Goal: Information Seeking & Learning: Find specific fact

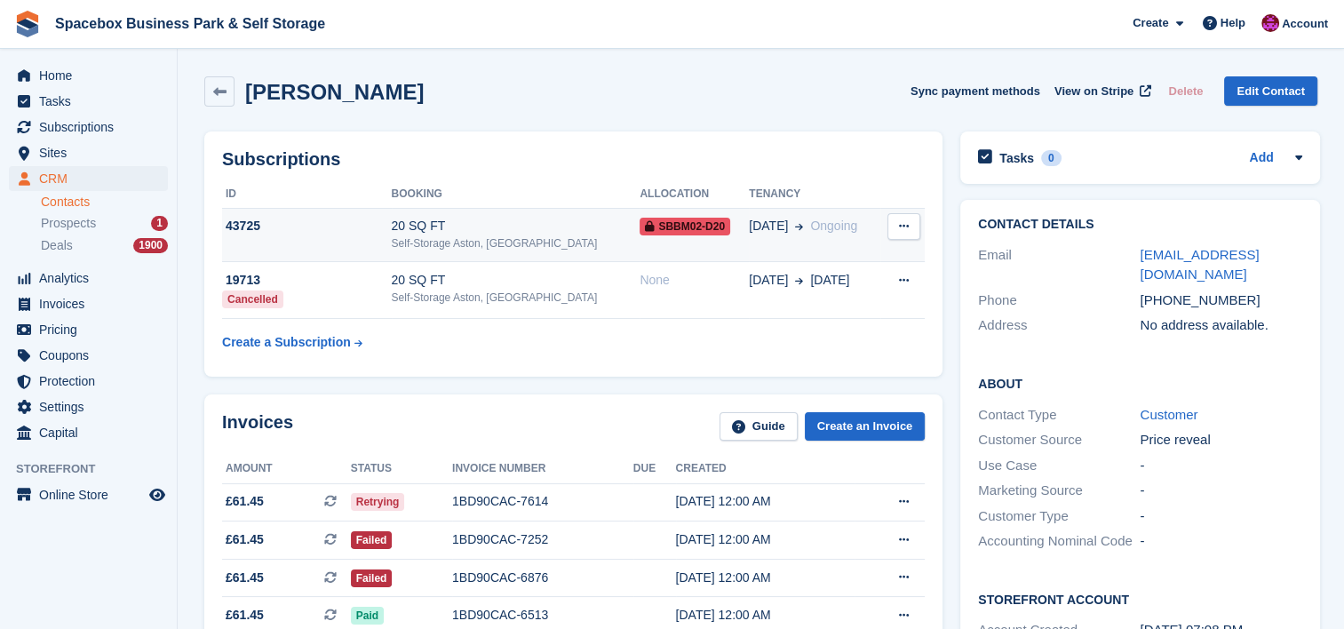
click at [422, 230] on div "20 SQ FT" at bounding box center [516, 226] width 249 height 19
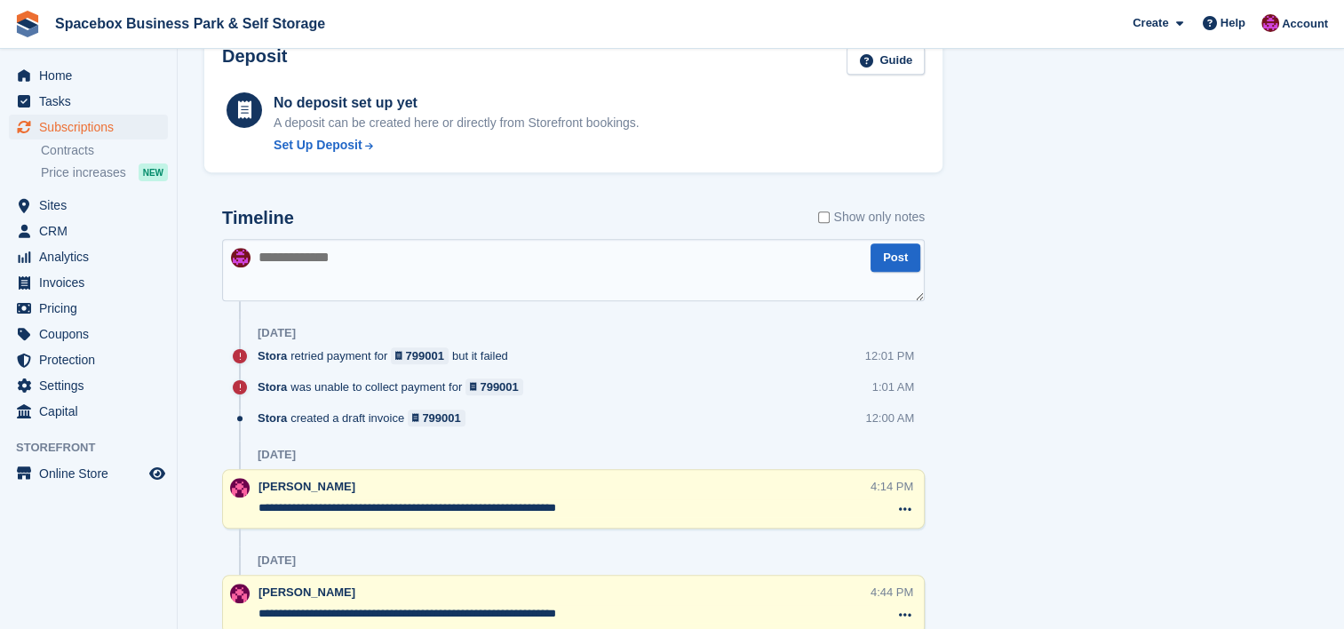
scroll to position [995, 0]
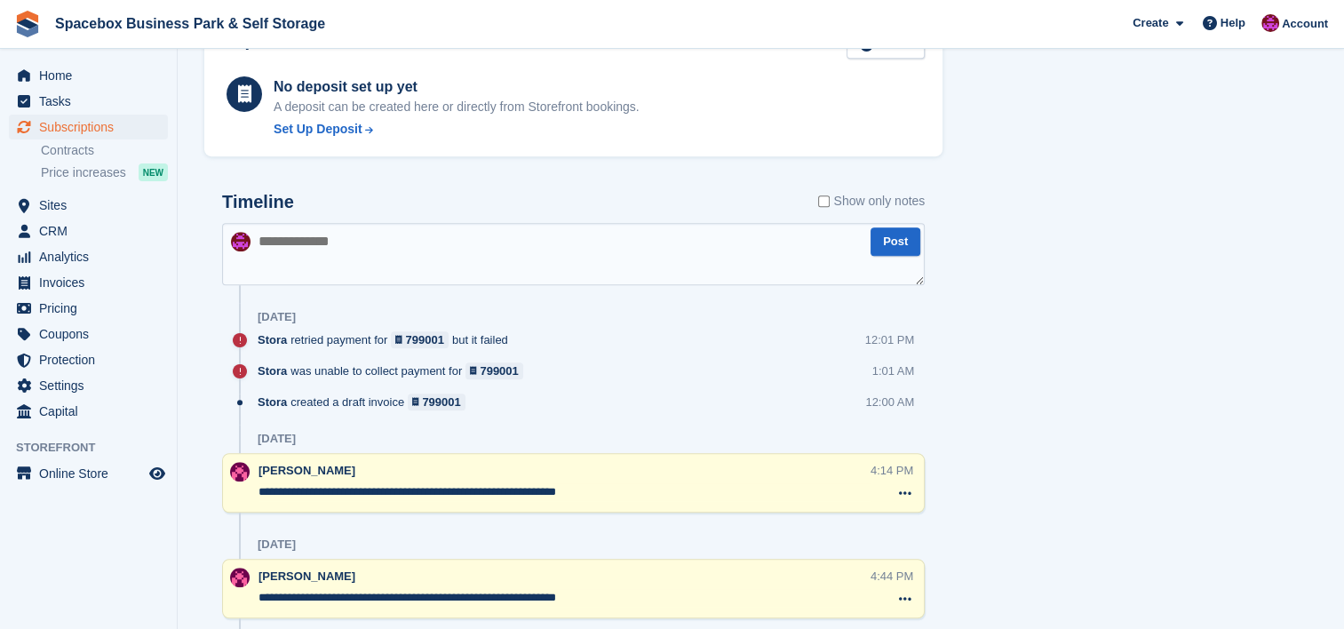
click at [525, 257] on textarea at bounding box center [573, 254] width 703 height 62
drag, startPoint x: 633, startPoint y: 493, endPoint x: 255, endPoint y: 491, distance: 377.6
click at [255, 491] on div "**********" at bounding box center [573, 483] width 703 height 60
click at [348, 227] on textarea at bounding box center [573, 254] width 703 height 62
paste textarea "**********"
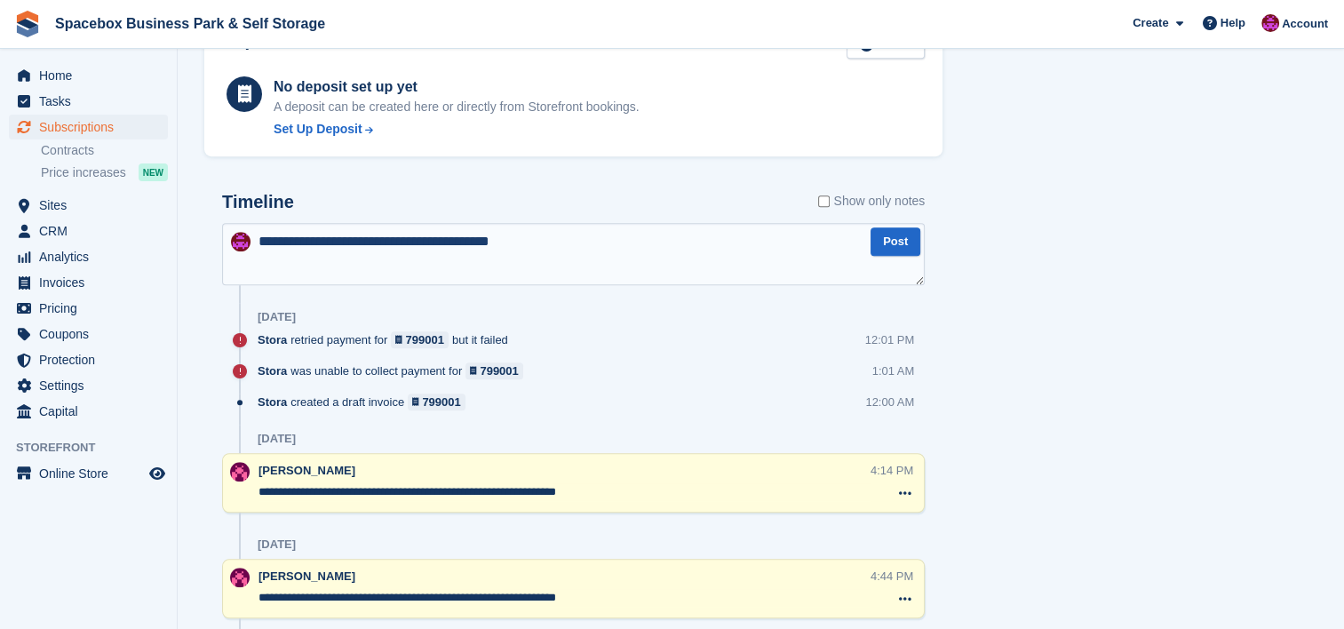
type textarea "**********"
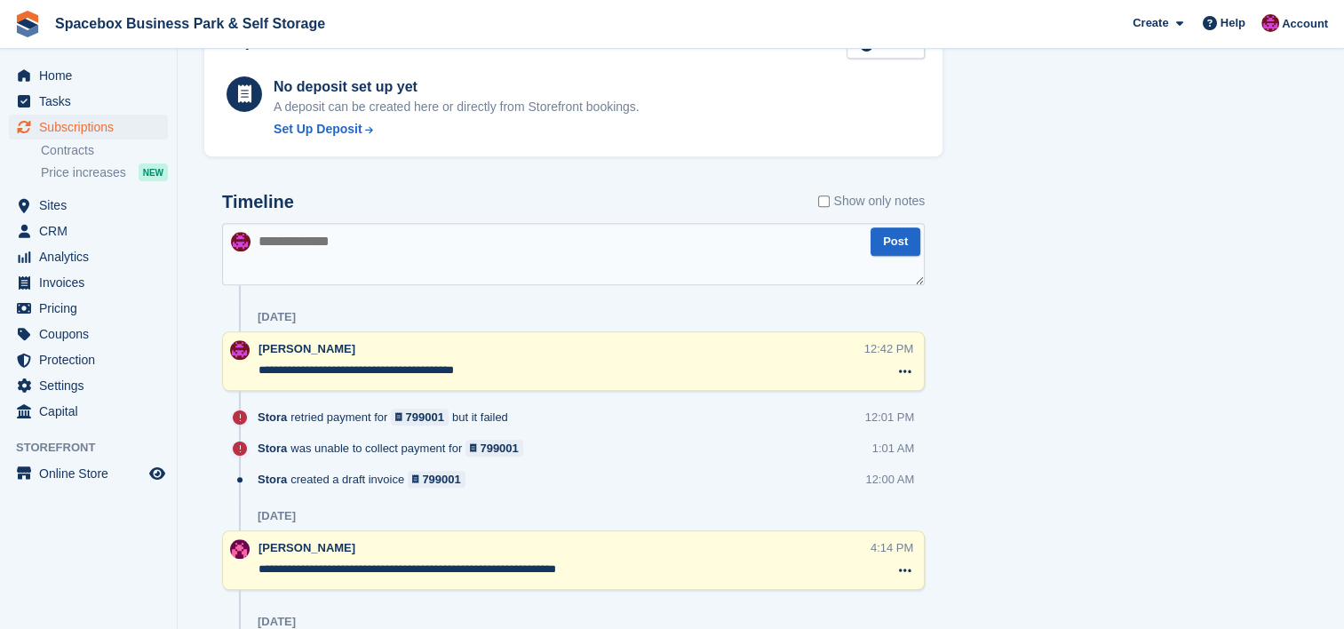
scroll to position [0, 0]
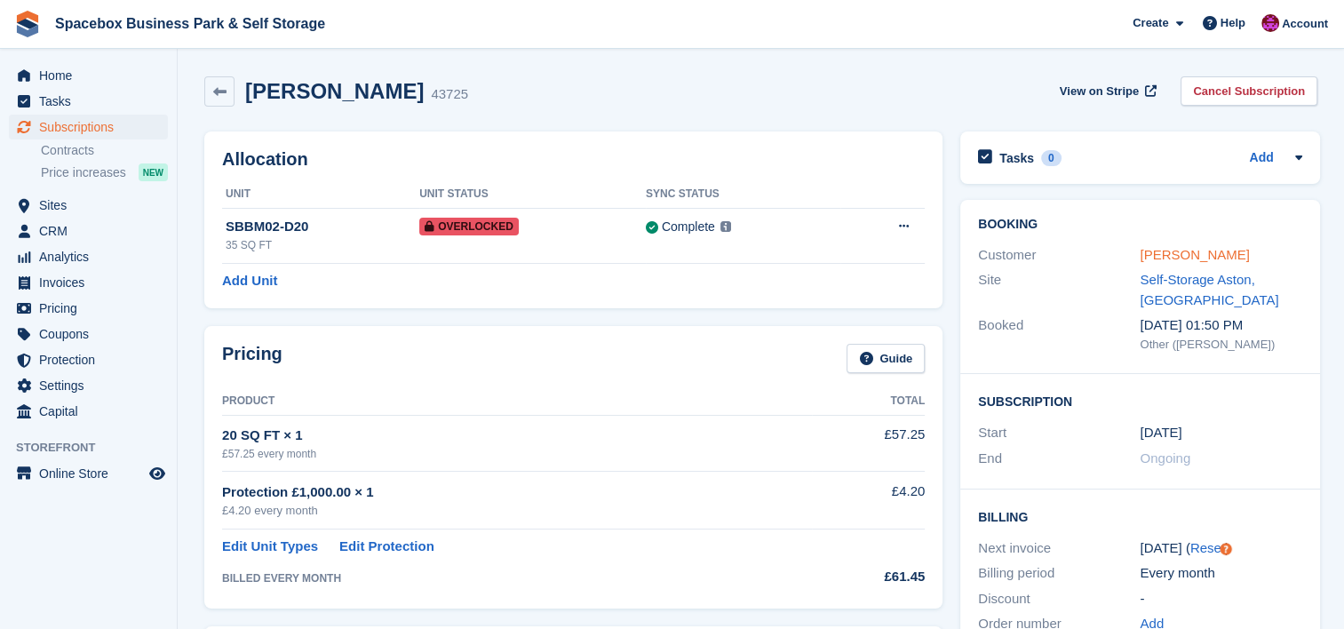
click at [1193, 258] on link "Mohamed Yigo" at bounding box center [1194, 254] width 109 height 15
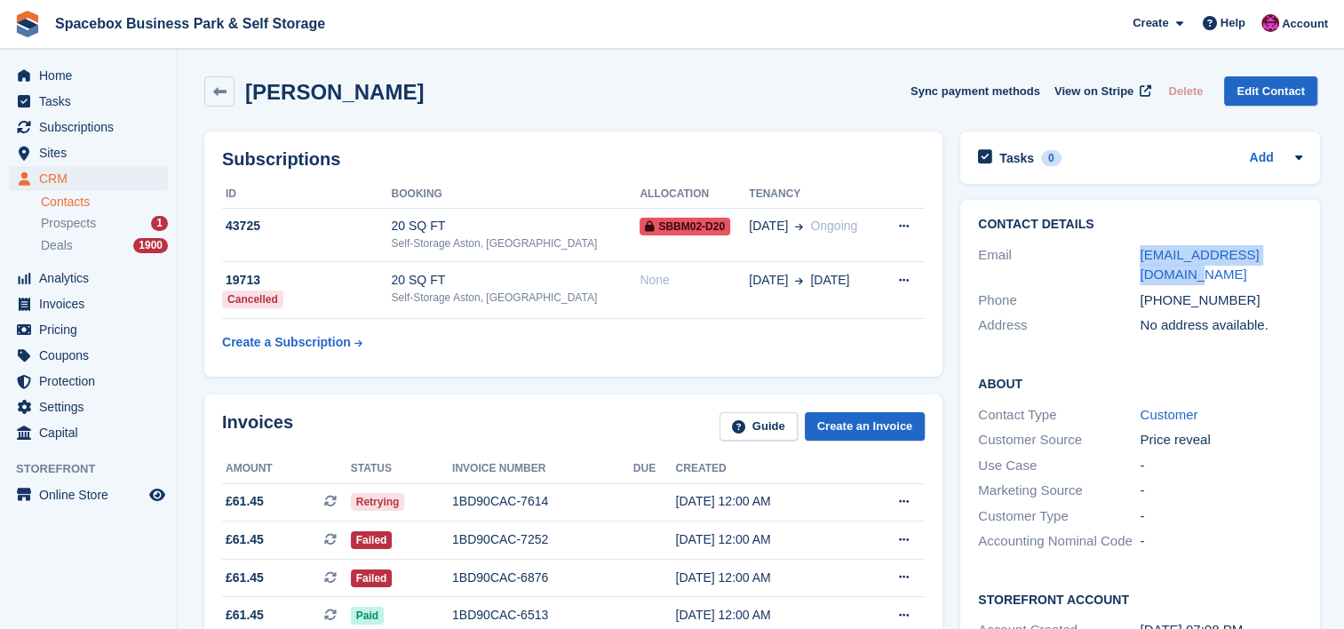
drag, startPoint x: 1167, startPoint y: 282, endPoint x: 1116, endPoint y: 236, distance: 68.0
click at [1116, 236] on div "Contact Details Email mohamedyigo27@gmail.com Phone +447400854253 Address No ad…" at bounding box center [1139, 278] width 359 height 156
copy div "mohamedyigo27@gmail.com"
click at [1116, 236] on div "Contact Details Email mohamedyigo27@gmail.com Phone +447400854253 Address No ad…" at bounding box center [1139, 278] width 359 height 156
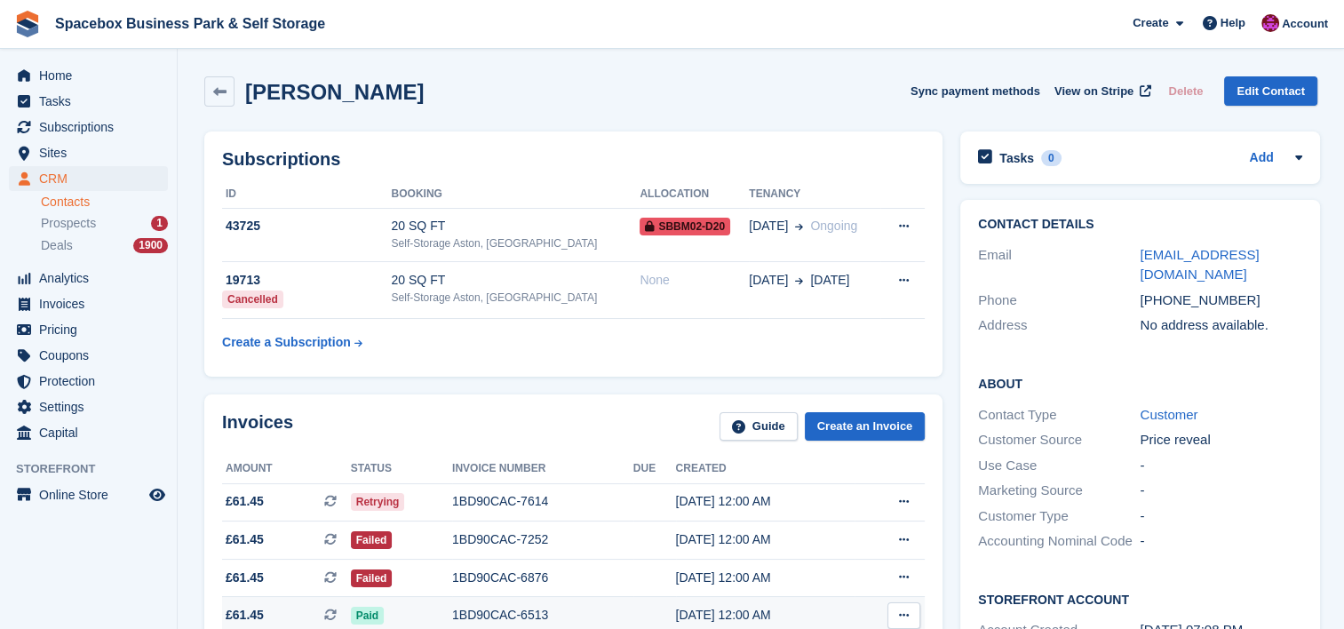
scroll to position [316, 0]
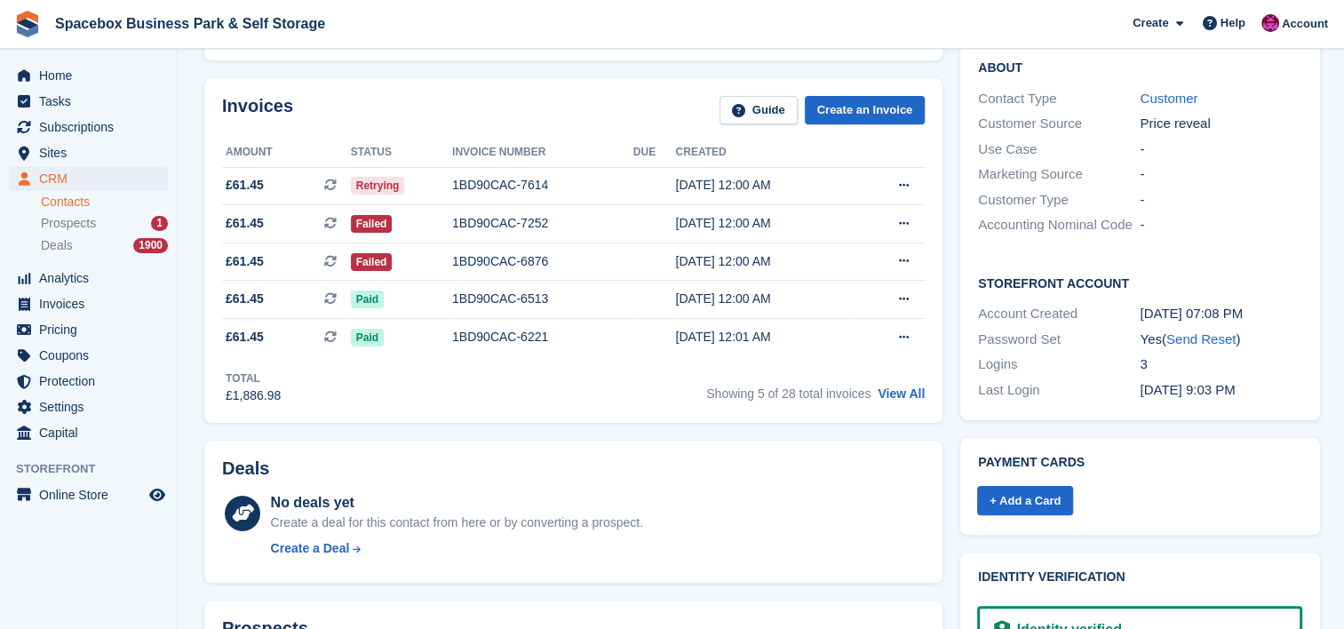
click at [783, 447] on div "Deals No deals yet Create a deal for this contact from here or by converting a …" at bounding box center [573, 512] width 738 height 143
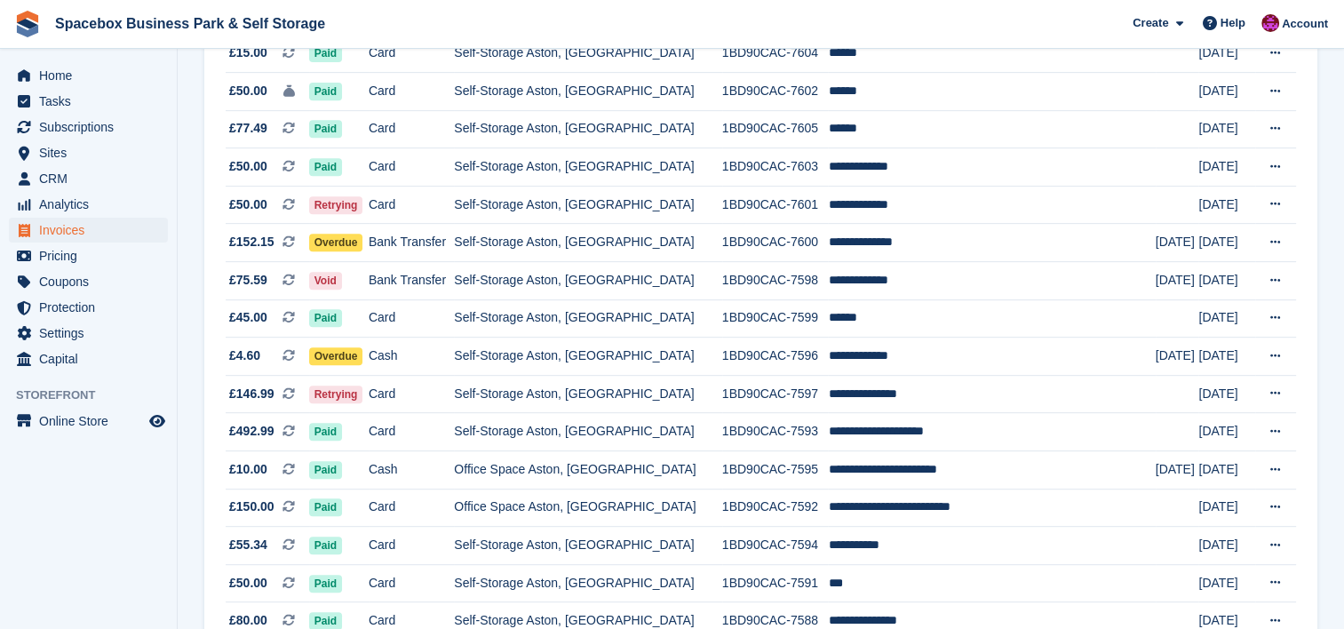
scroll to position [782, 0]
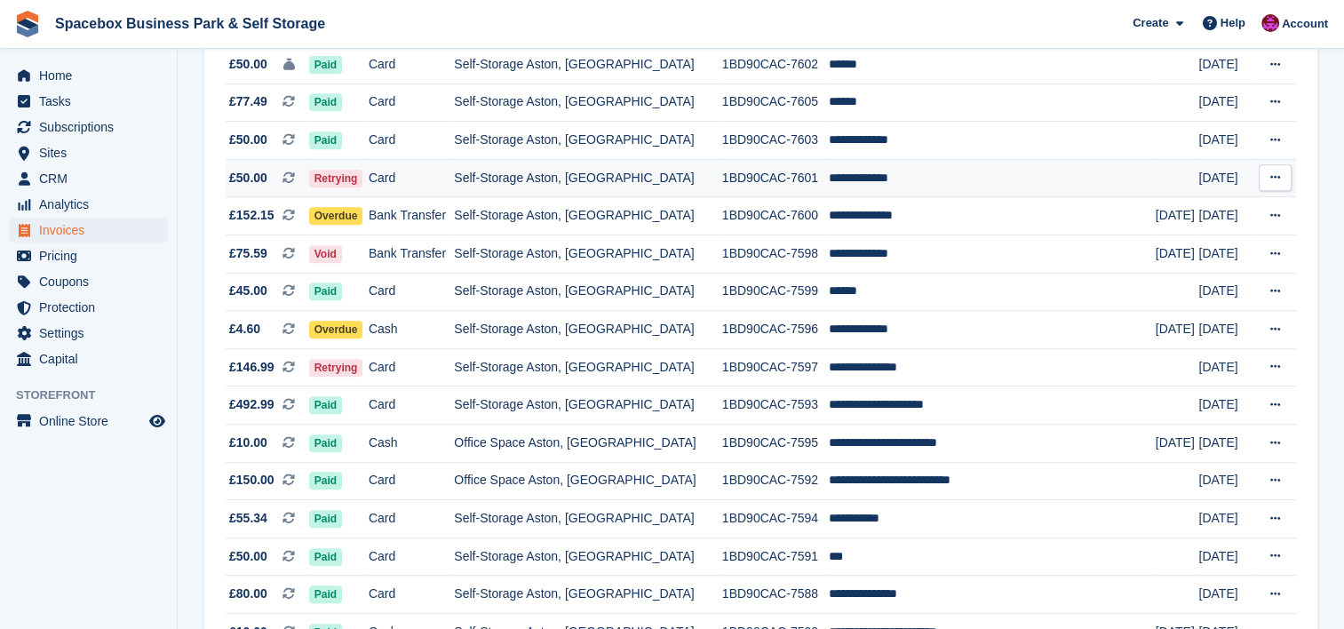
click at [967, 179] on td "**********" at bounding box center [991, 178] width 327 height 38
click at [899, 178] on td "**********" at bounding box center [991, 178] width 327 height 38
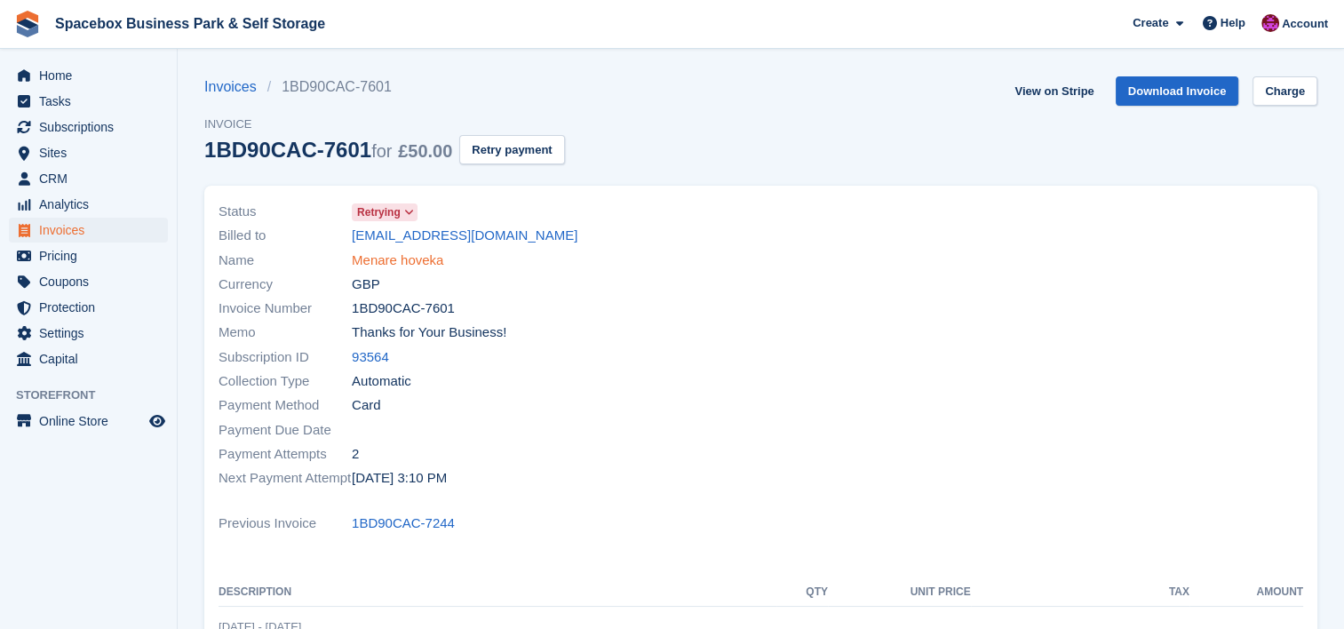
click at [416, 263] on link "Menare hoveka" at bounding box center [398, 261] width 92 height 20
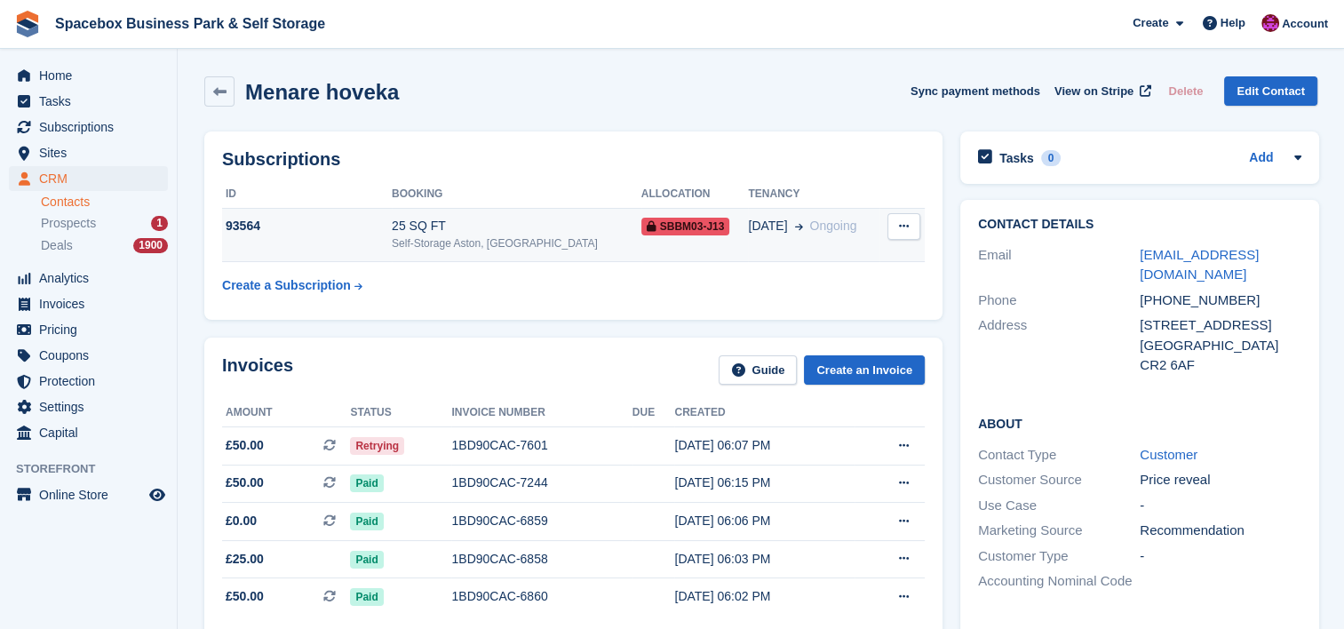
click at [458, 226] on div "25 SQ FT" at bounding box center [517, 226] width 250 height 19
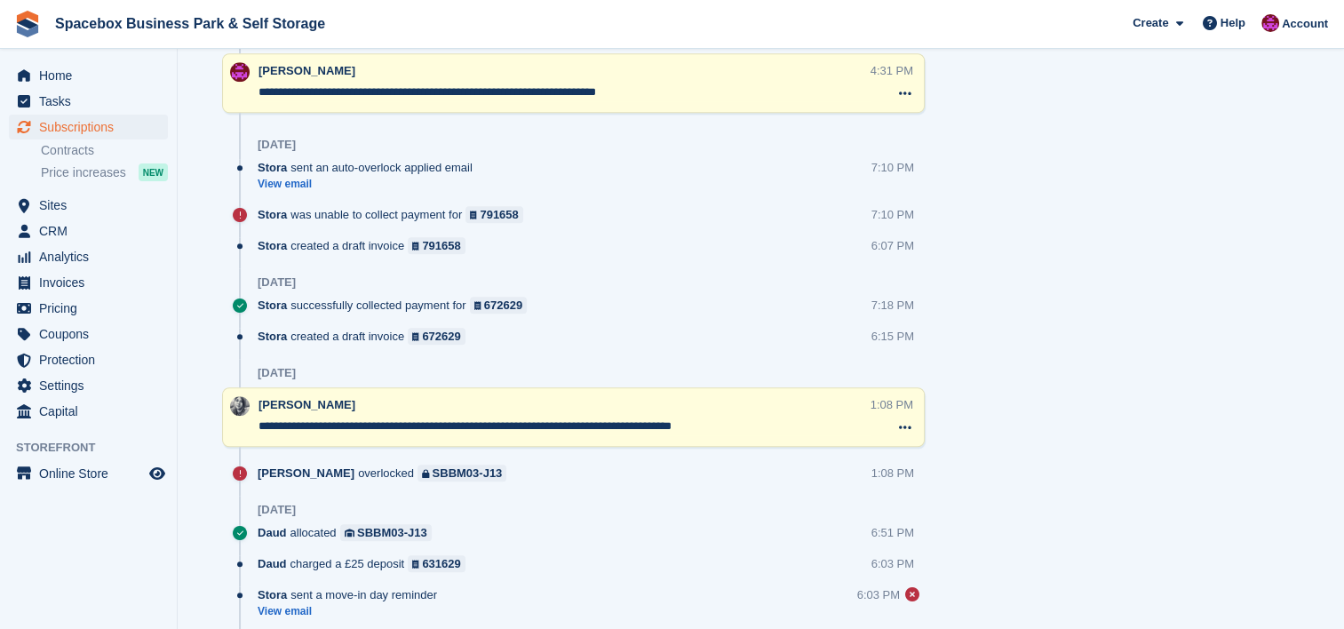
scroll to position [1215, 0]
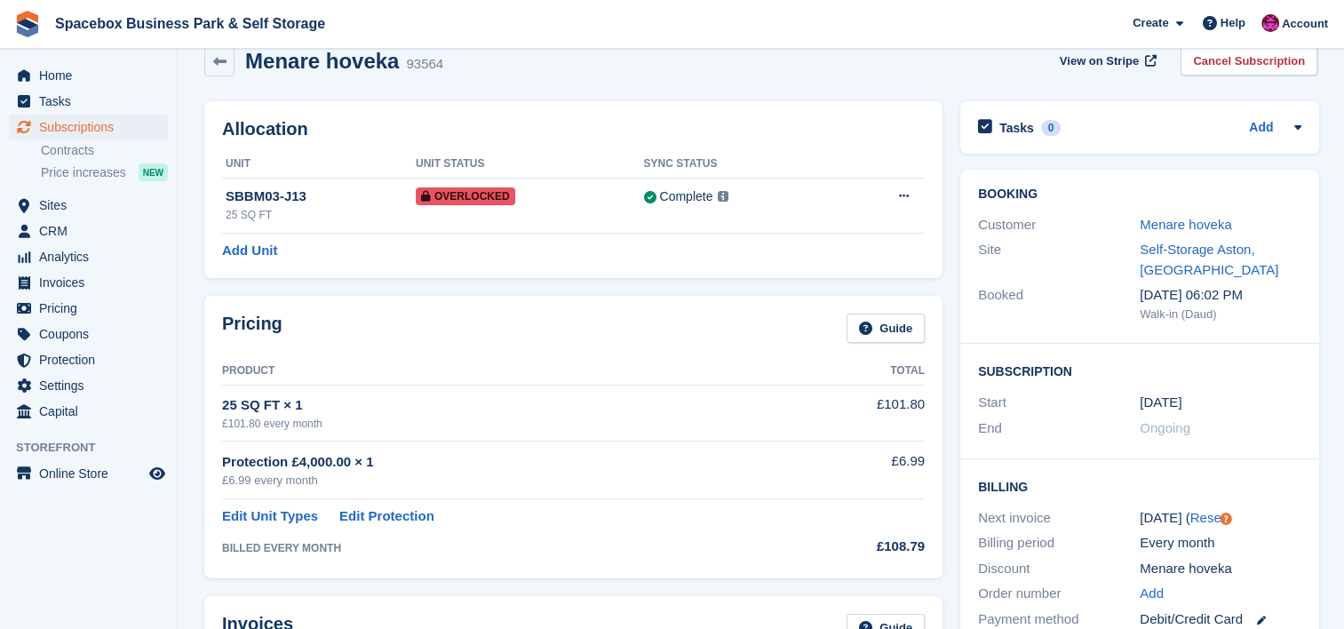
scroll to position [0, 0]
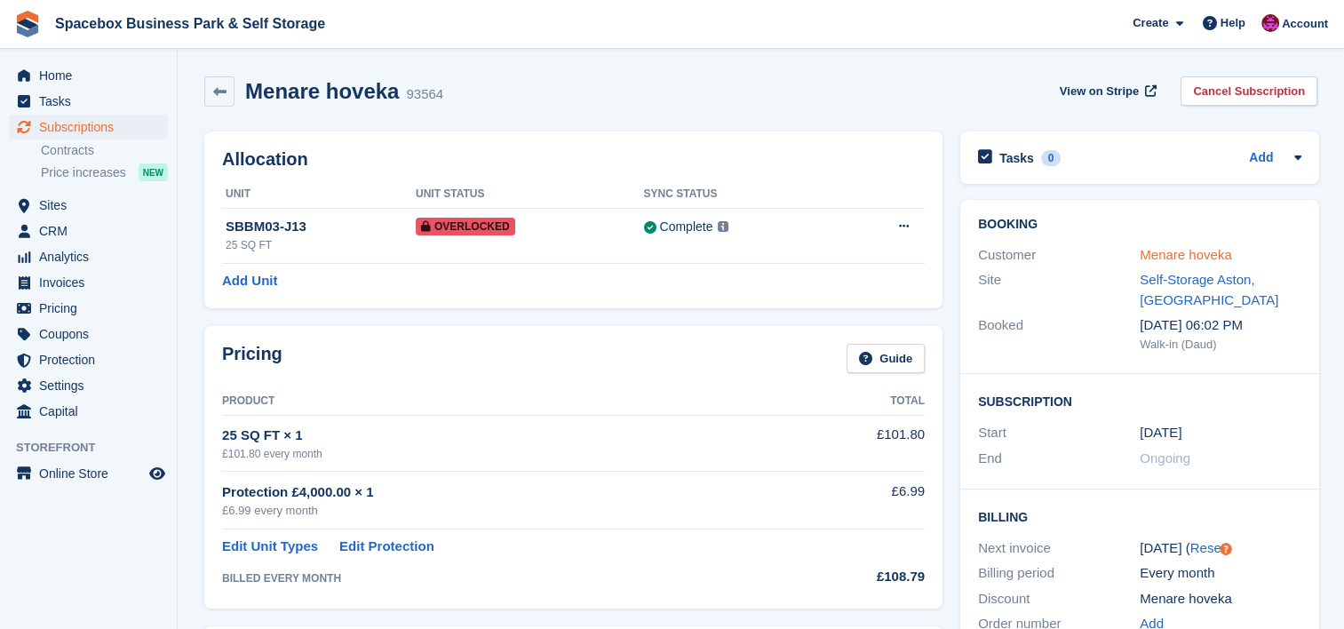
click at [1207, 258] on link "Menare hoveka" at bounding box center [1186, 254] width 92 height 15
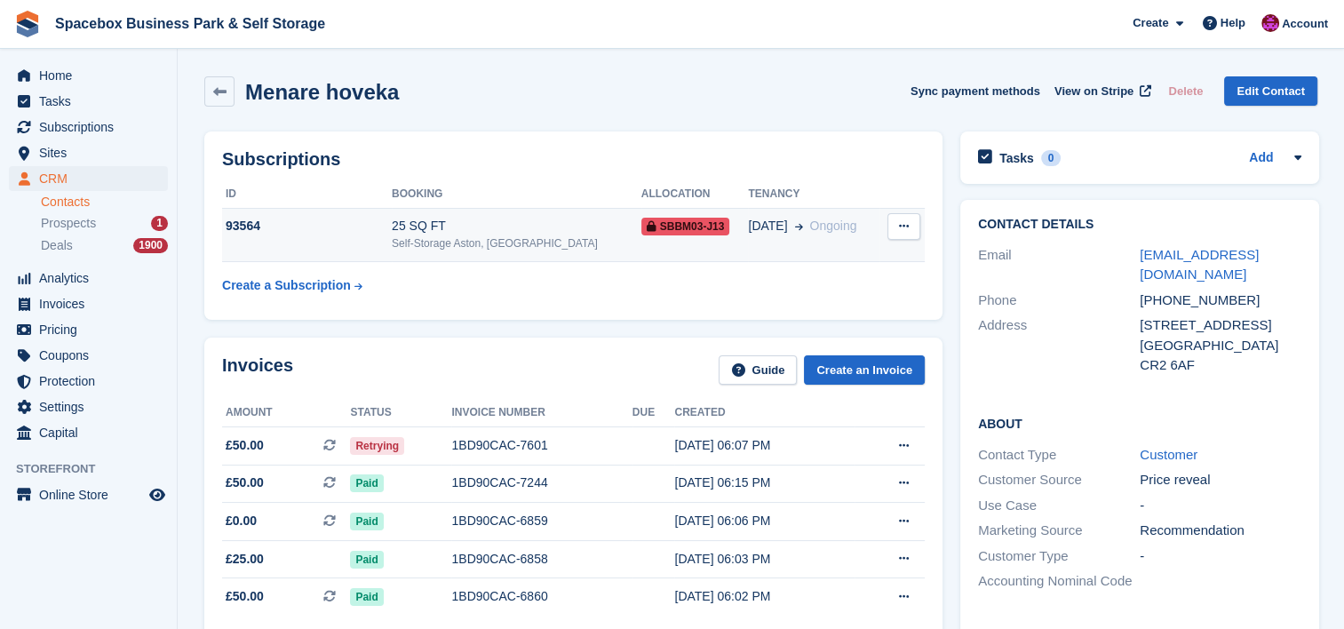
click at [487, 256] on td "25 SQ FT Self-Storage Aston, Birmingham" at bounding box center [517, 235] width 250 height 54
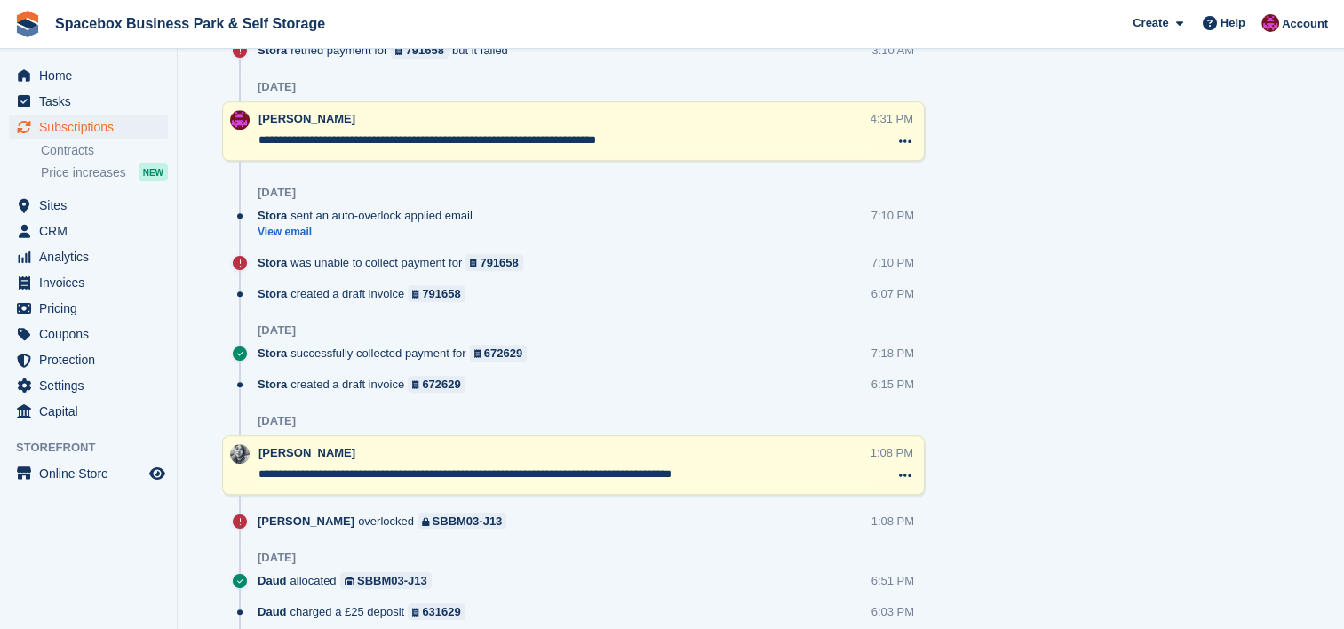
scroll to position [1279, 0]
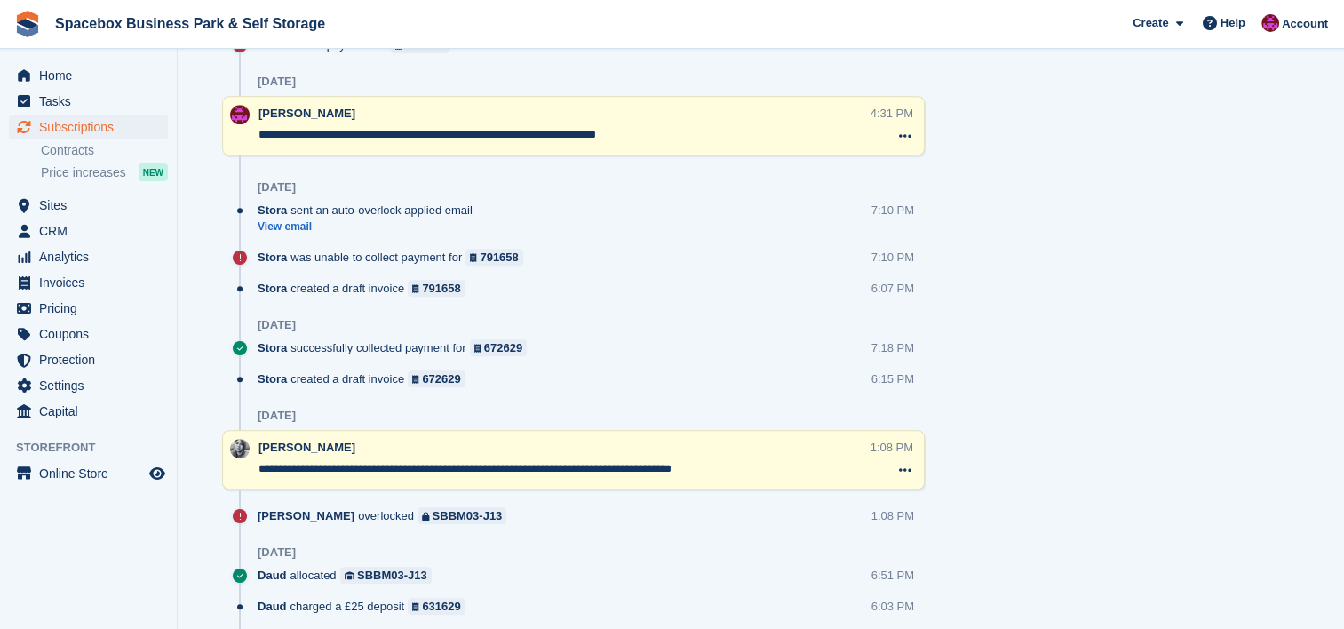
drag, startPoint x: 659, startPoint y: 130, endPoint x: 253, endPoint y: 121, distance: 406.1
click at [253, 121] on div "**********" at bounding box center [573, 126] width 703 height 60
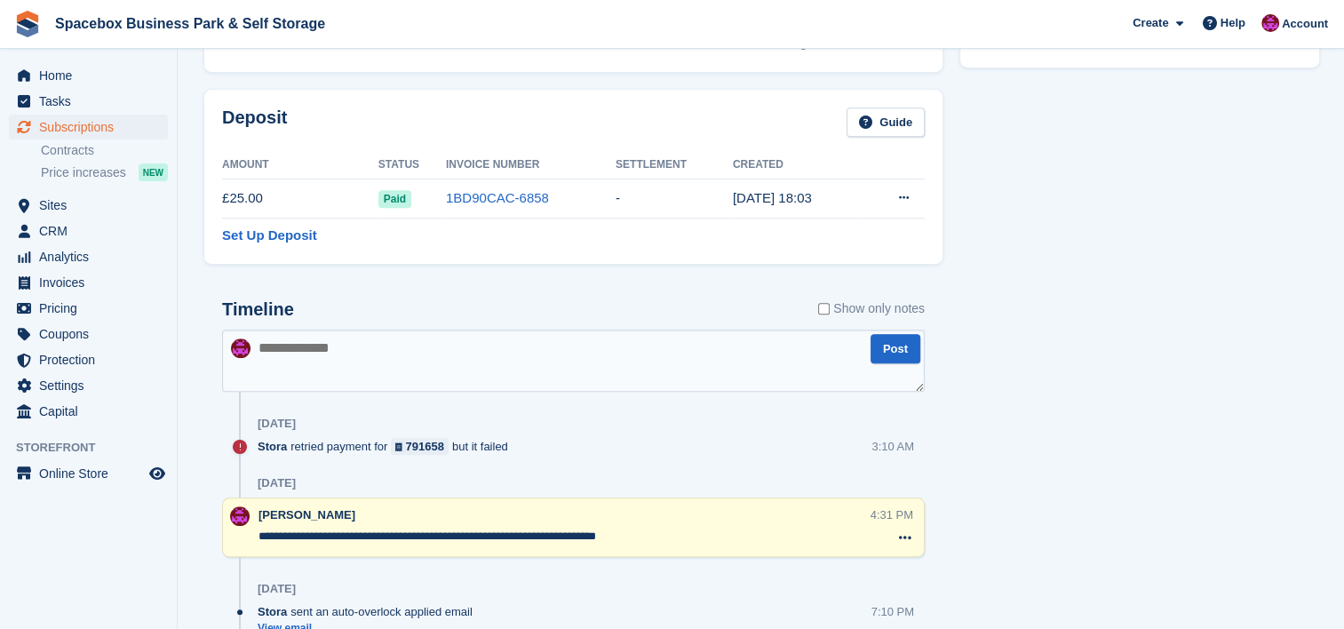
scroll to position [805, 0]
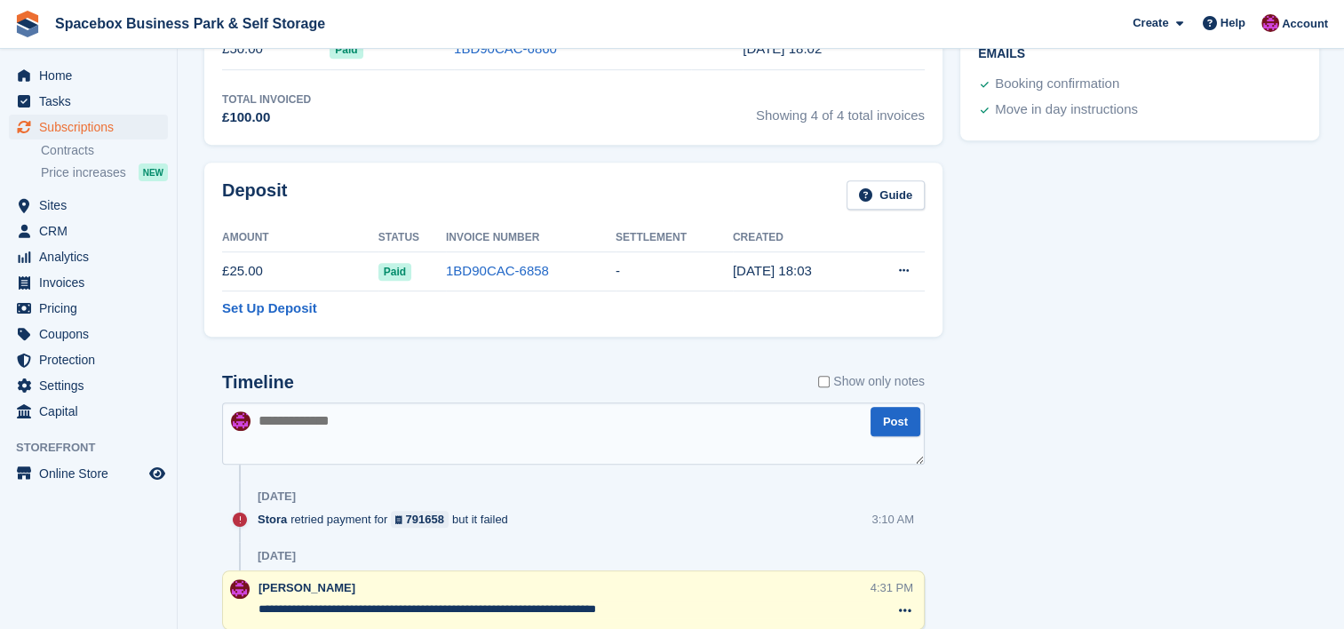
click at [278, 448] on textarea at bounding box center [573, 433] width 703 height 62
paste textarea "**********"
type textarea "**********"
click at [983, 358] on div "Tasks 0 Add No tasks related to Subscription #93564 Booking Customer Menare hov…" at bounding box center [1140, 338] width 377 height 2041
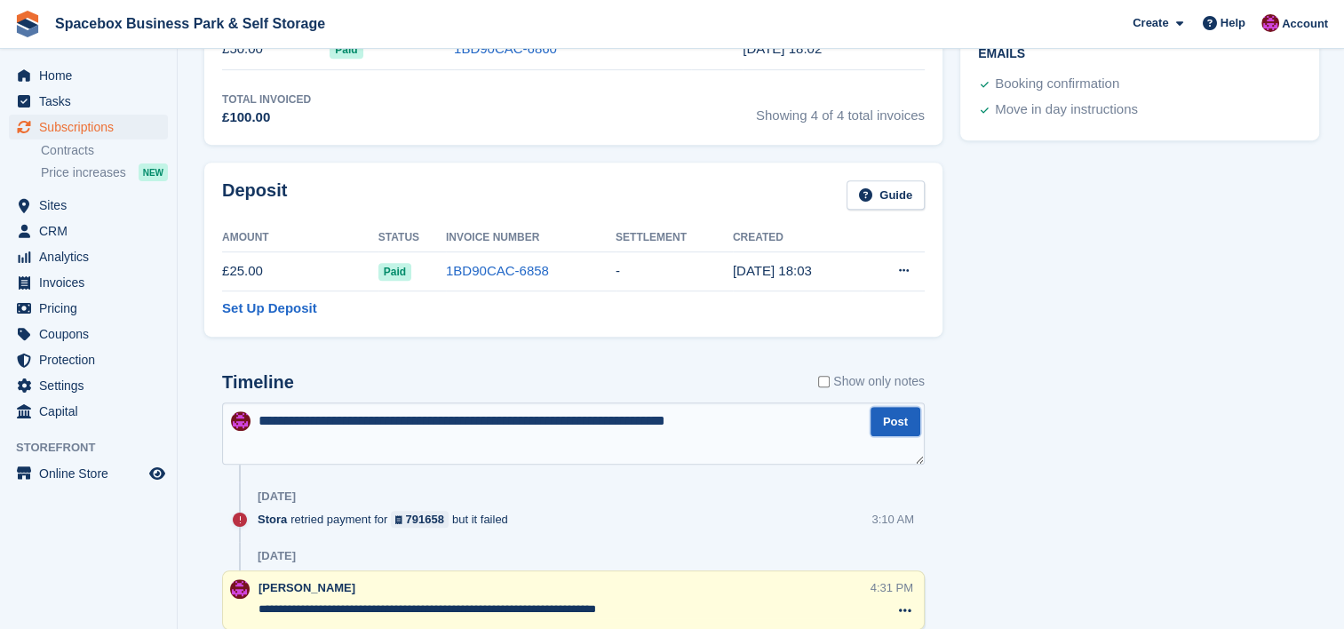
click at [896, 426] on button "Post" at bounding box center [896, 421] width 50 height 29
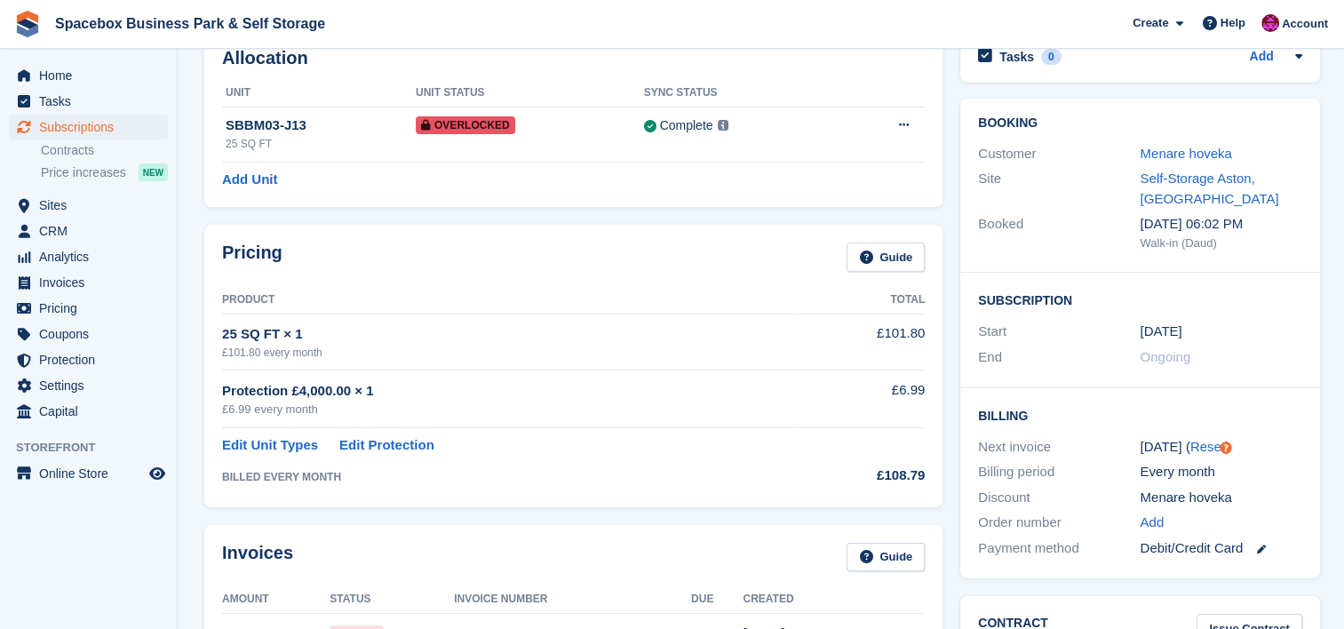
scroll to position [0, 0]
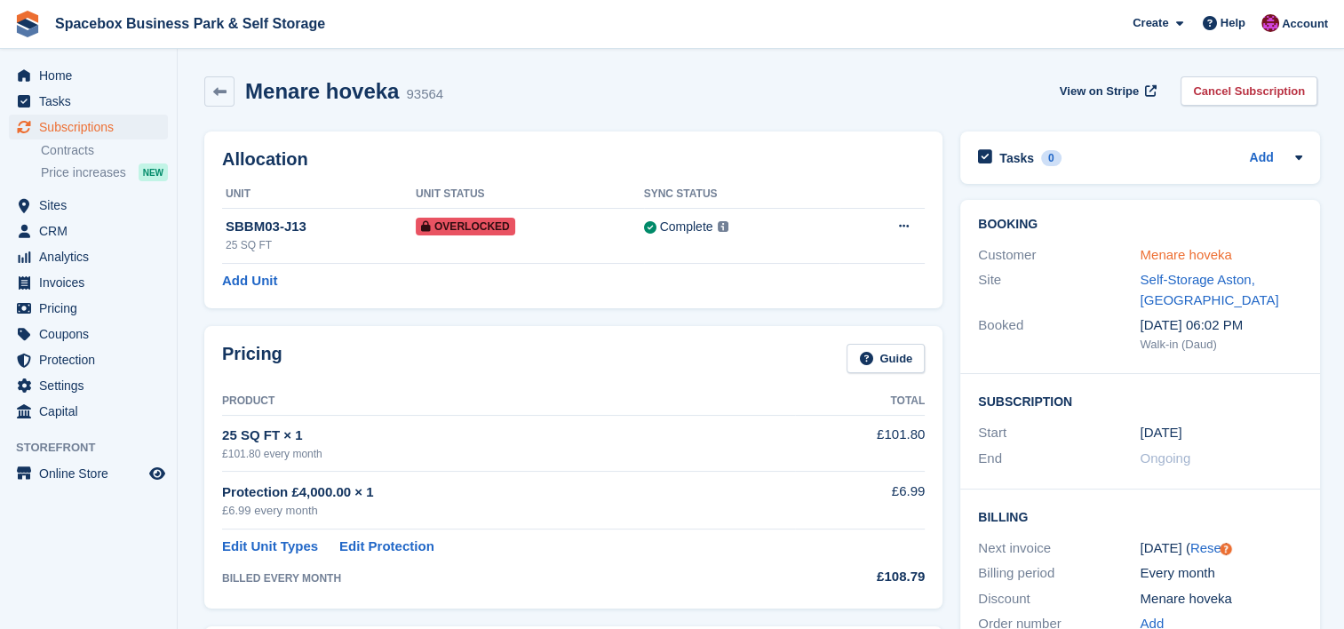
click at [1205, 247] on link "Menare hoveka" at bounding box center [1186, 254] width 92 height 15
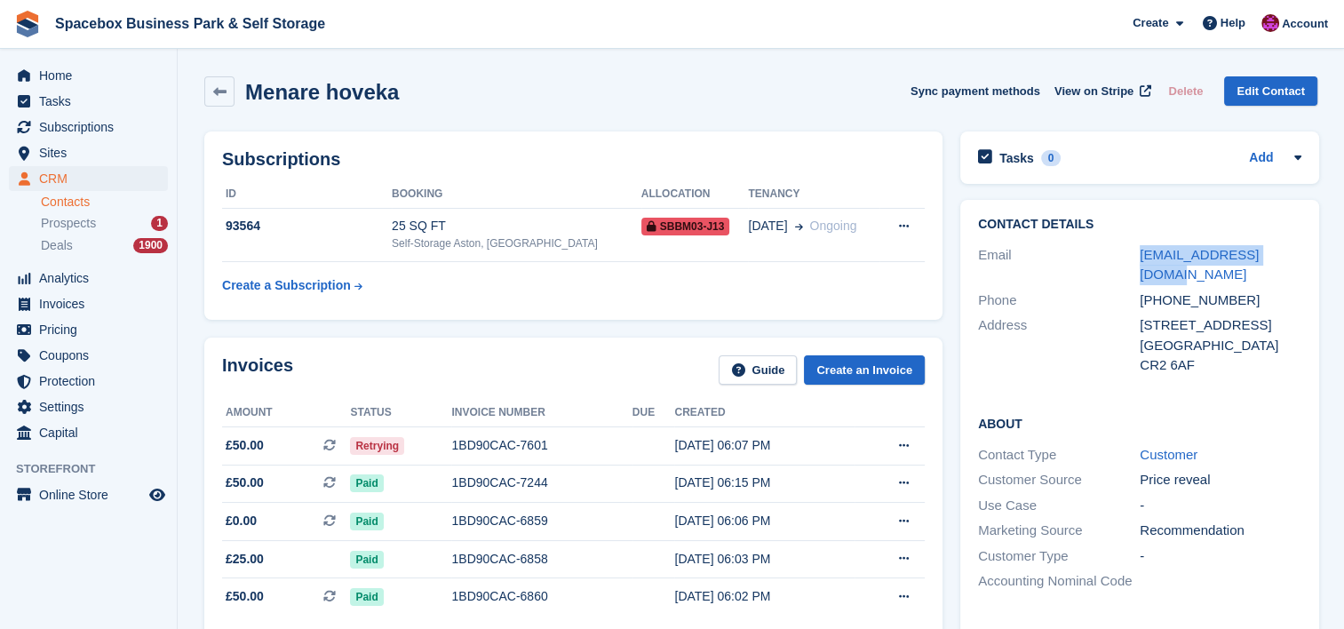
drag, startPoint x: 1293, startPoint y: 251, endPoint x: 1104, endPoint y: 260, distance: 188.6
click at [1104, 260] on div "Email chamikaaaa3@gmail.com" at bounding box center [1139, 265] width 323 height 45
copy div "chamikaaaa3@gmail.com"
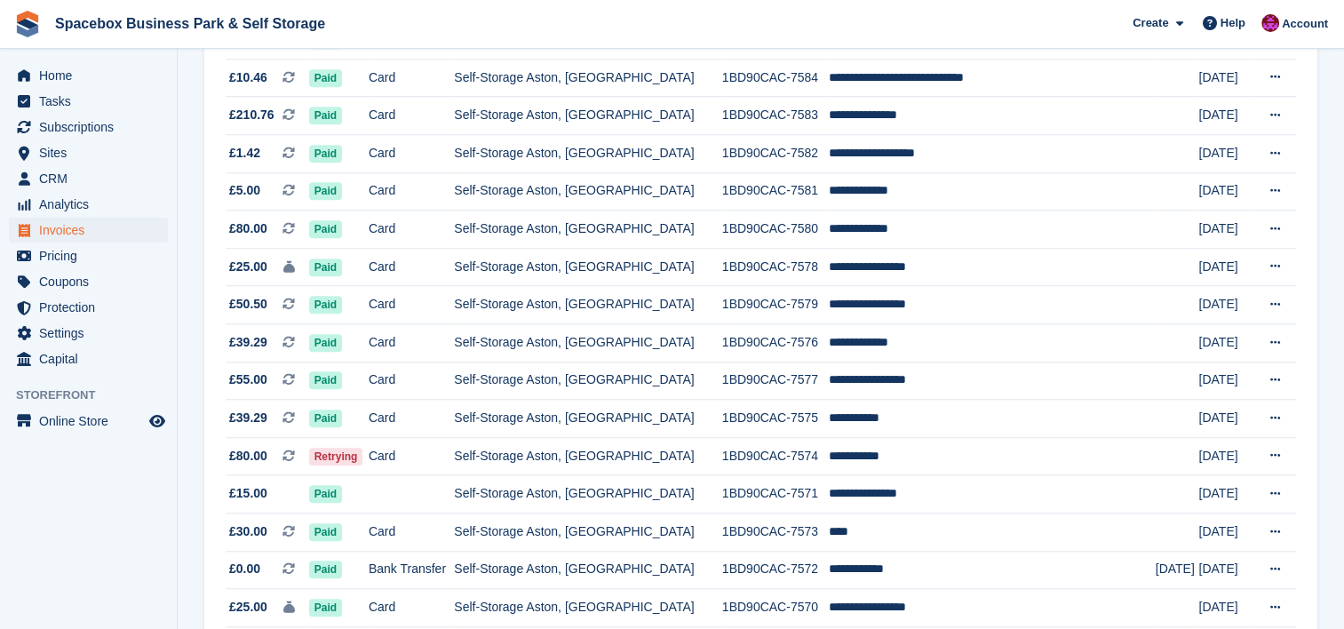
scroll to position [1658, 0]
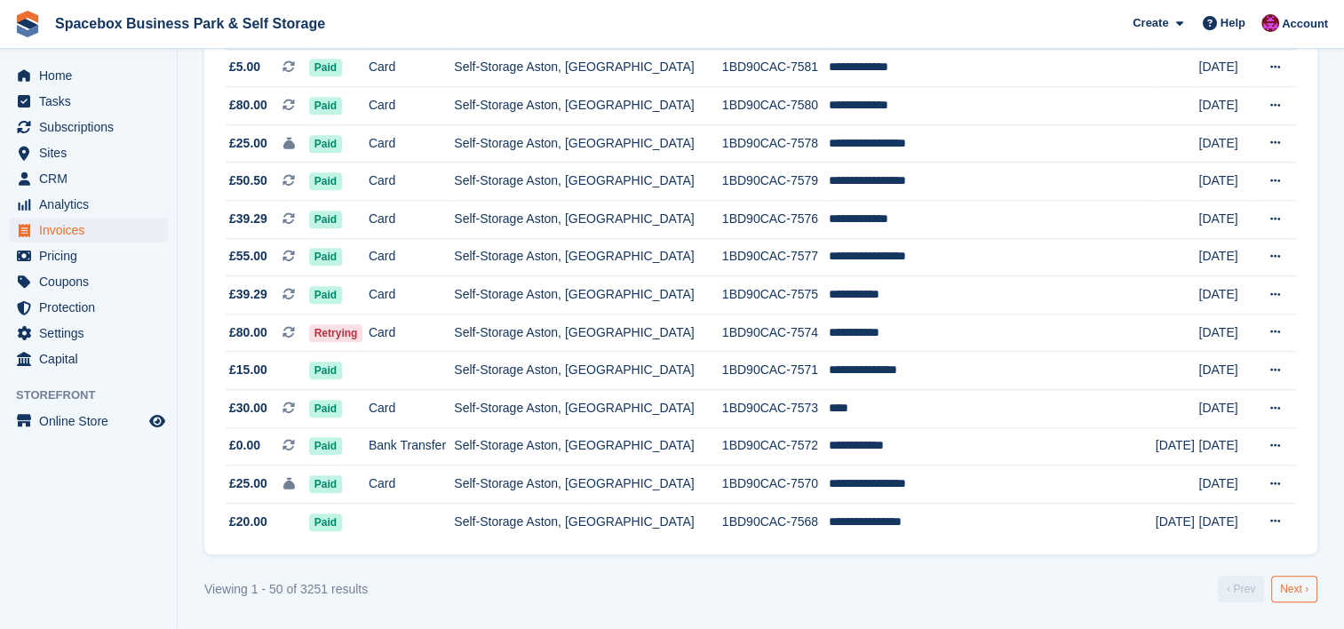
click at [1299, 589] on link "Next ›" at bounding box center [1294, 589] width 46 height 27
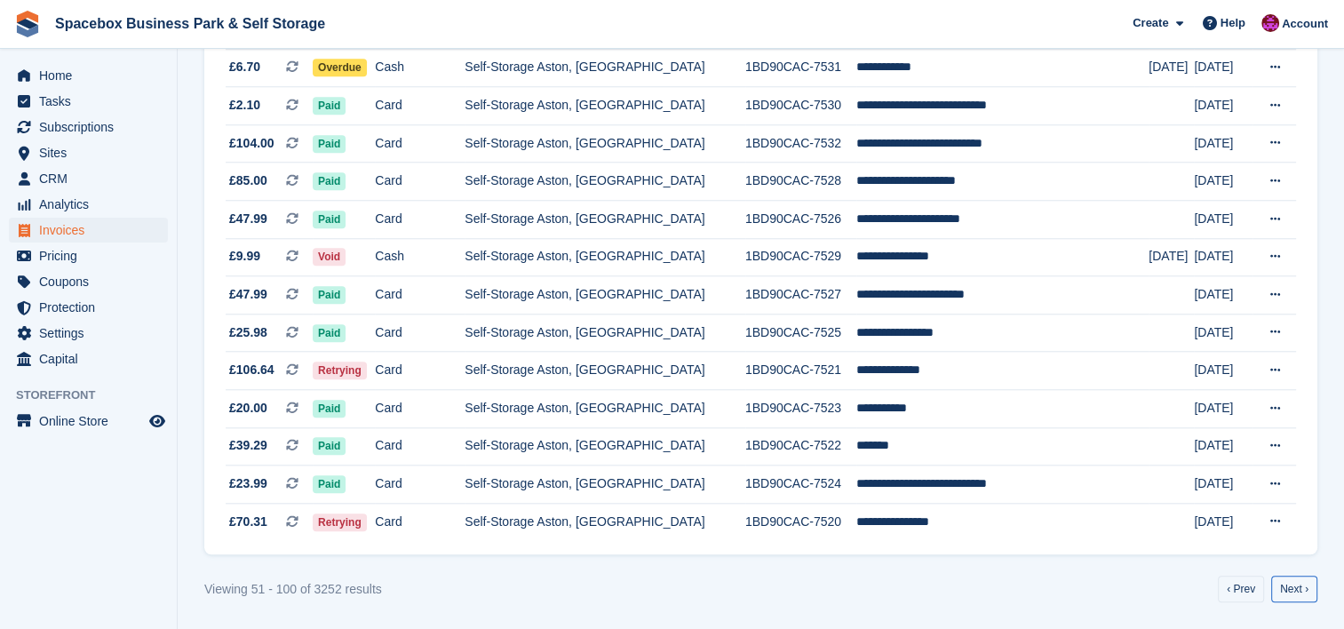
click at [1299, 589] on link "Next ›" at bounding box center [1294, 589] width 46 height 27
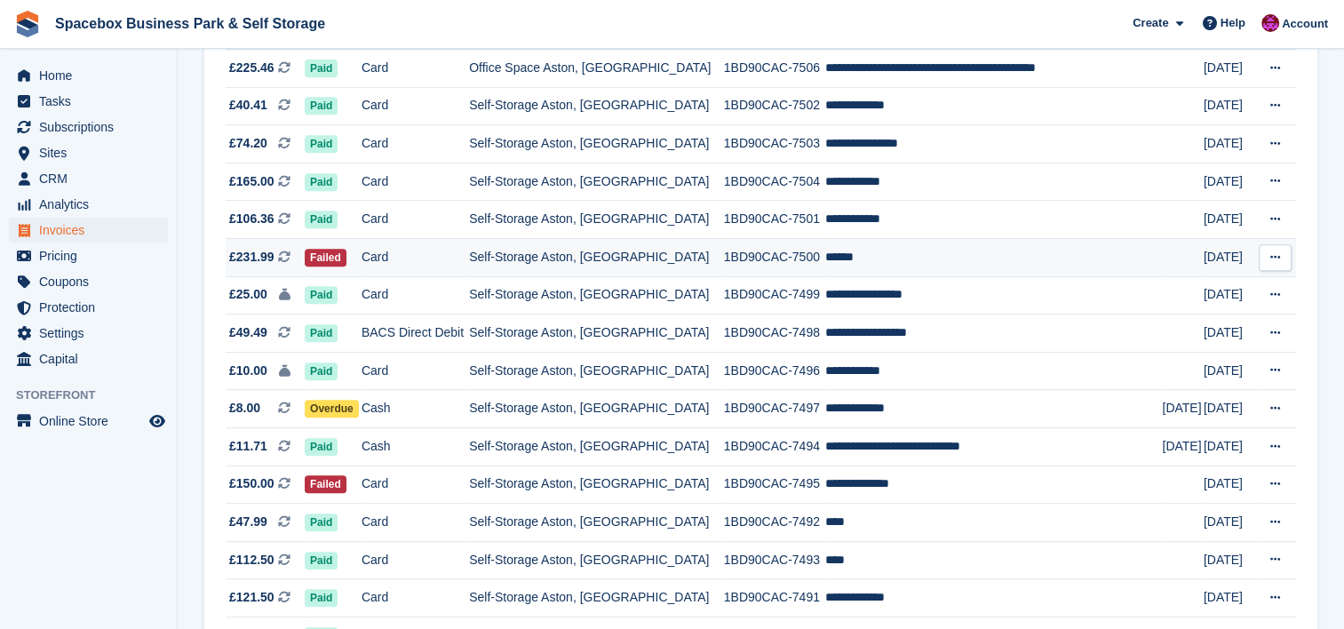
scroll to position [782, 0]
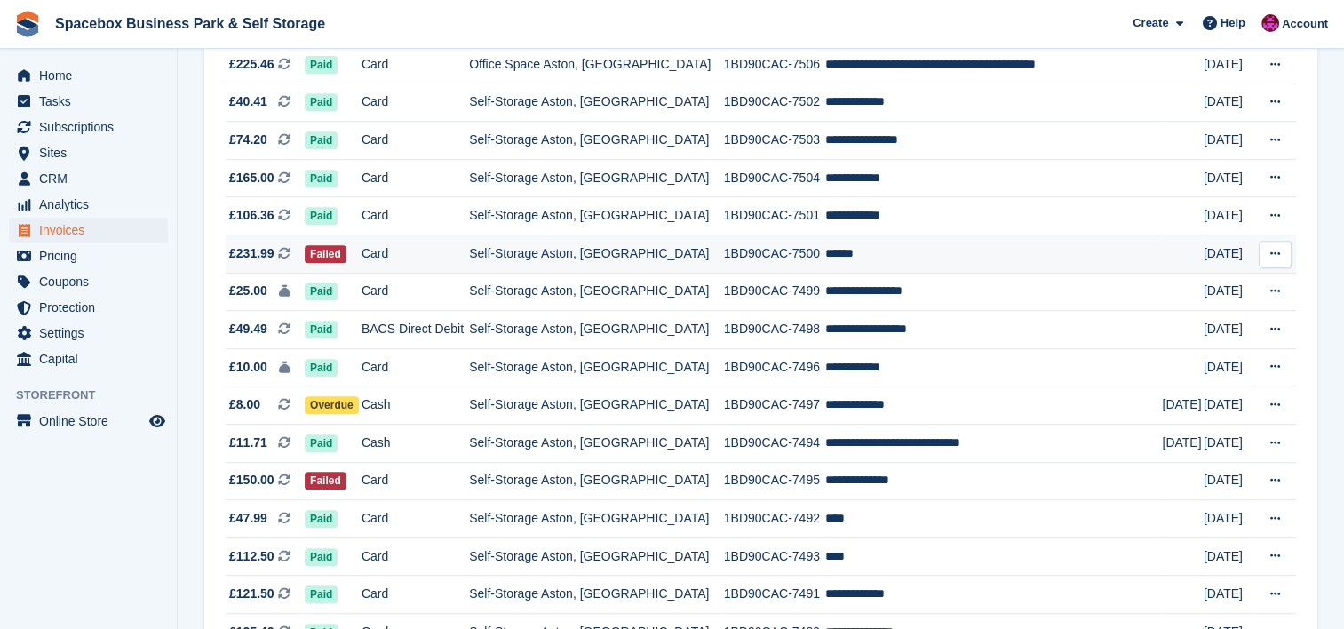
click at [843, 257] on td "******" at bounding box center [994, 254] width 338 height 38
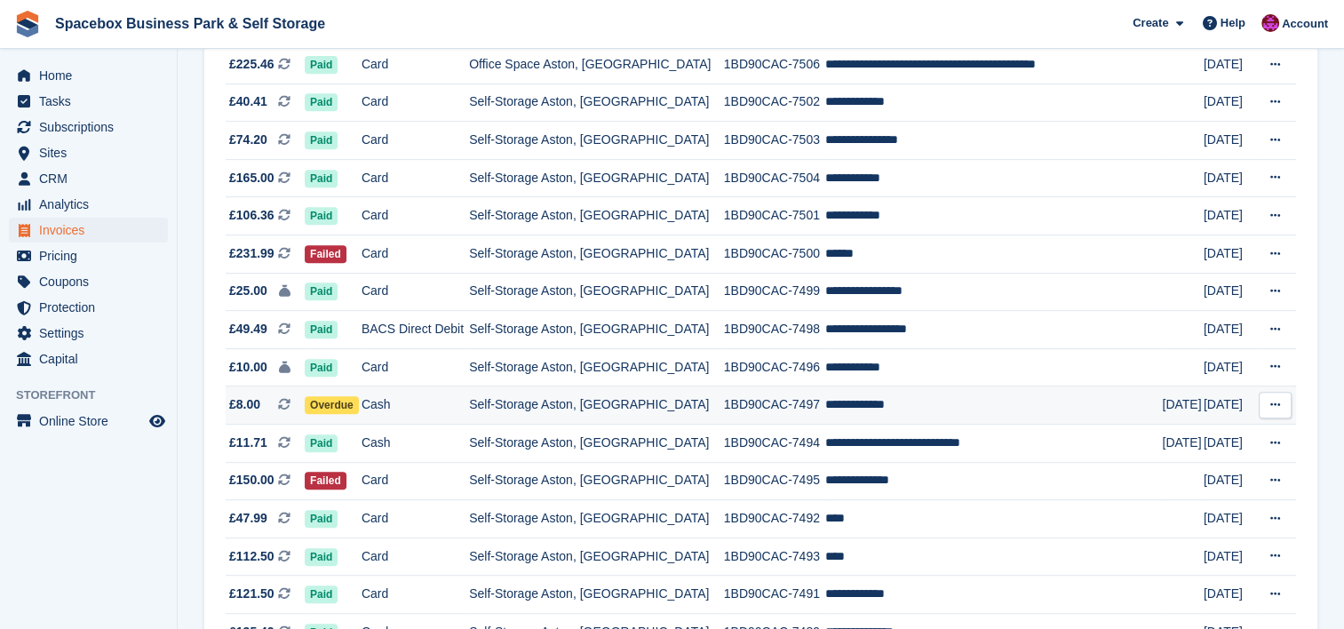
click at [448, 416] on td "Cash" at bounding box center [416, 405] width 108 height 38
click at [567, 478] on td "Self-Storage Aston, [GEOGRAPHIC_DATA]" at bounding box center [596, 481] width 255 height 38
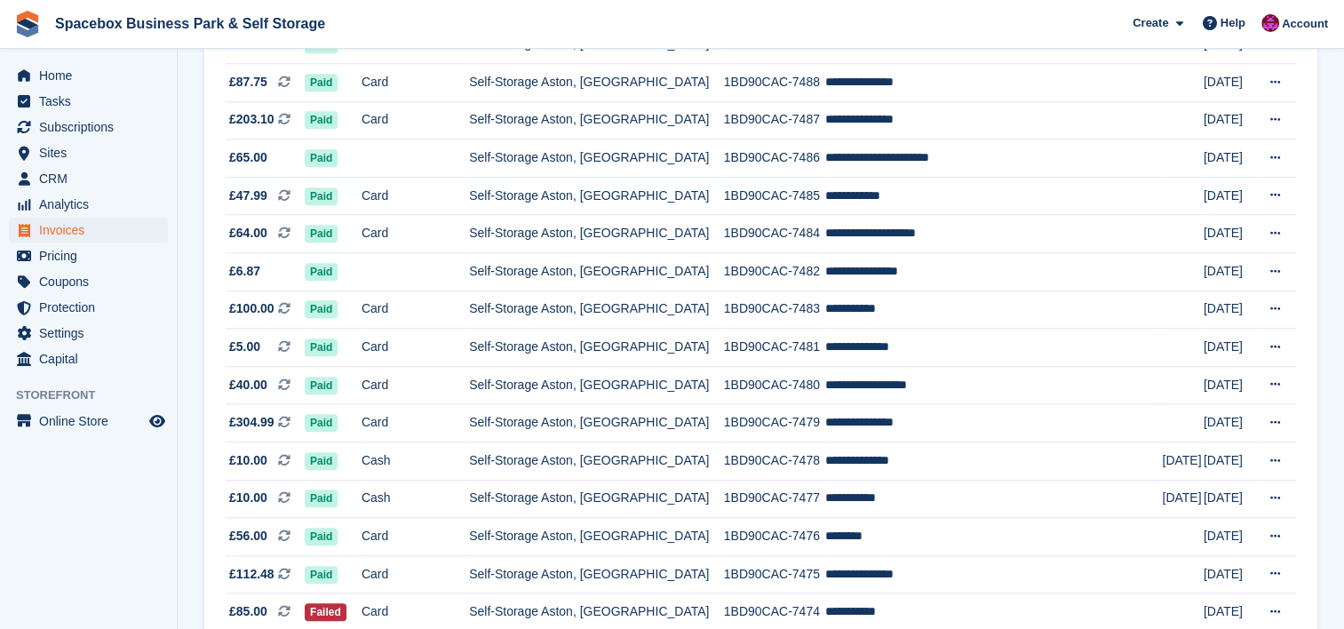
scroll to position [0, 0]
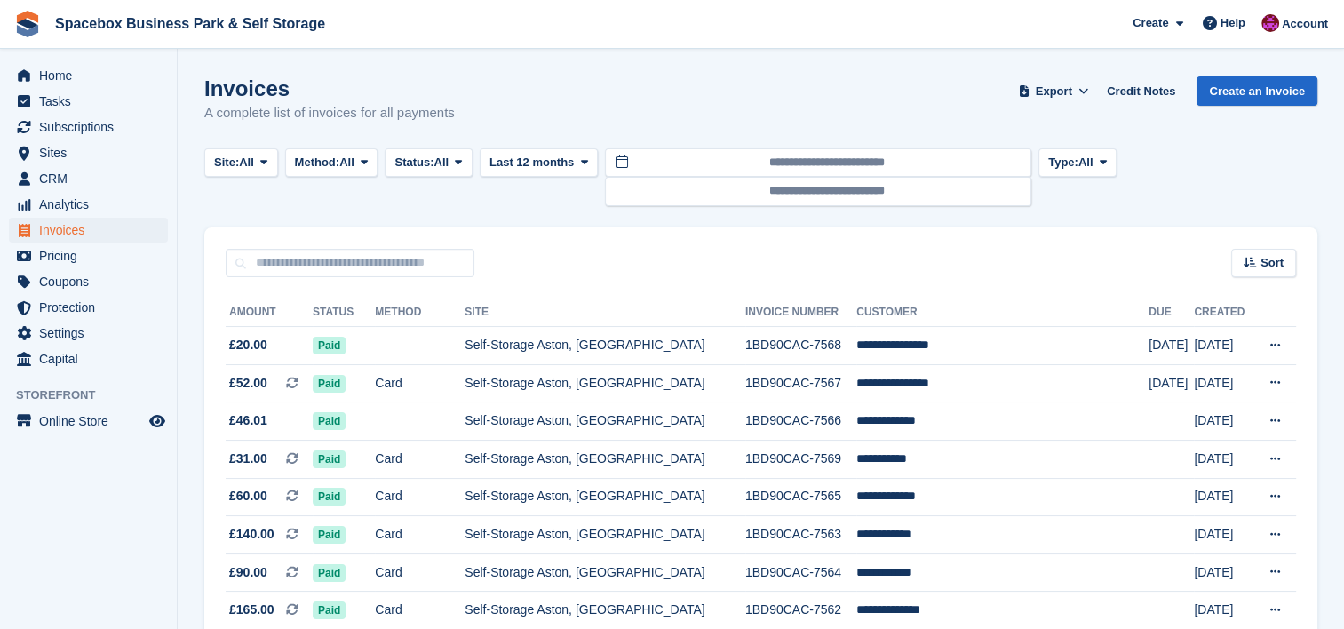
scroll to position [1658, 0]
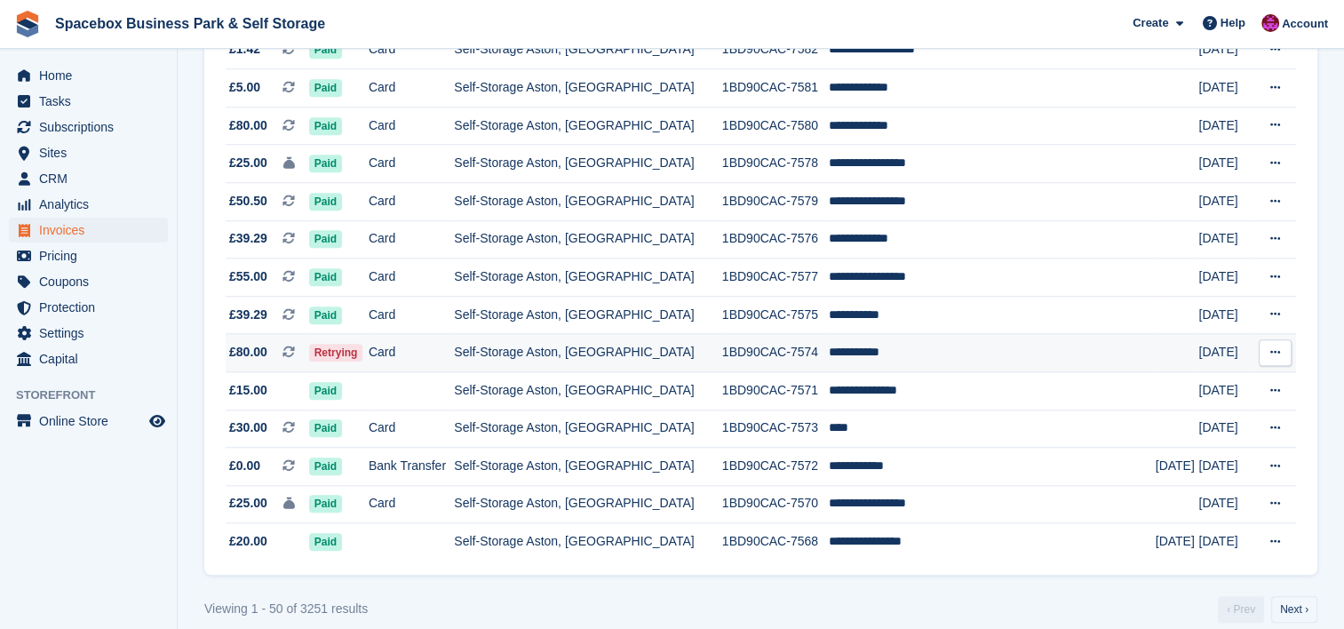
click at [564, 356] on td "Self-Storage Aston, [GEOGRAPHIC_DATA]" at bounding box center [587, 353] width 267 height 38
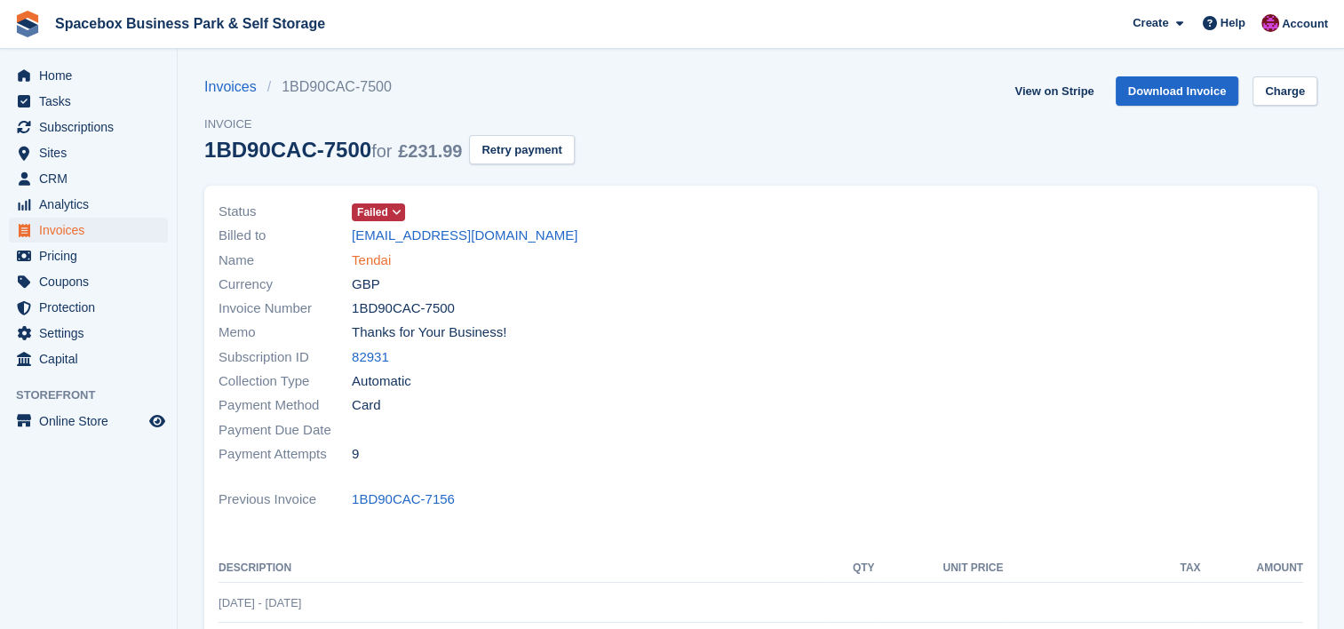
click at [368, 261] on link "Tendai" at bounding box center [371, 261] width 39 height 20
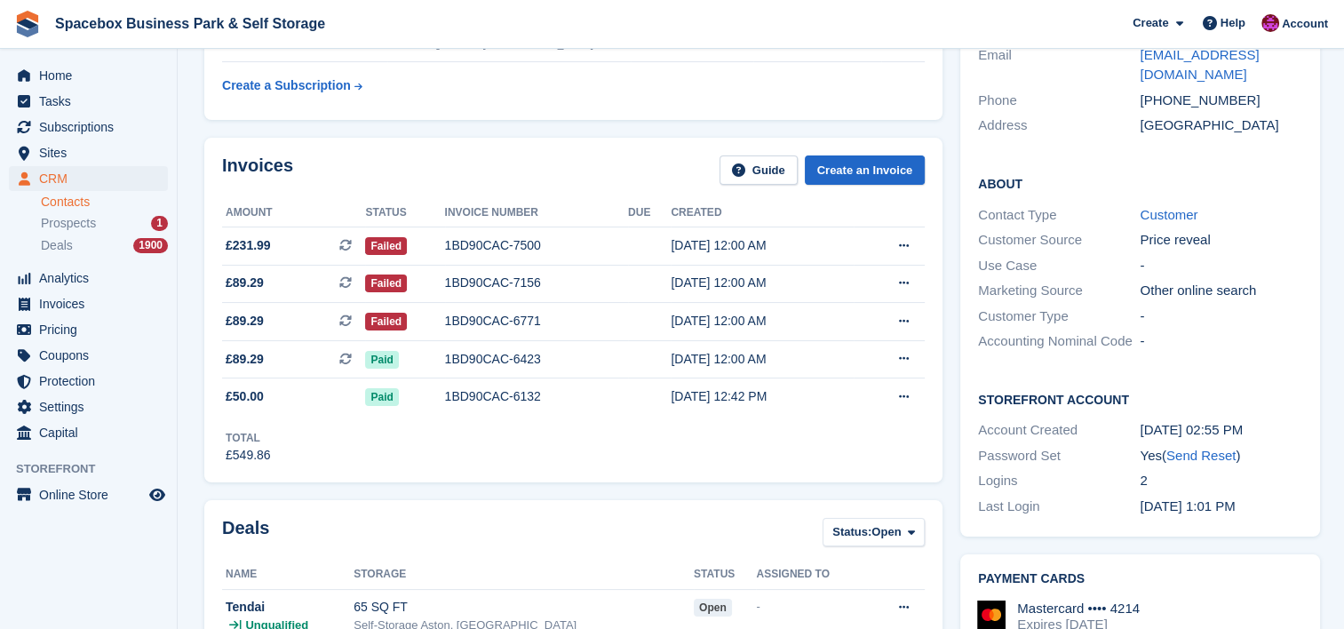
scroll to position [23, 0]
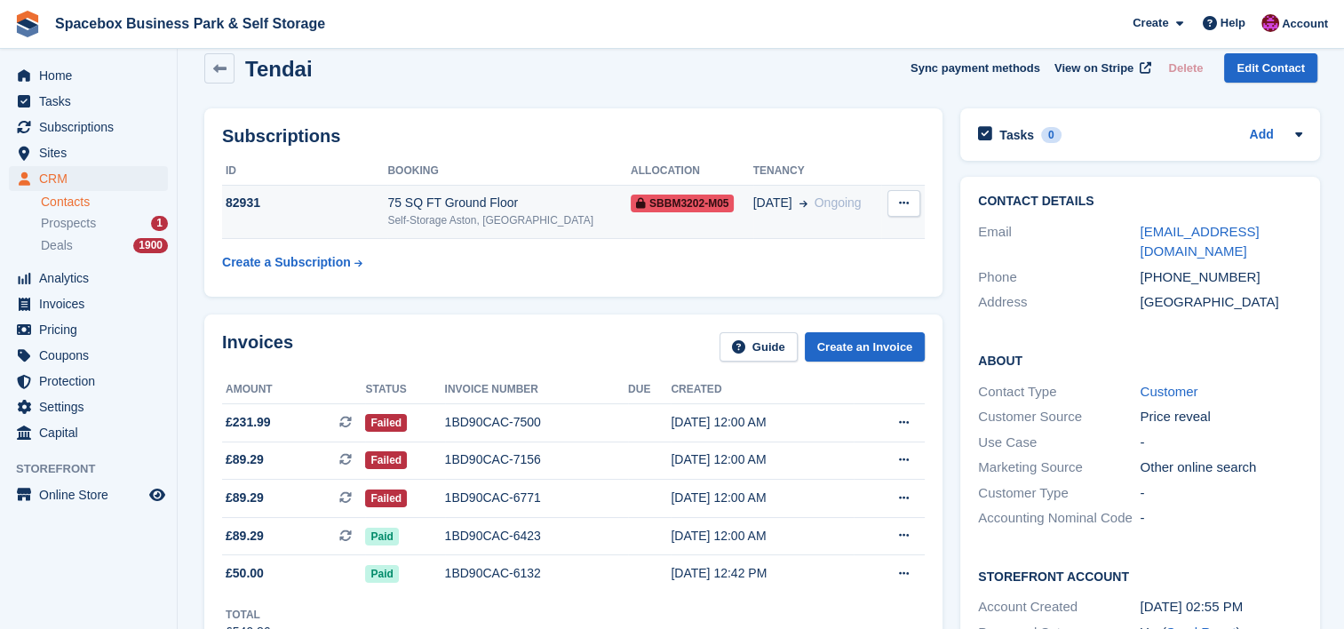
click at [450, 222] on div "Self-Storage Aston, [GEOGRAPHIC_DATA]" at bounding box center [508, 220] width 243 height 16
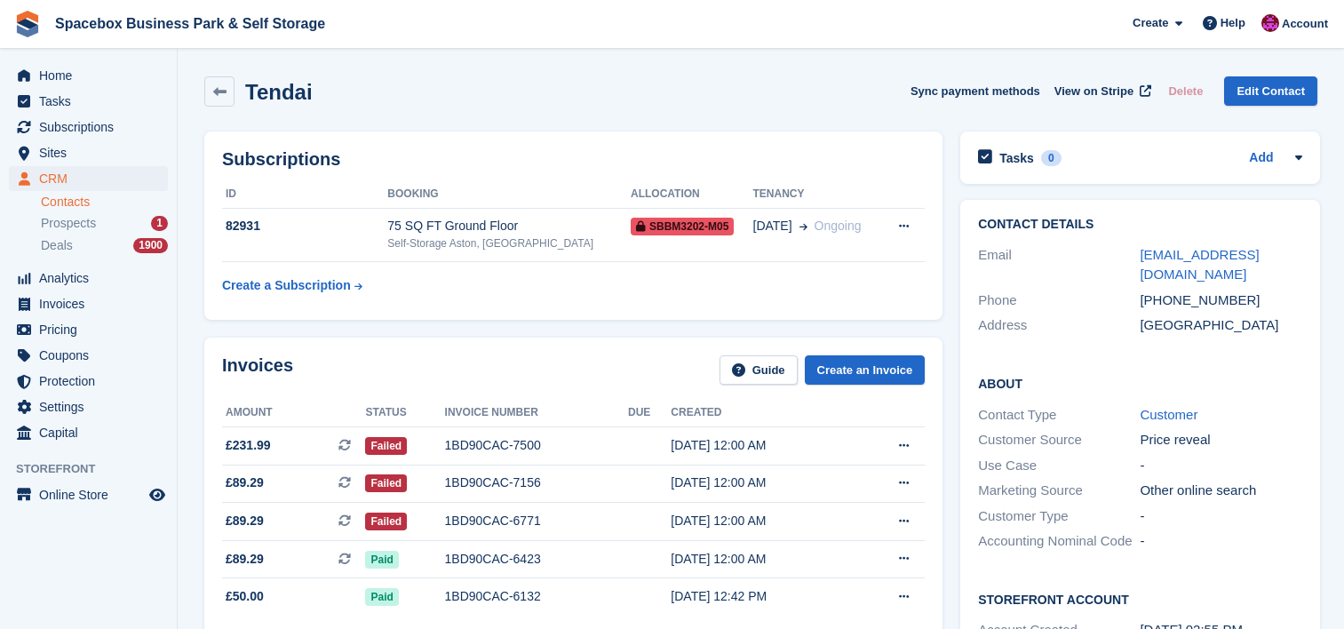
scroll to position [23, 0]
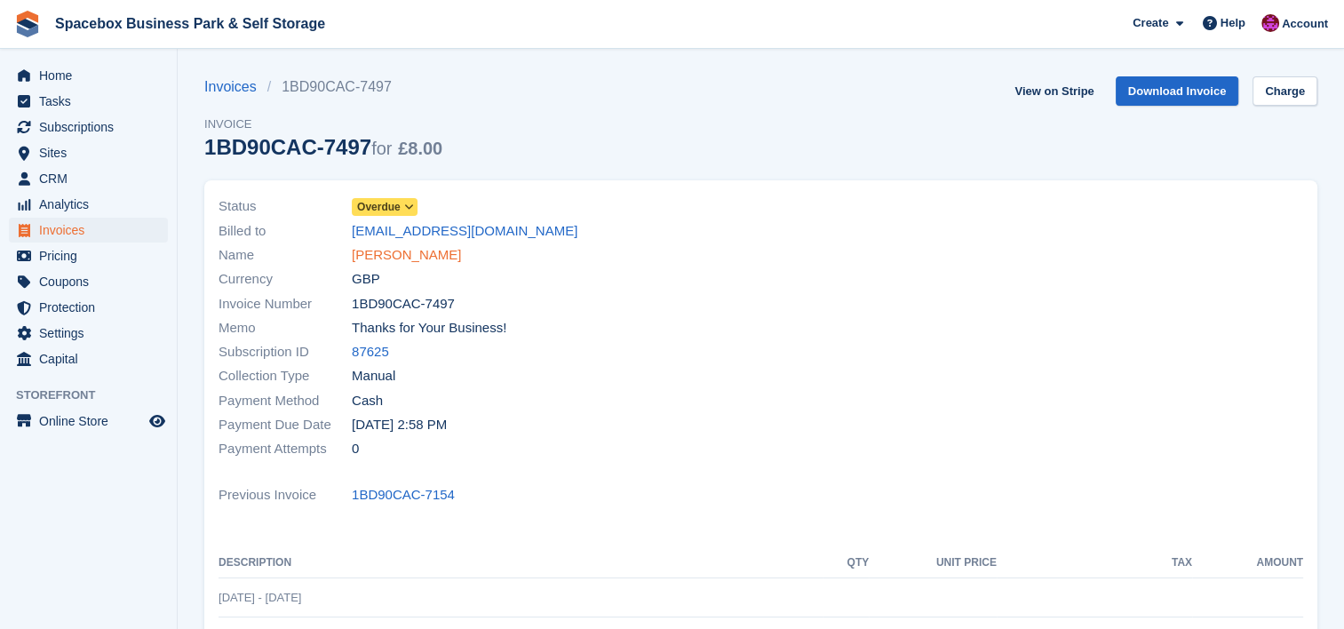
click at [426, 256] on link "[PERSON_NAME]" at bounding box center [406, 255] width 109 height 20
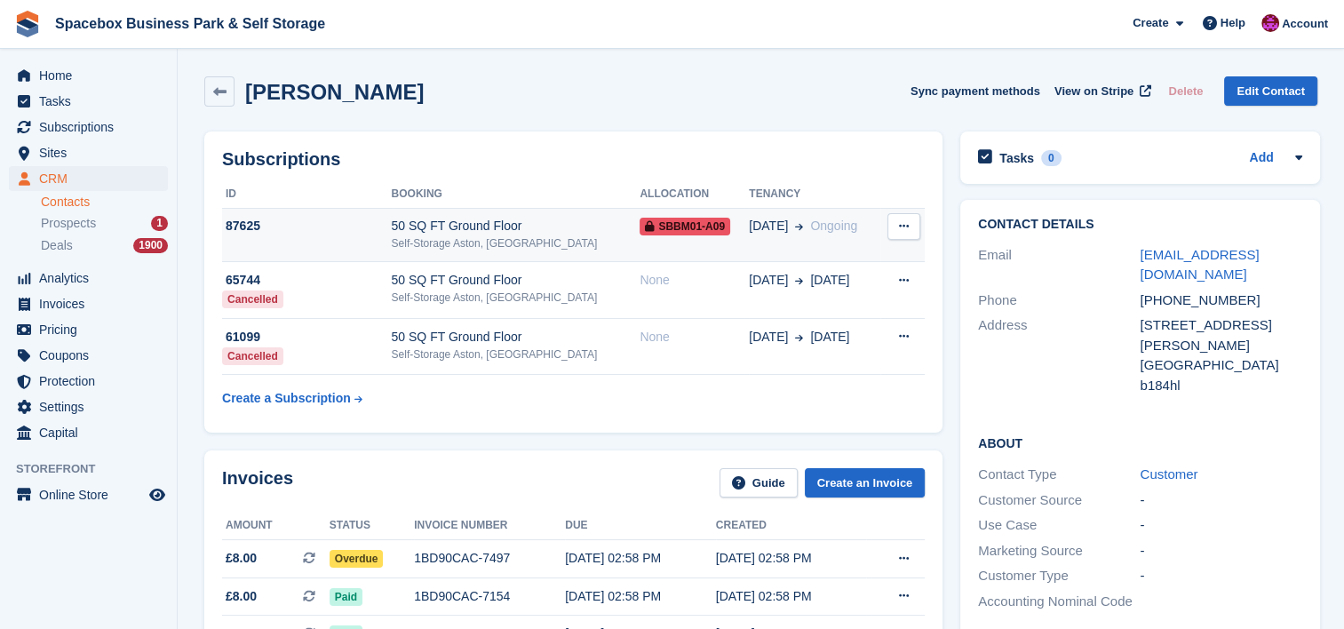
click at [377, 230] on div "87625" at bounding box center [307, 226] width 170 height 19
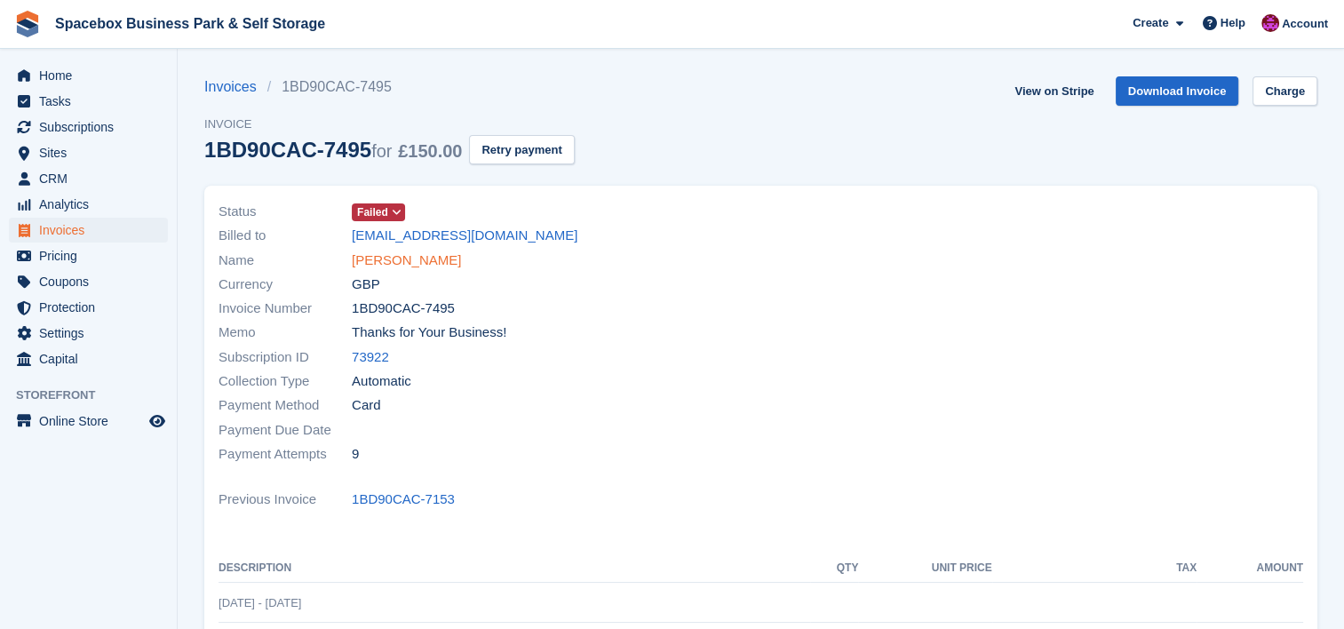
click at [405, 265] on link "[PERSON_NAME]" at bounding box center [406, 261] width 109 height 20
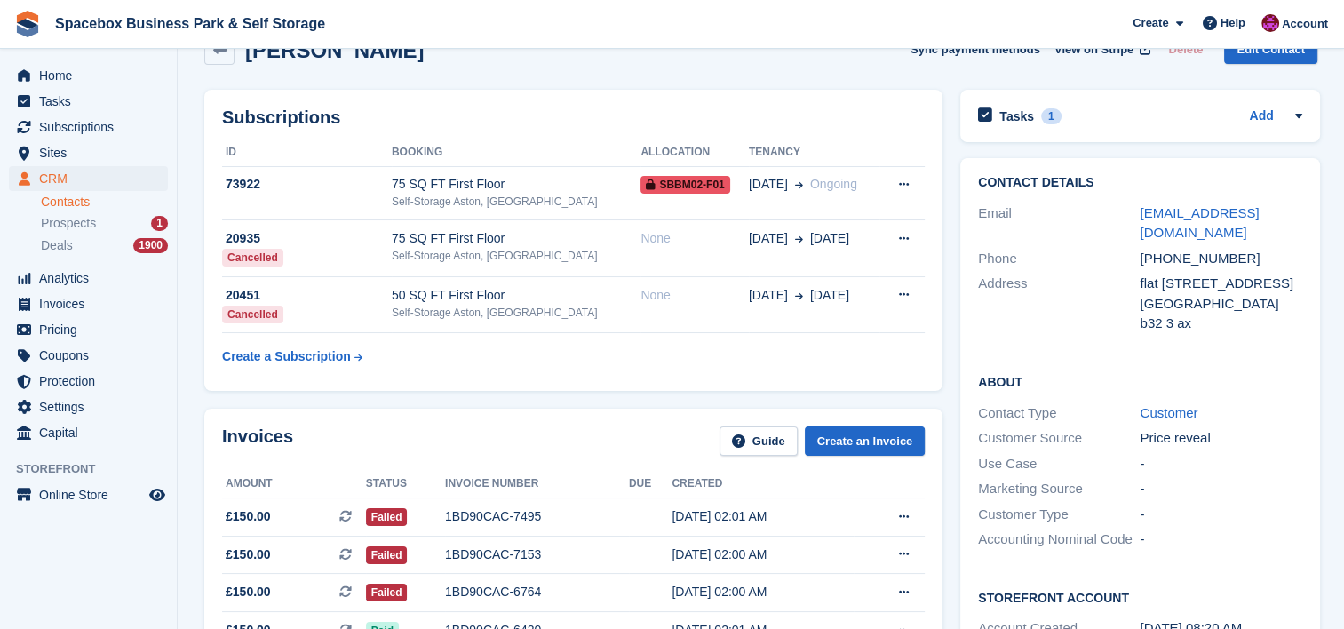
scroll to position [47, 0]
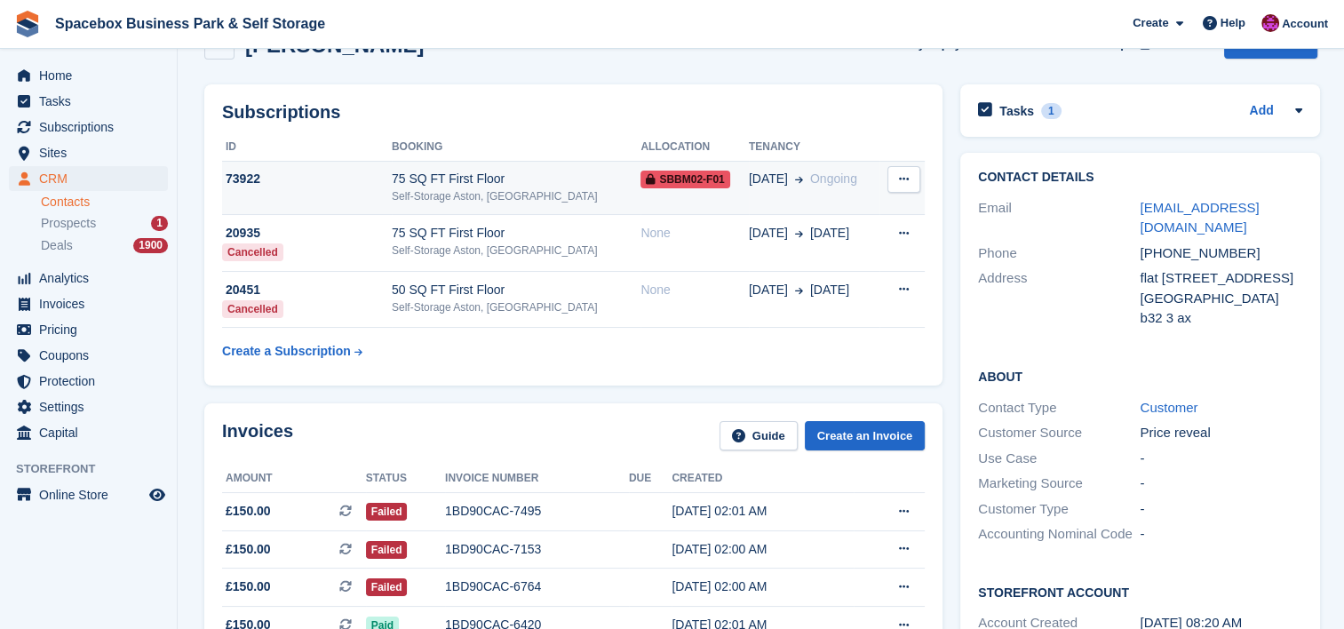
click at [441, 193] on div "Self-Storage Aston, [GEOGRAPHIC_DATA]" at bounding box center [516, 196] width 249 height 16
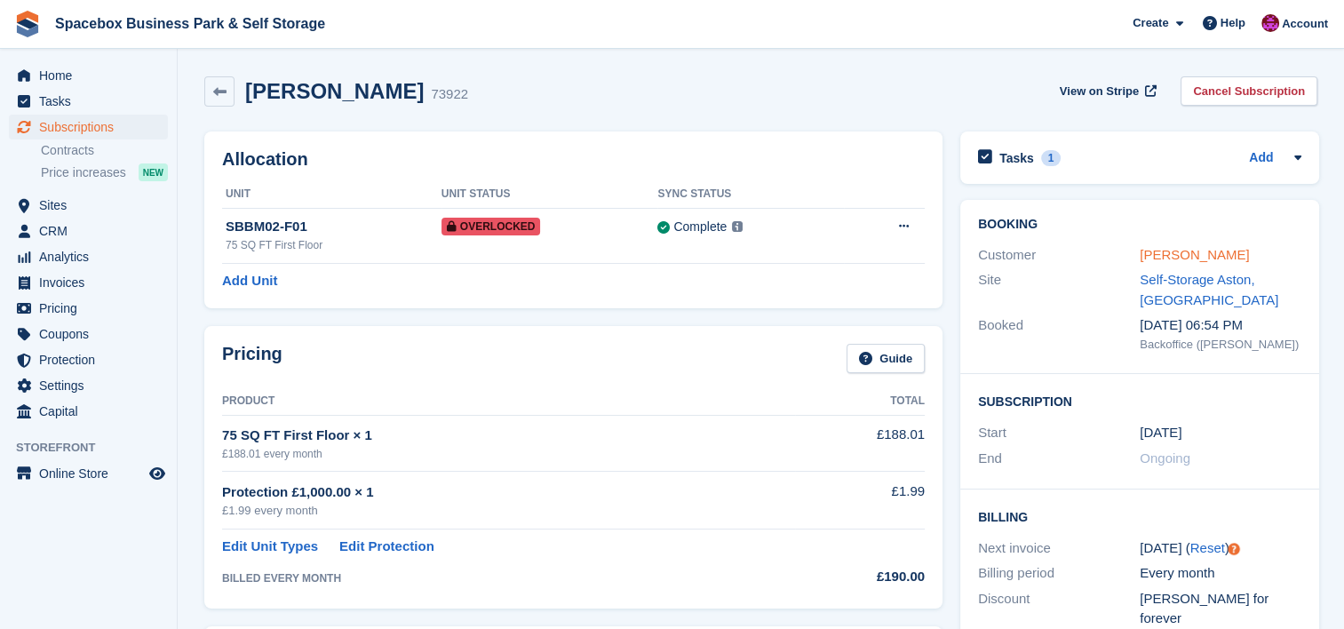
click at [1174, 259] on link "Farrah Mushtaq" at bounding box center [1194, 254] width 109 height 15
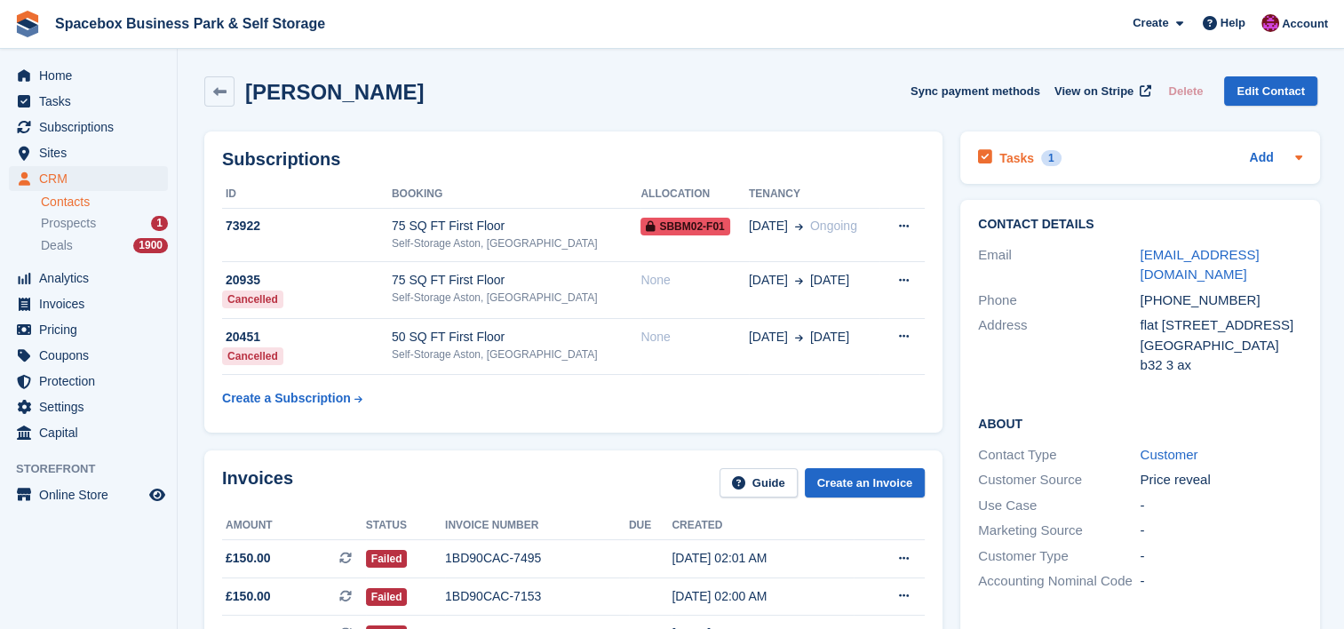
click at [1178, 163] on div "Tasks 1 Add" at bounding box center [1139, 158] width 323 height 24
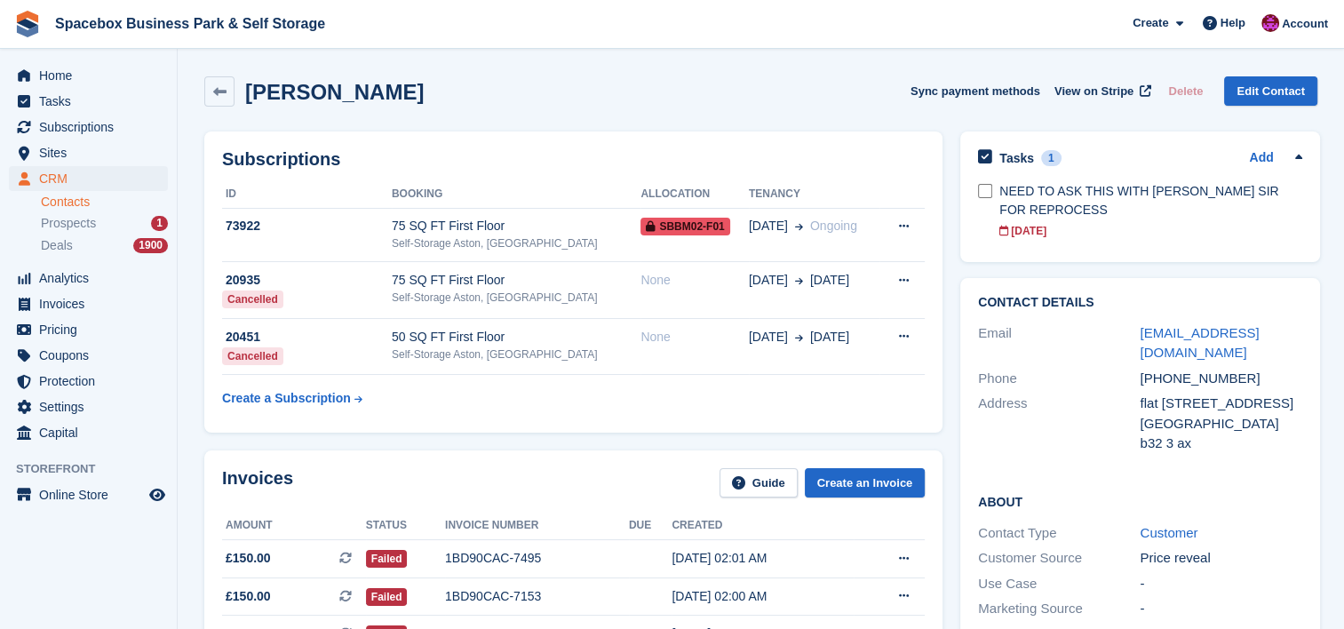
click at [850, 108] on div "Farrah Mushtaq Sync payment methods View on Stripe Delete Edit Contact" at bounding box center [760, 95] width 1131 height 55
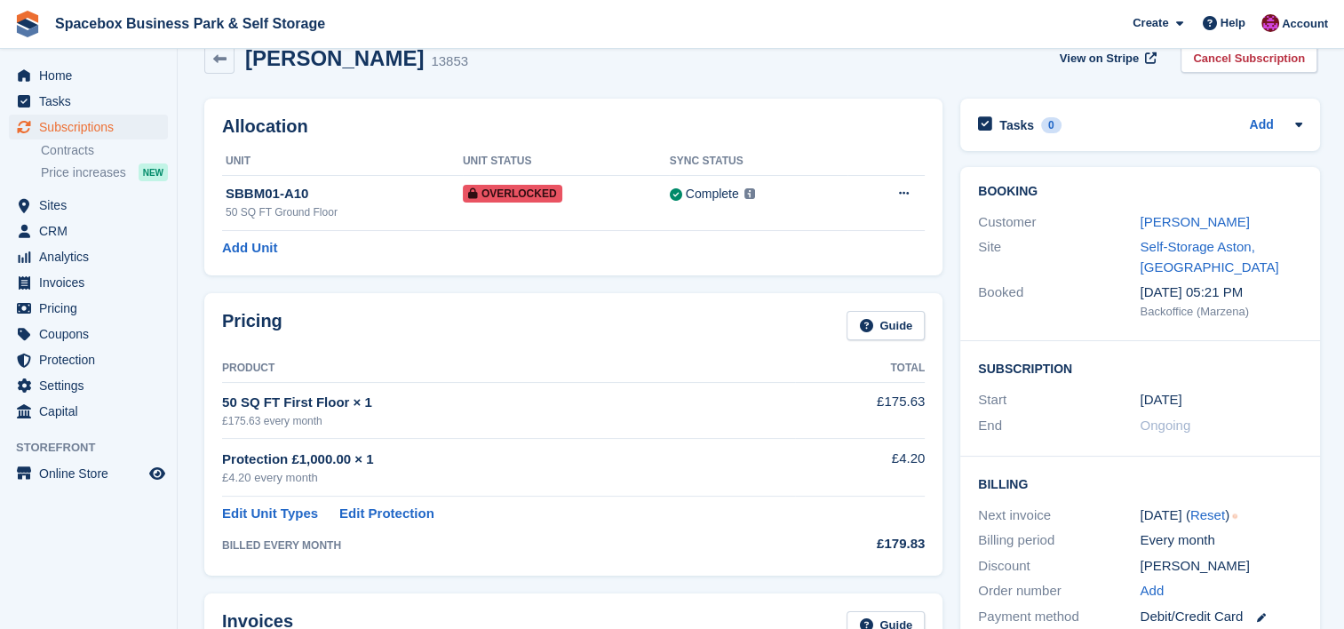
scroll to position [23, 0]
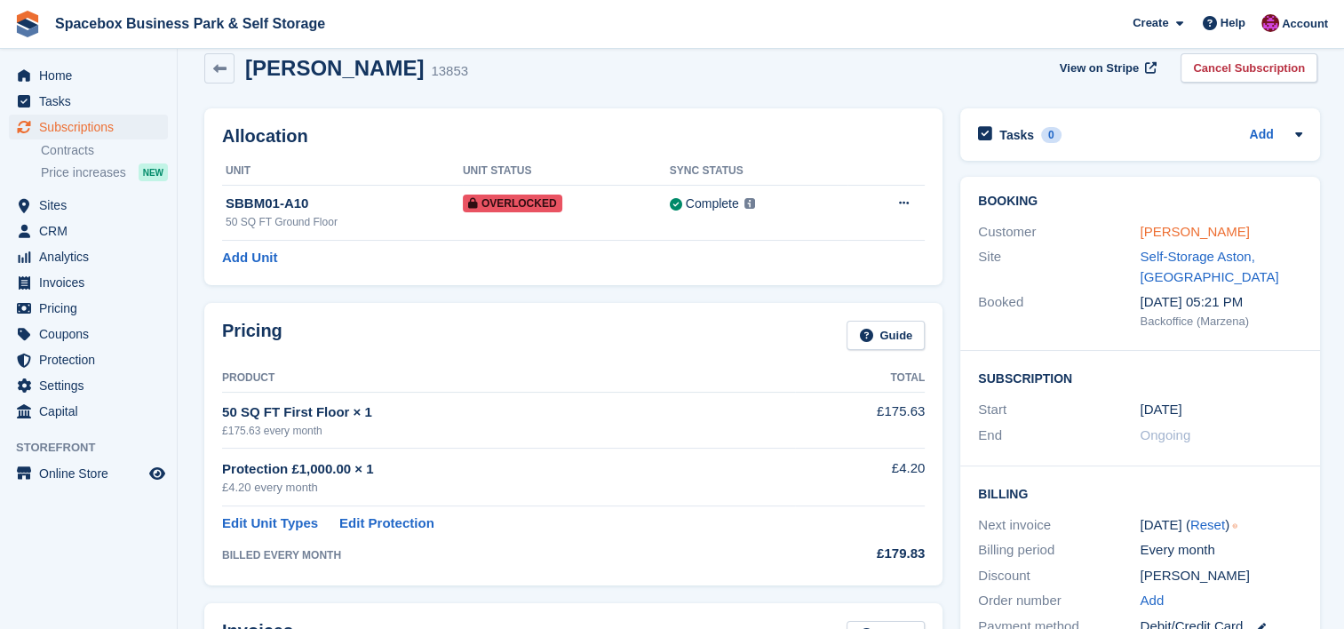
click at [1188, 234] on link "[PERSON_NAME]" at bounding box center [1194, 231] width 109 height 15
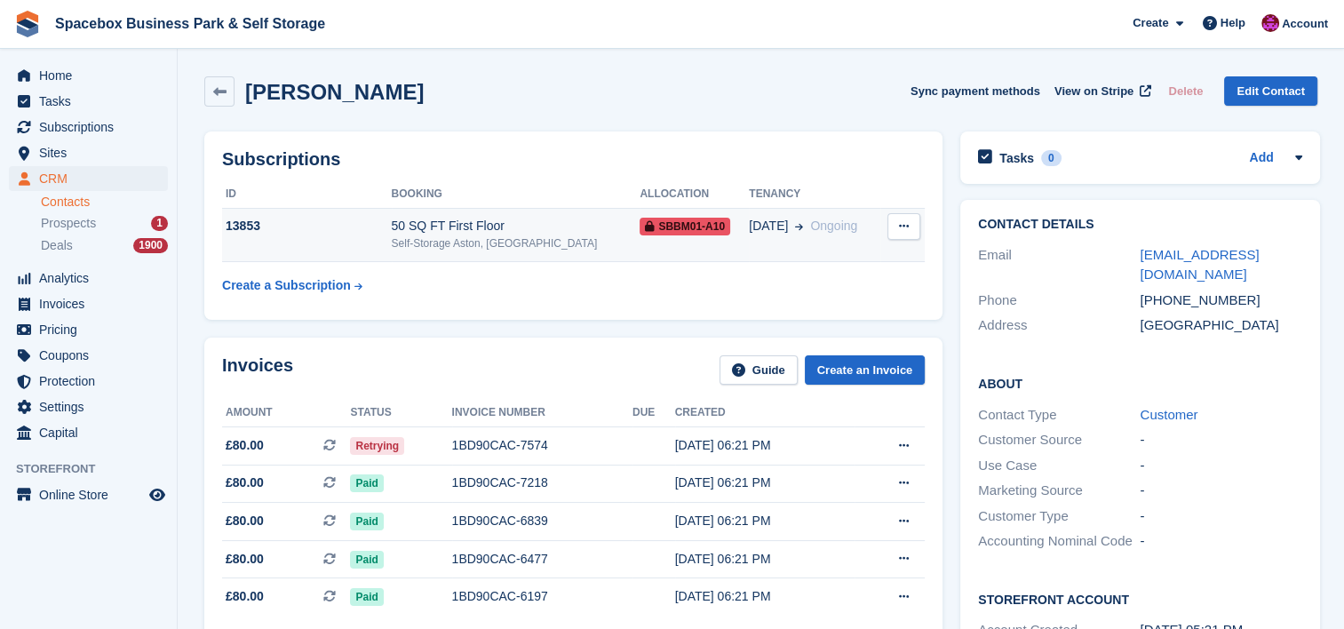
click at [557, 227] on div "50 SQ FT First Floor" at bounding box center [516, 226] width 249 height 19
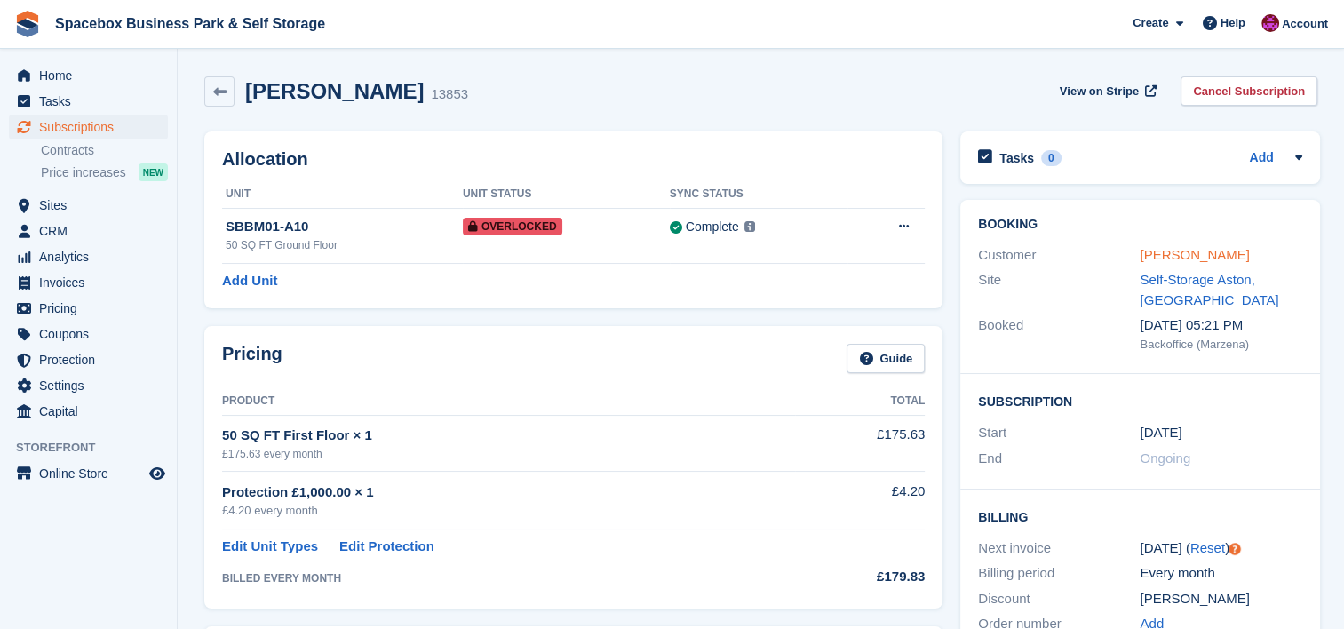
click at [1176, 259] on link "[PERSON_NAME]" at bounding box center [1194, 254] width 109 height 15
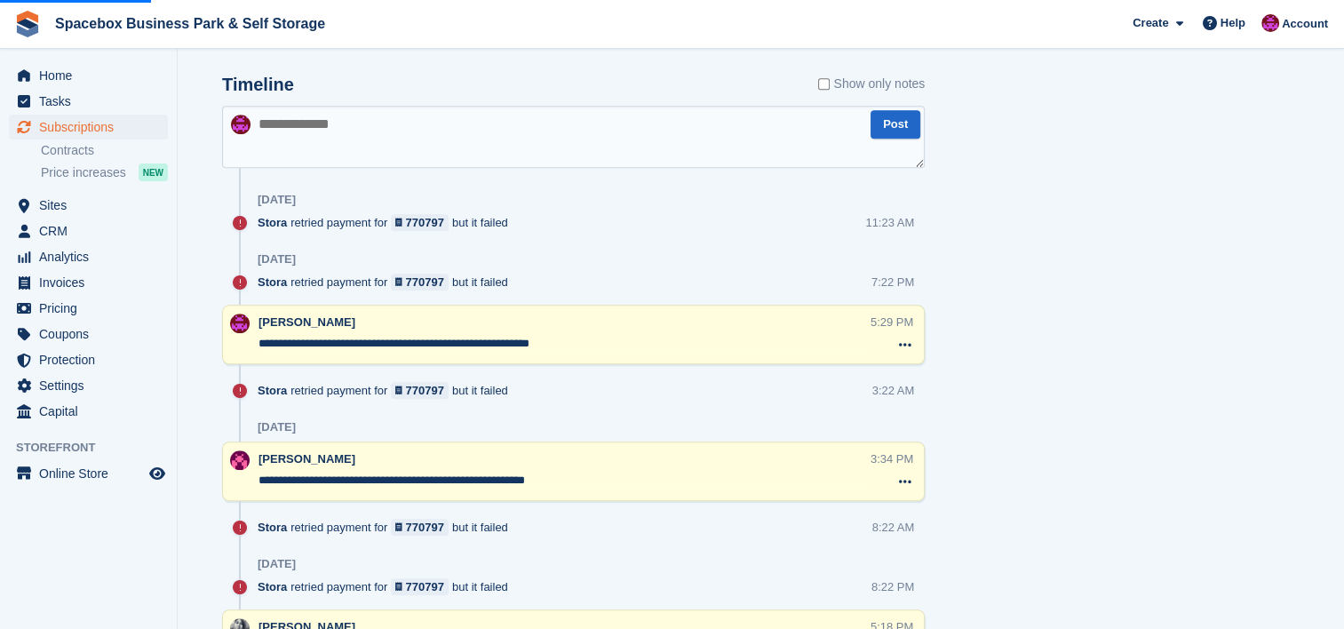
scroll to position [1160, 0]
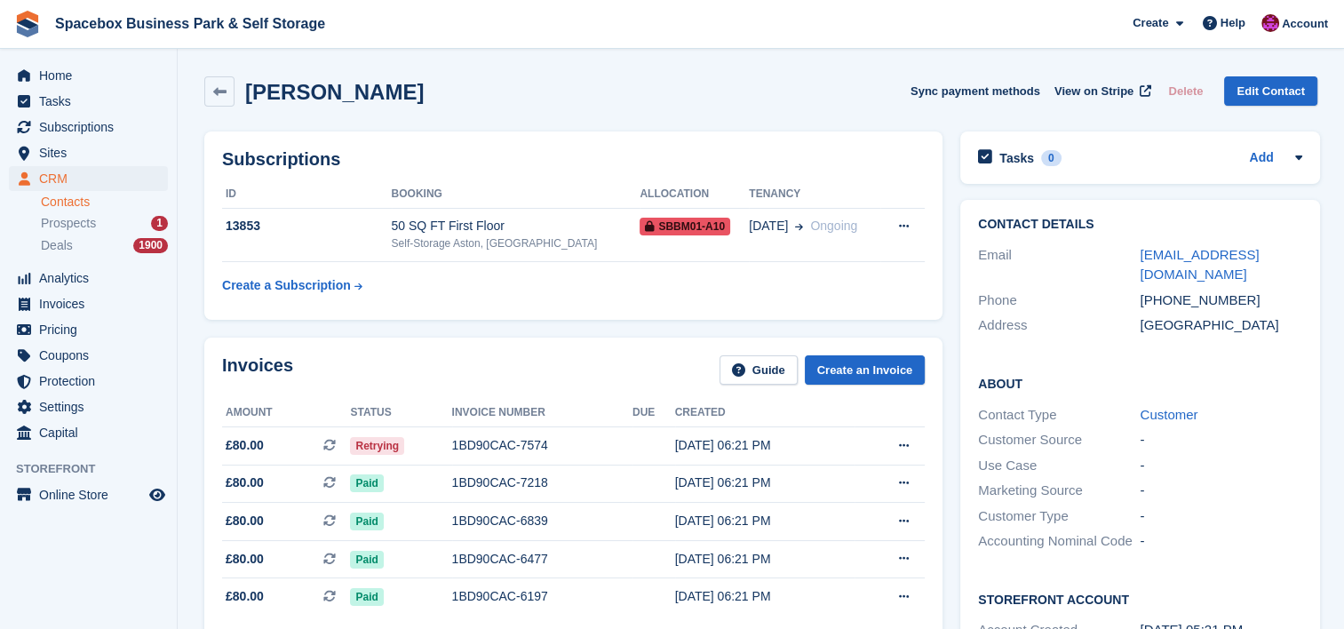
click at [880, 304] on div "Subscriptions ID Booking Allocation Tenancy 13853 50 SQ FT First Floor Self-Sto…" at bounding box center [573, 225] width 738 height 188
click at [570, 258] on td "50 SQ FT First Floor Self-Storage Aston, Birmingham" at bounding box center [516, 235] width 249 height 54
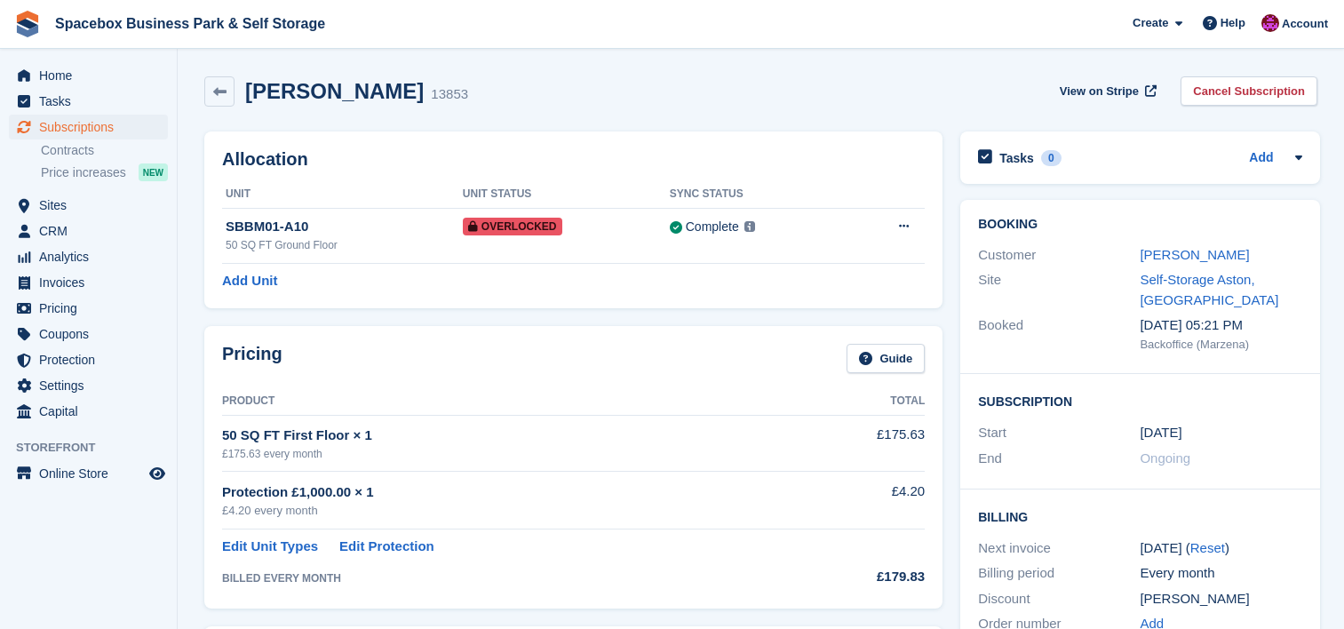
scroll to position [1089, 0]
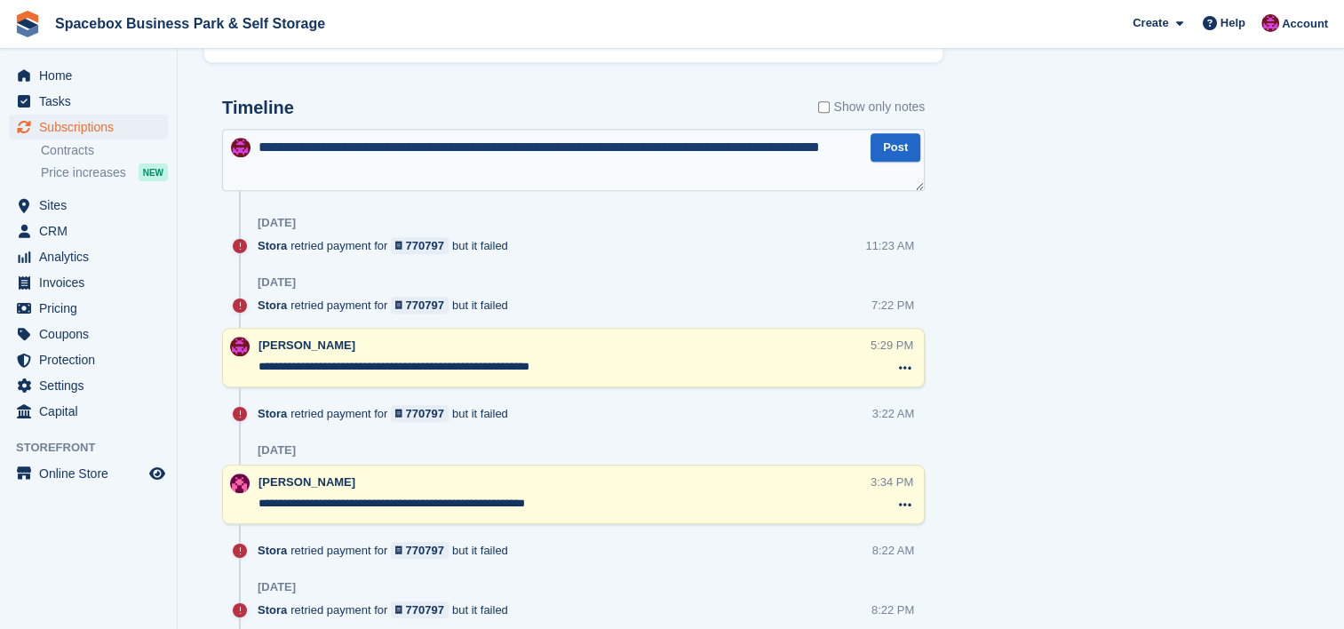
type textarea "**********"
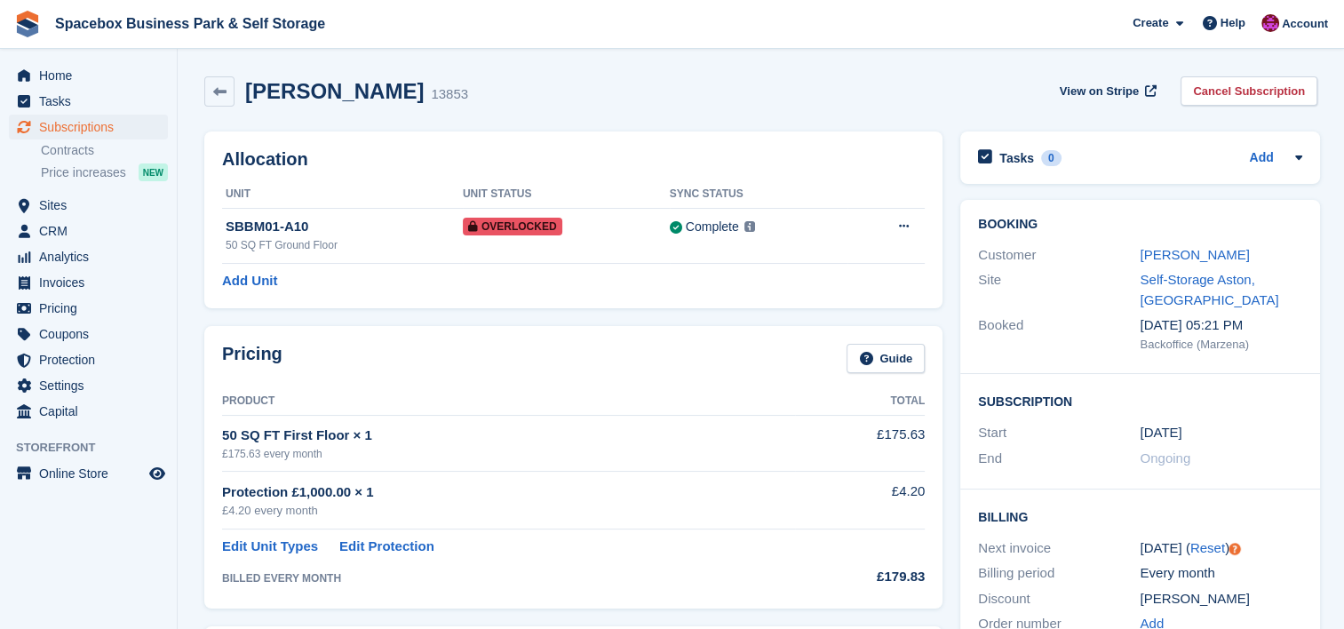
click at [821, 304] on div "Allocation Unit Unit Status Sync Status SBBM01-A10 50 SQ FT Ground Floor Overlo…" at bounding box center [573, 219] width 738 height 177
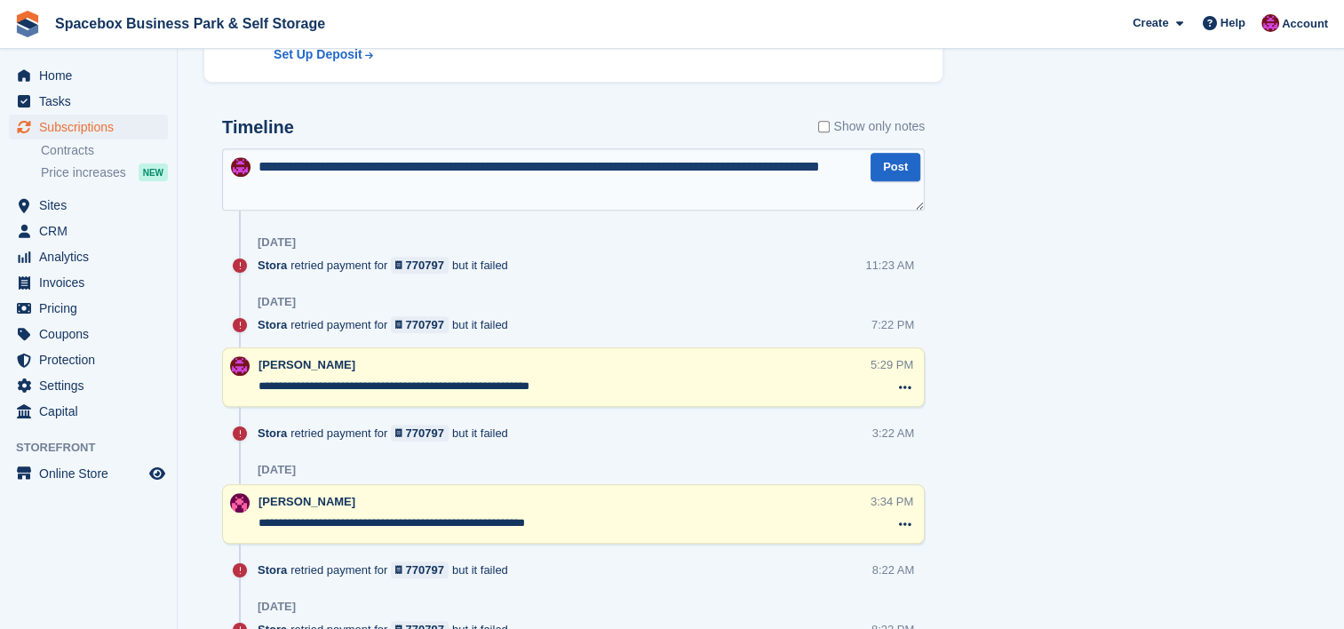
scroll to position [1066, 0]
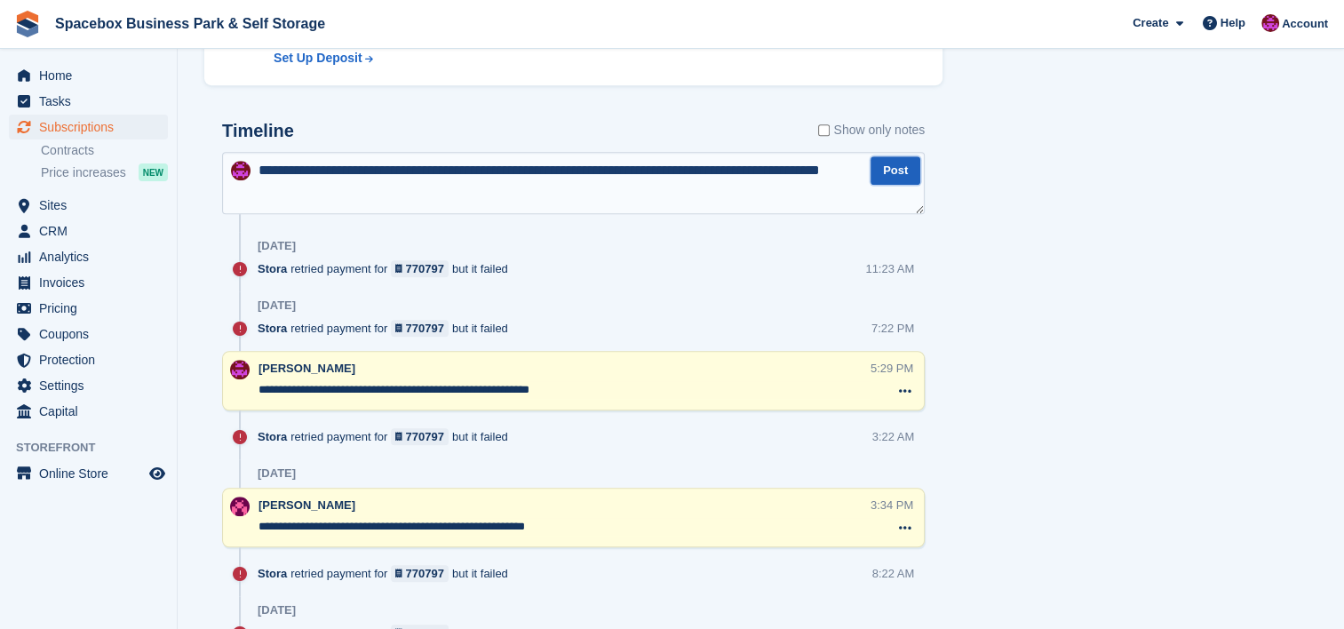
click at [906, 171] on button "Post" at bounding box center [896, 170] width 50 height 29
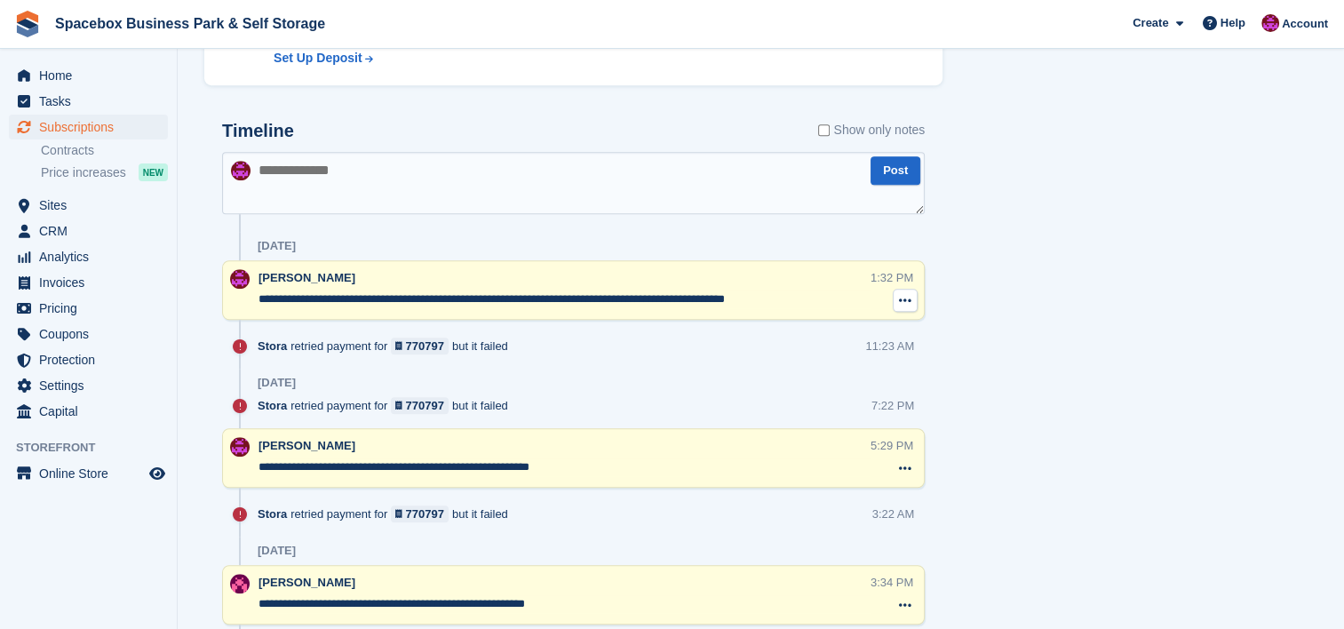
click at [904, 307] on button at bounding box center [905, 300] width 25 height 23
click at [800, 295] on textarea "**********" at bounding box center [565, 300] width 612 height 18
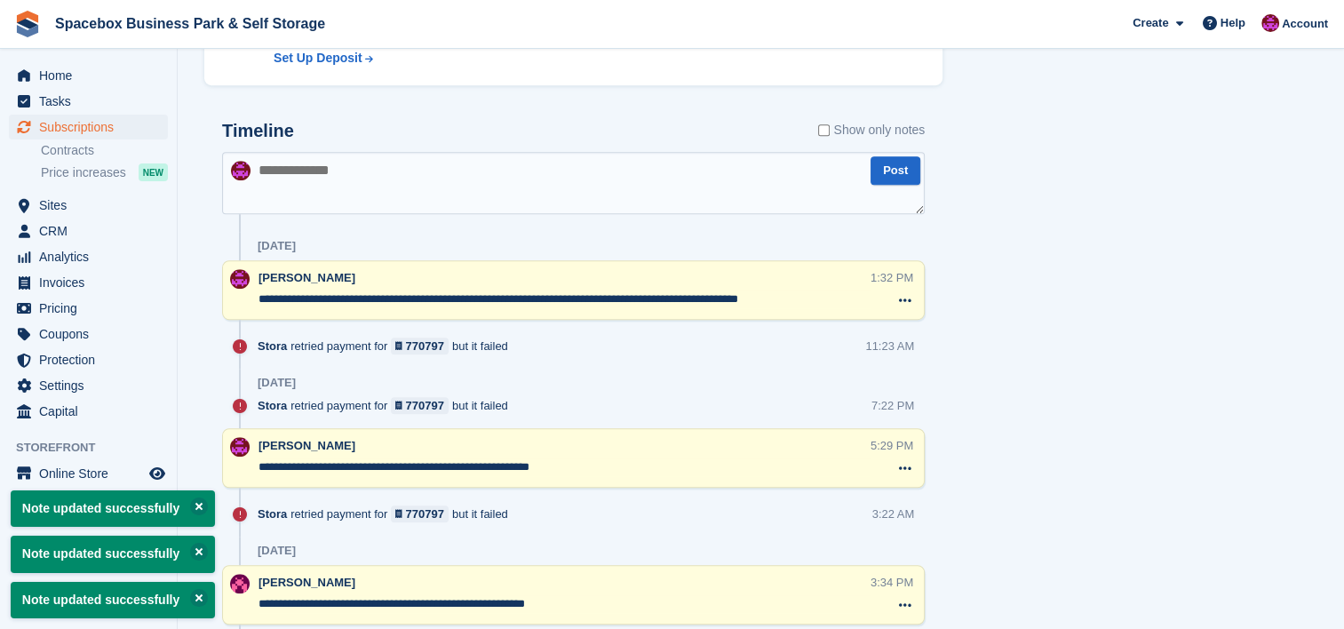
click at [704, 301] on textarea "**********" at bounding box center [565, 300] width 612 height 18
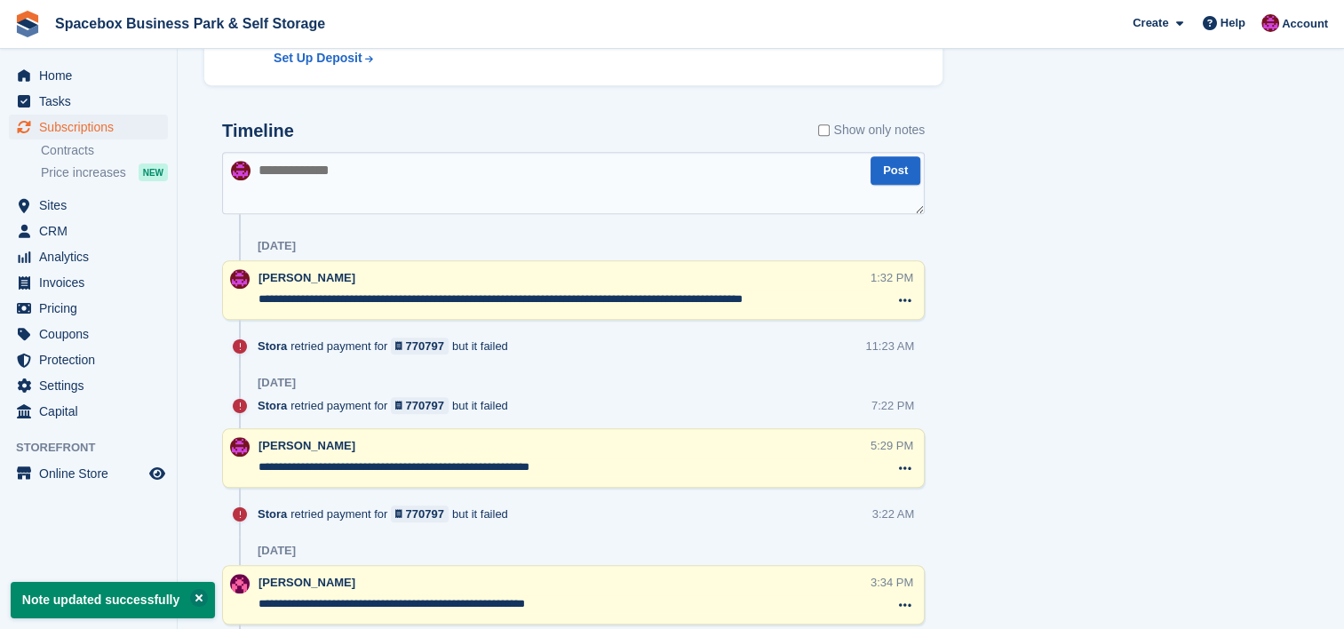
type textarea "**********"
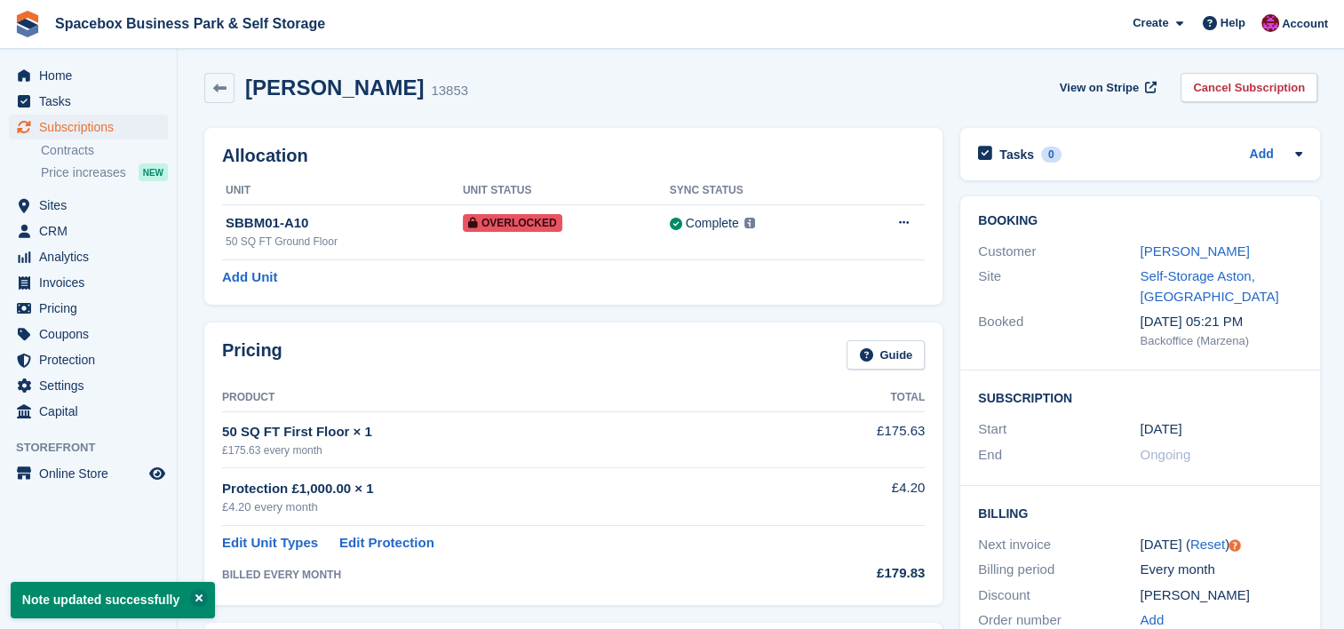
scroll to position [0, 0]
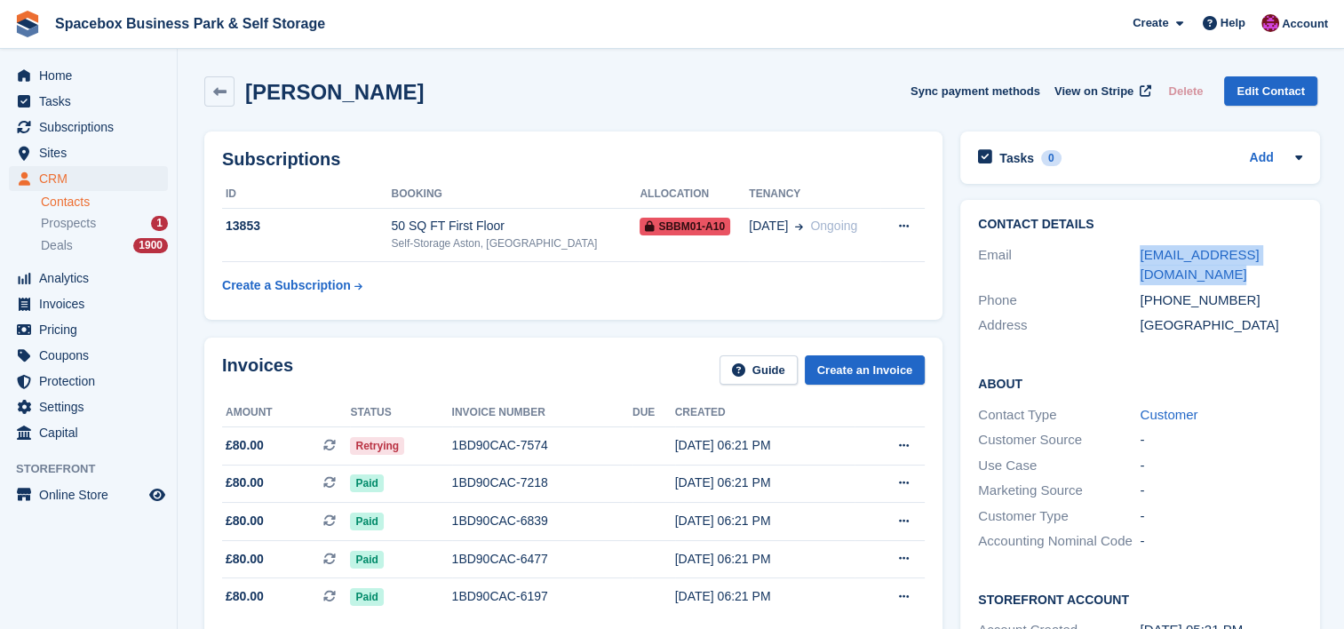
drag, startPoint x: 1169, startPoint y: 282, endPoint x: 1124, endPoint y: 246, distance: 57.6
click at [1124, 246] on div "Email [EMAIL_ADDRESS][DOMAIN_NAME]" at bounding box center [1139, 265] width 323 height 45
copy div "[EMAIL_ADDRESS][DOMAIN_NAME]"
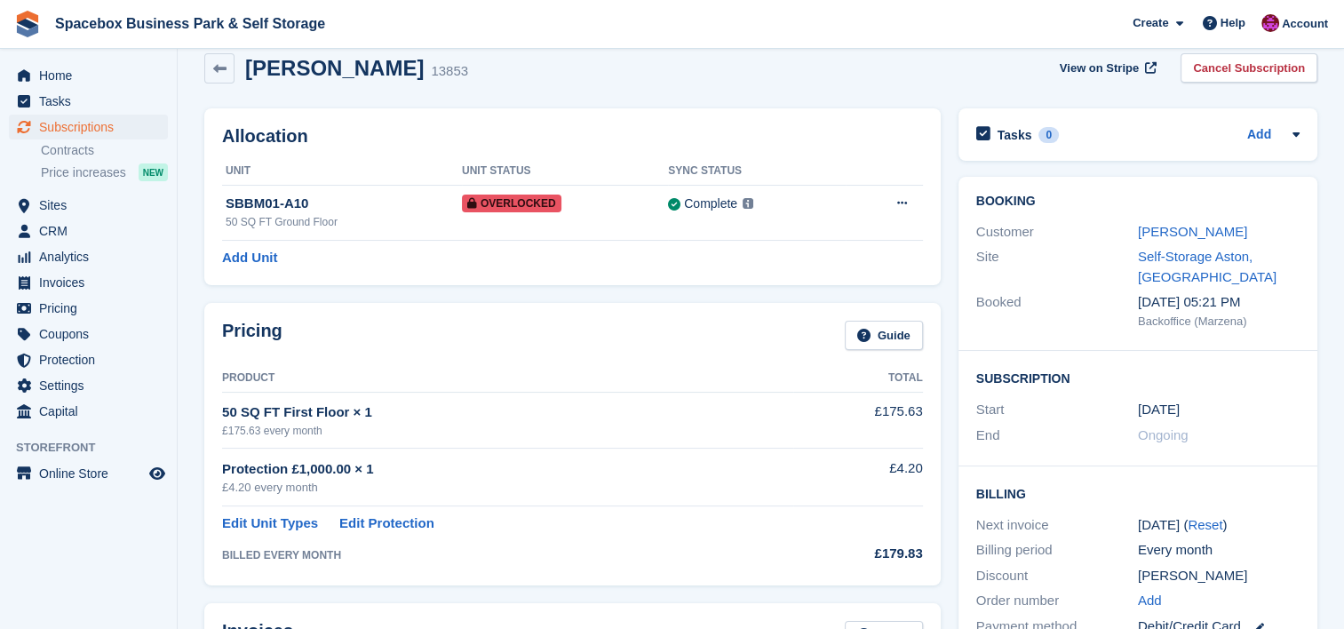
scroll to position [23, 0]
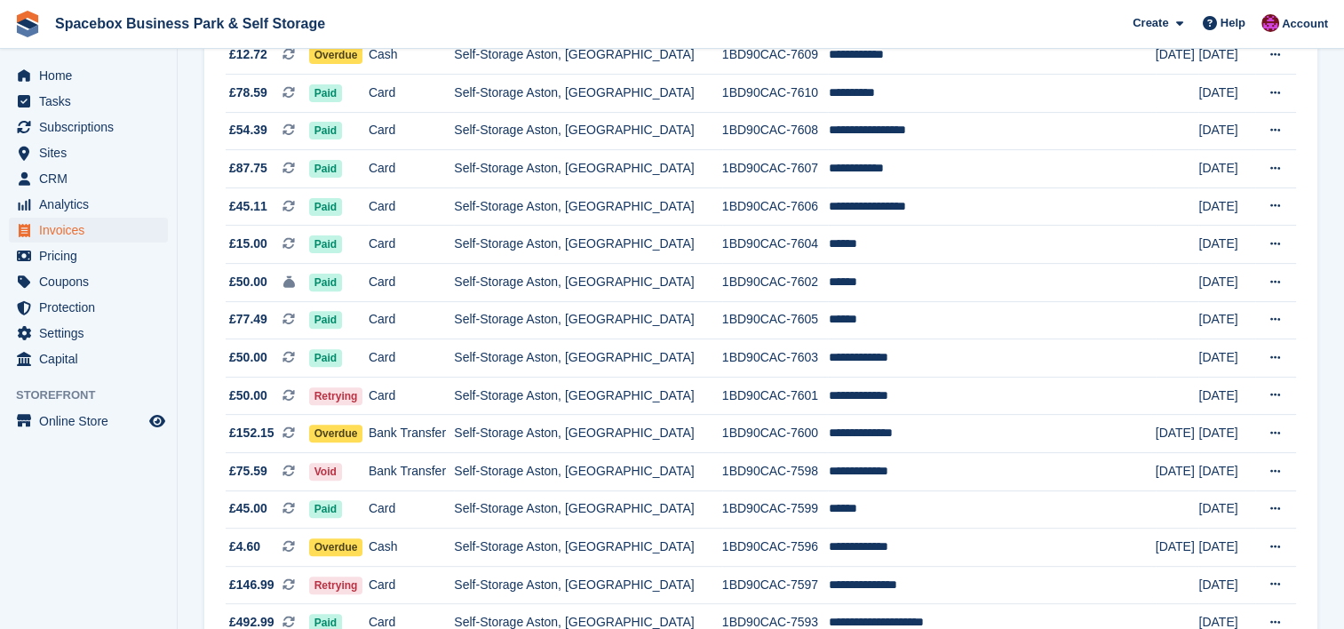
scroll to position [569, 0]
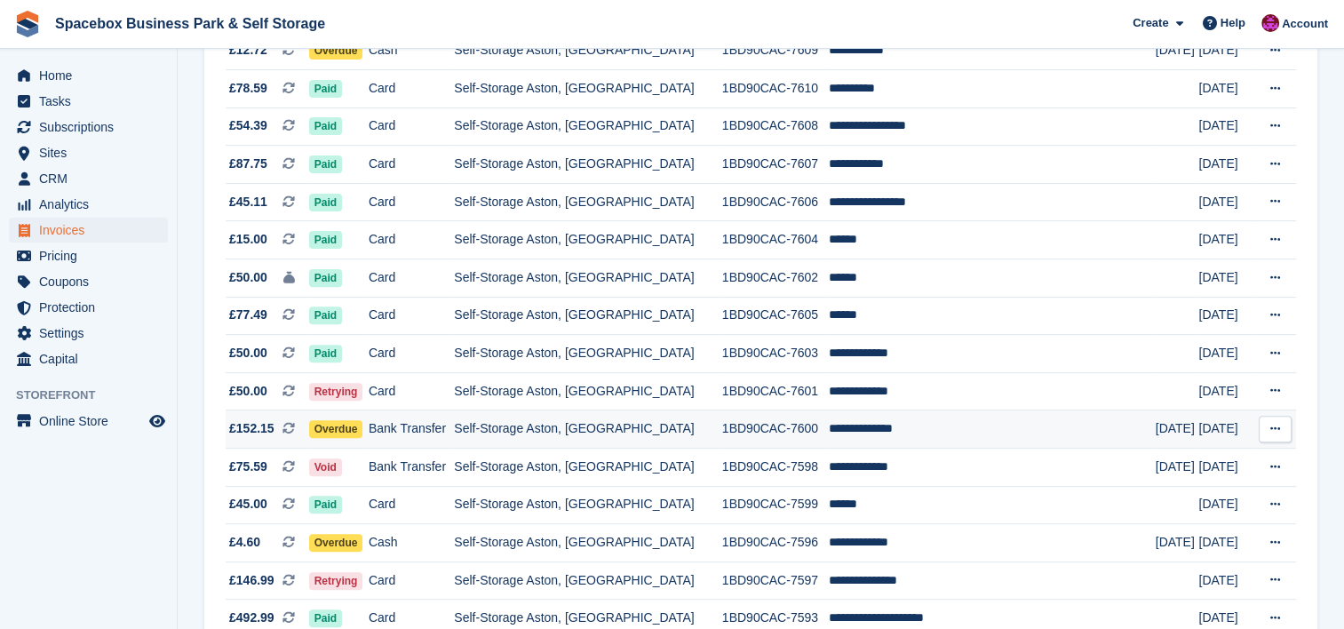
click at [777, 430] on td "1BD90CAC-7600" at bounding box center [775, 429] width 107 height 38
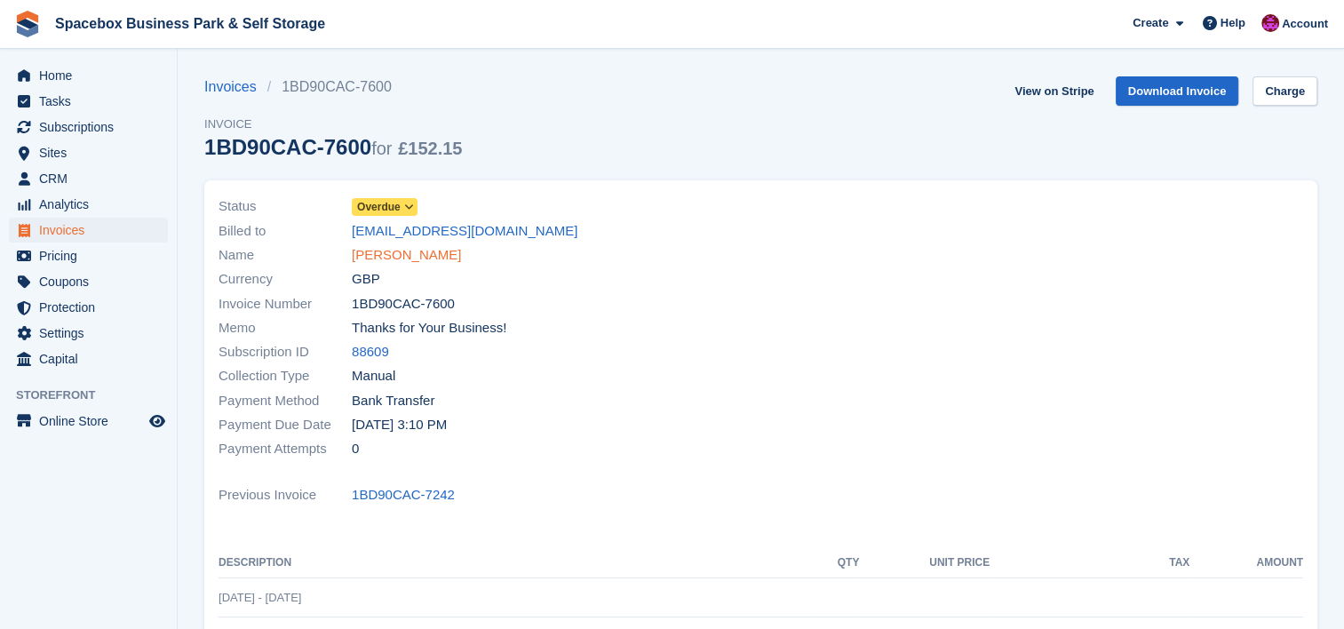
click at [446, 256] on link "[PERSON_NAME]" at bounding box center [406, 255] width 109 height 20
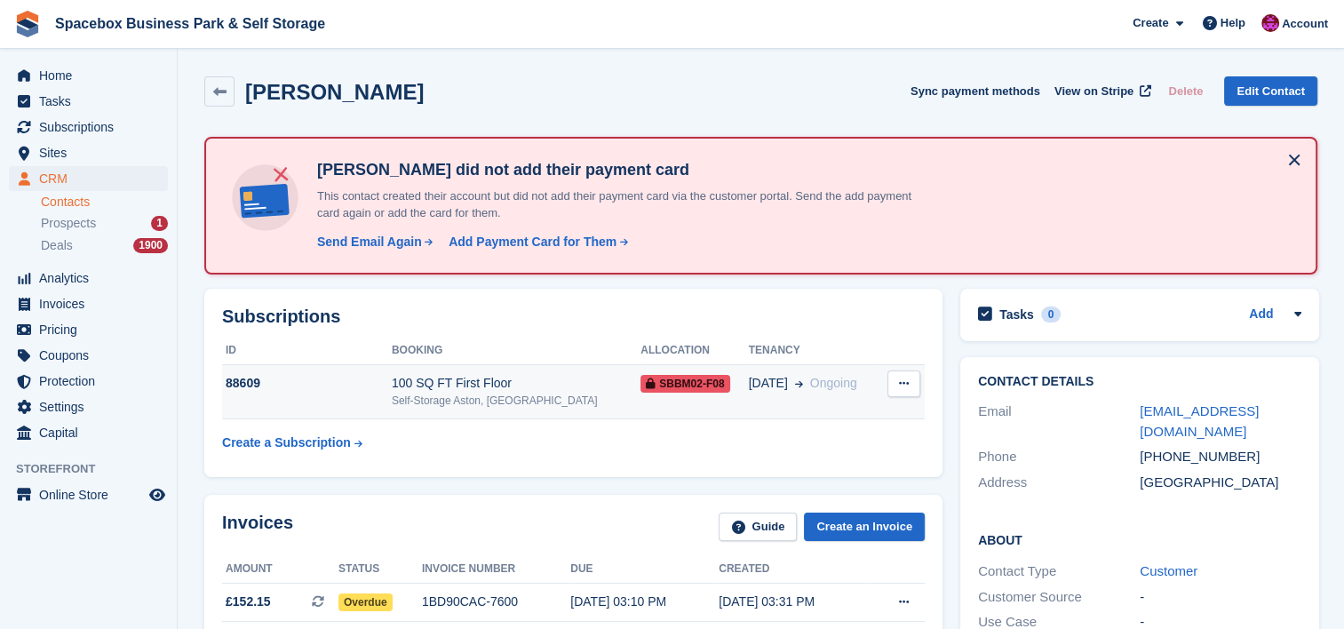
click at [462, 407] on div "Self-Storage Aston, [GEOGRAPHIC_DATA]" at bounding box center [516, 401] width 249 height 16
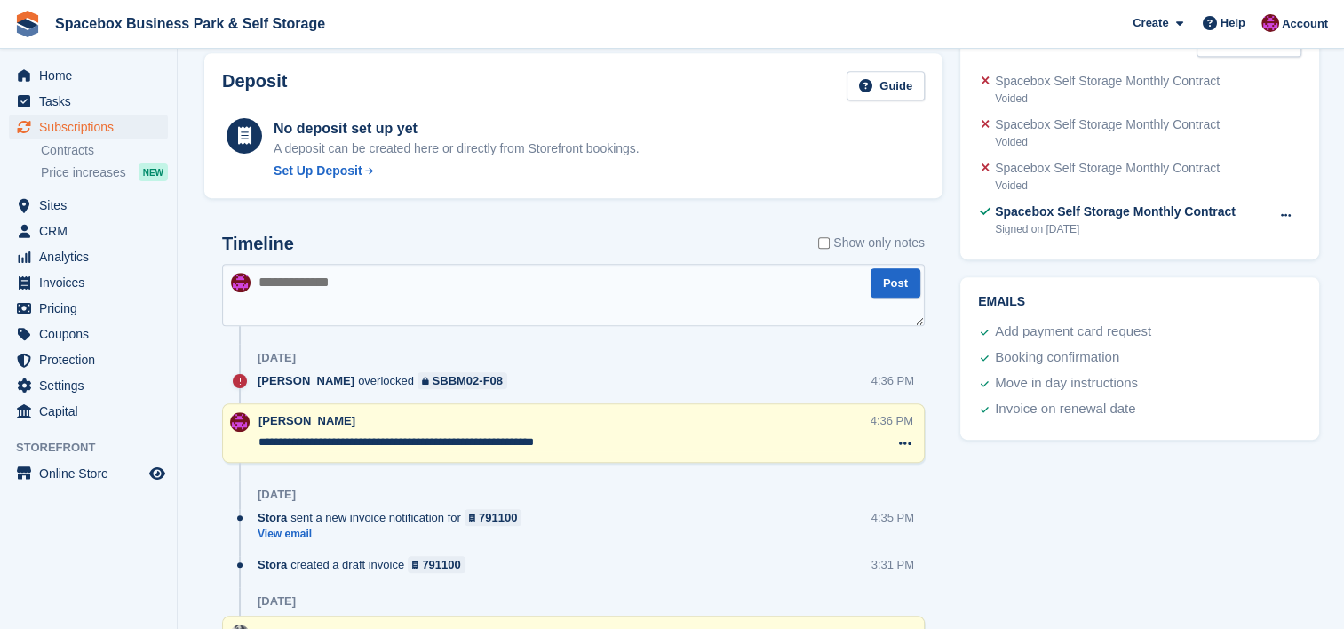
scroll to position [924, 0]
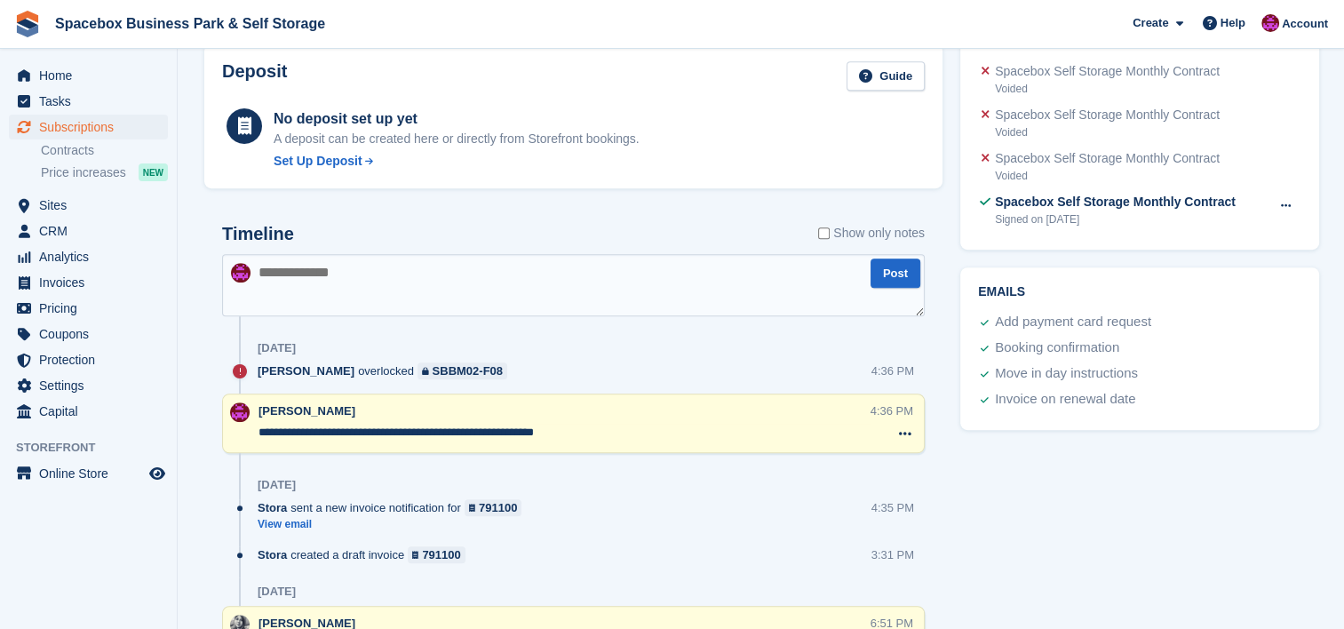
click at [227, 526] on div at bounding box center [240, 522] width 36 height 47
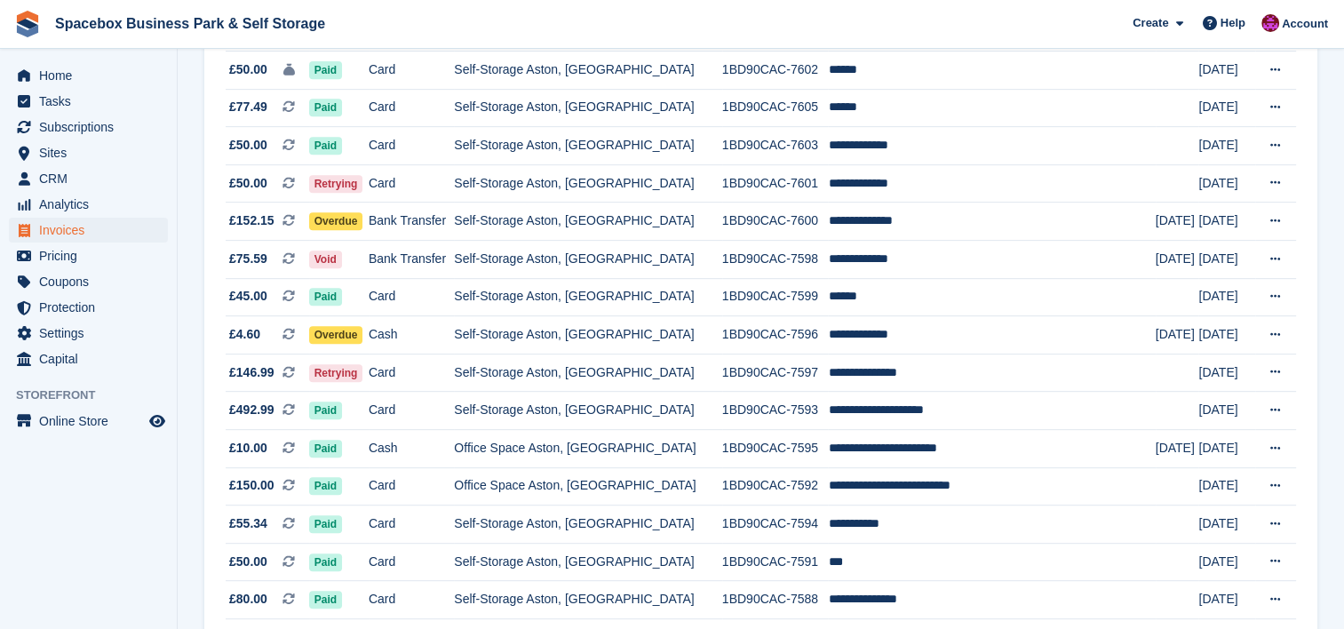
scroll to position [782, 0]
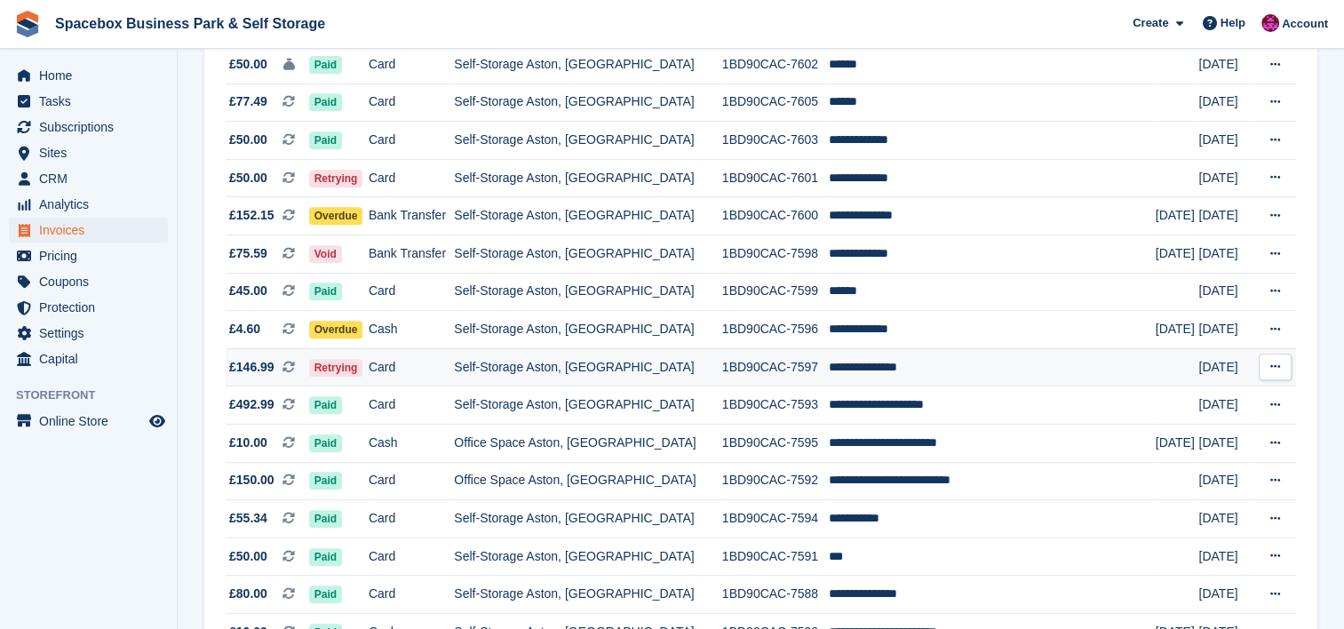
click at [735, 378] on td "1BD90CAC-7597" at bounding box center [775, 367] width 107 height 38
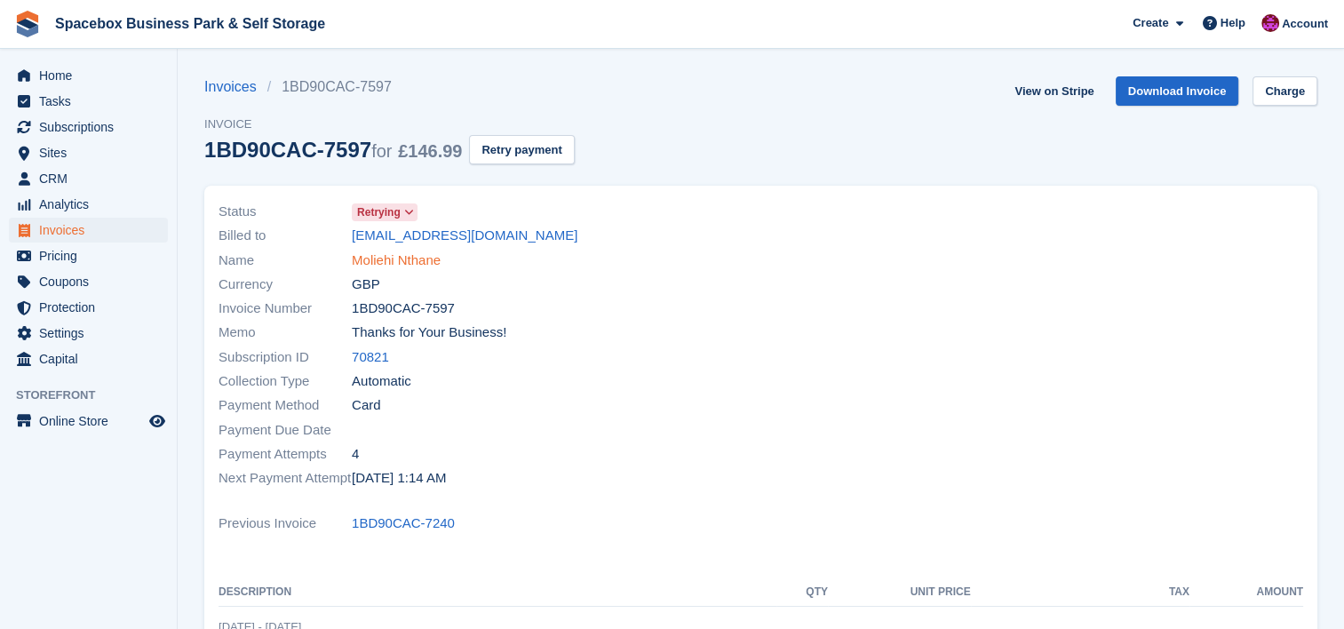
click at [405, 257] on link "Moliehi Nthane" at bounding box center [396, 261] width 89 height 20
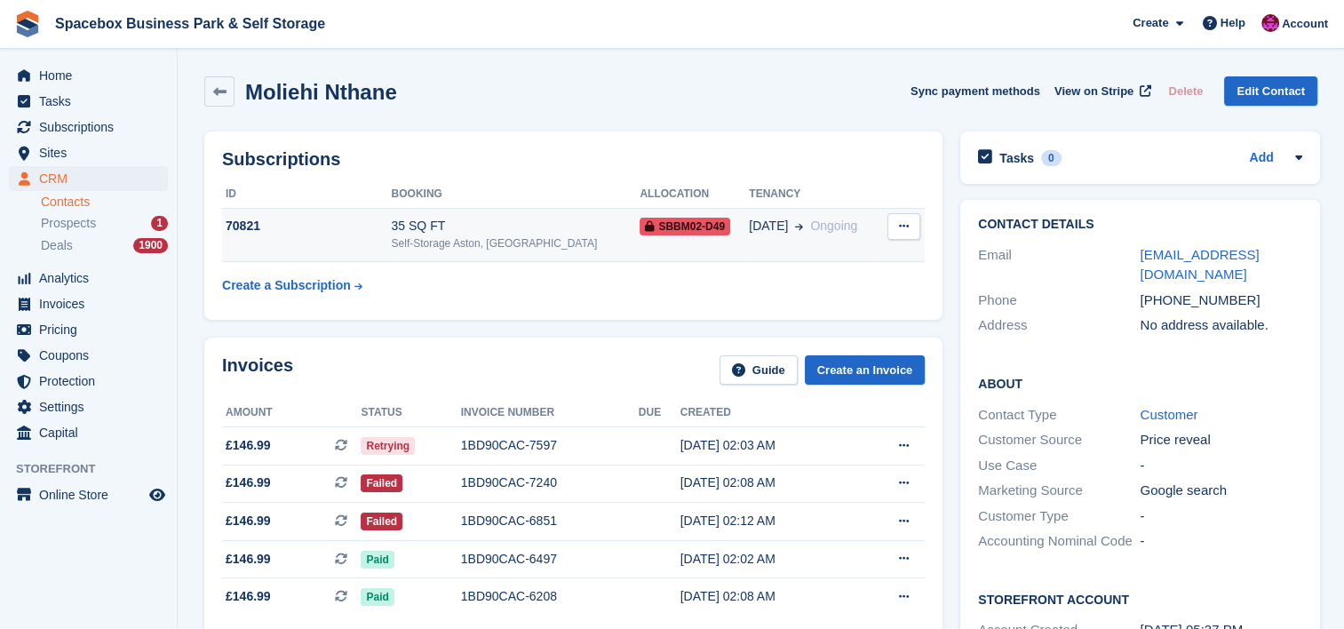
click at [434, 240] on div "Self-Storage Aston, [GEOGRAPHIC_DATA]" at bounding box center [516, 243] width 249 height 16
click at [821, 84] on div "Moliehi Nthane Sync payment methods View on Stripe Delete Edit Contact" at bounding box center [760, 91] width 1113 height 30
click at [521, 235] on div "Self-Storage Aston, [GEOGRAPHIC_DATA]" at bounding box center [516, 243] width 249 height 16
click at [426, 227] on div "35 SQ FT" at bounding box center [515, 226] width 248 height 19
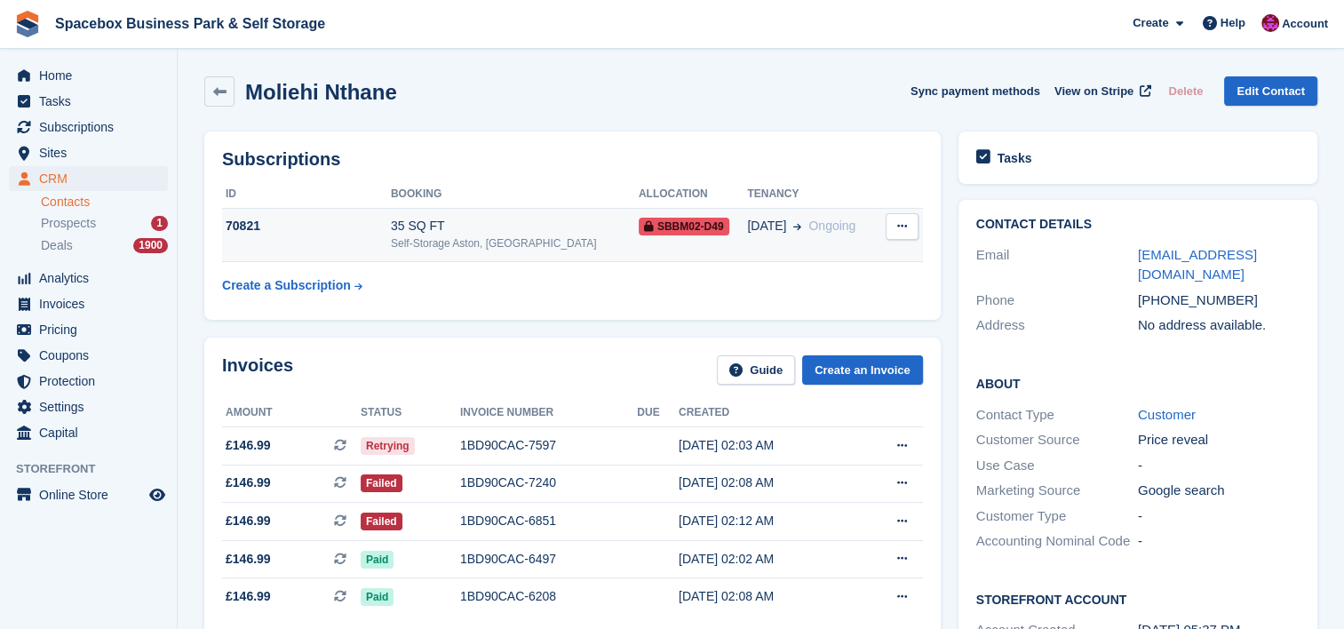
click at [483, 221] on div "35 SQ FT" at bounding box center [515, 226] width 248 height 19
click at [541, 245] on div "Self-Storage Aston, [GEOGRAPHIC_DATA]" at bounding box center [516, 243] width 249 height 16
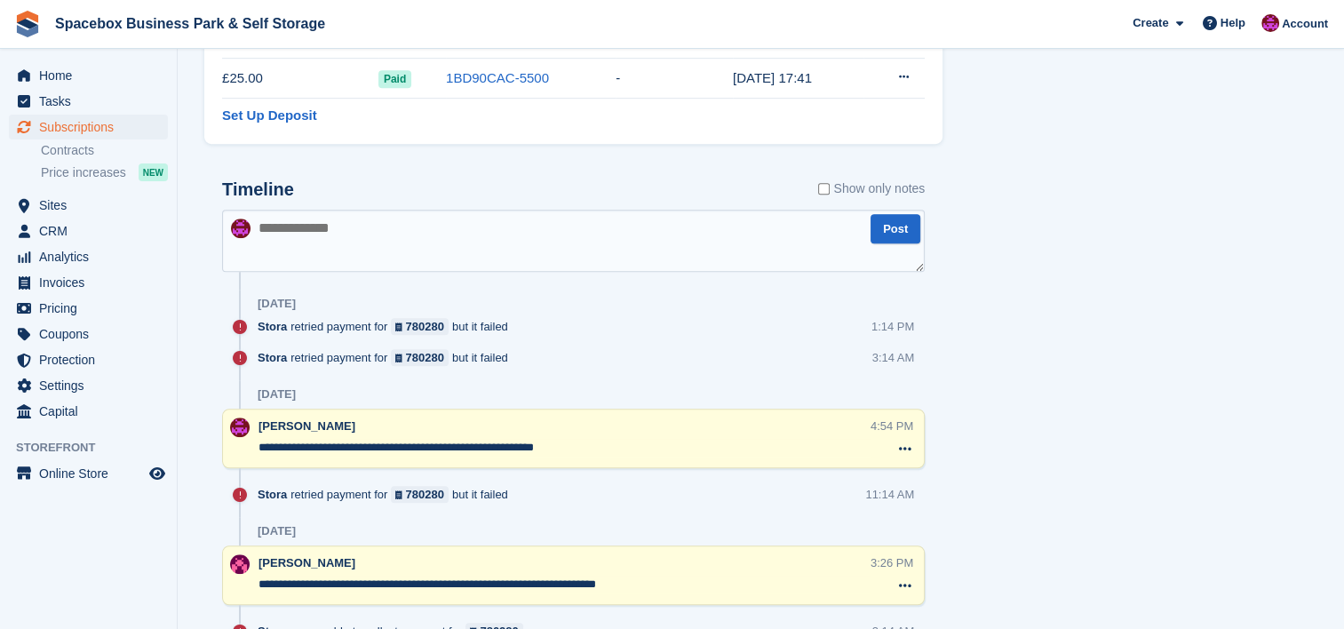
scroll to position [1042, 0]
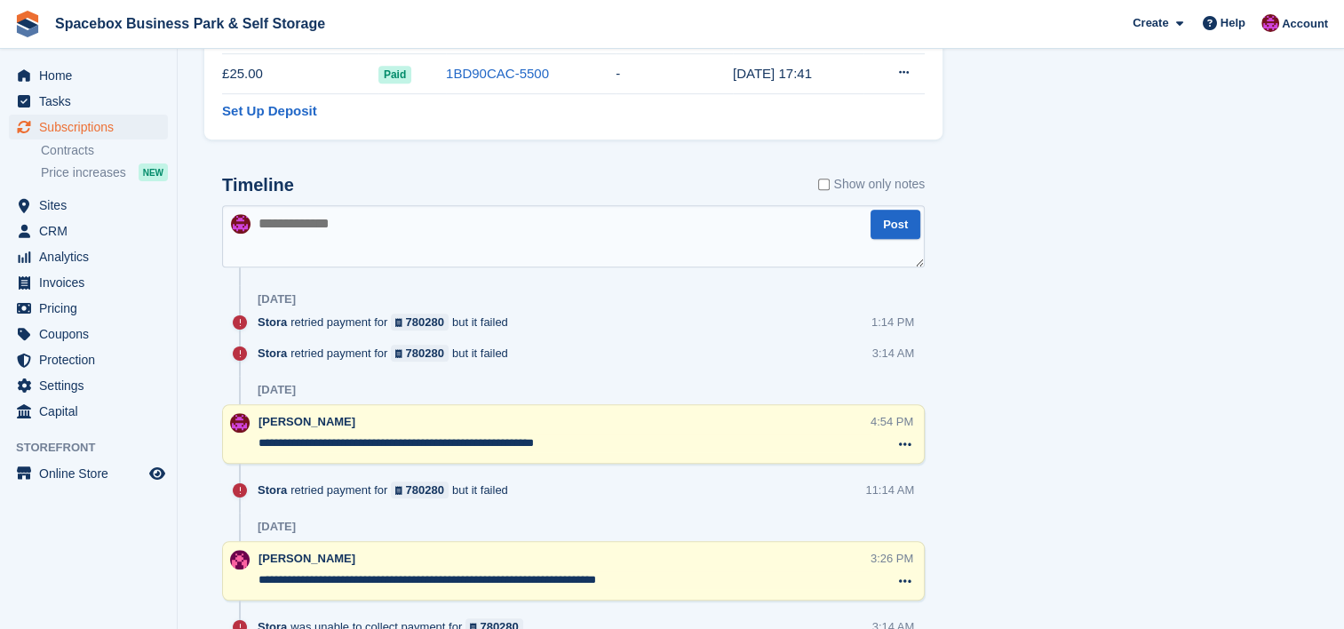
click at [625, 394] on div "[DATE]" at bounding box center [591, 390] width 667 height 28
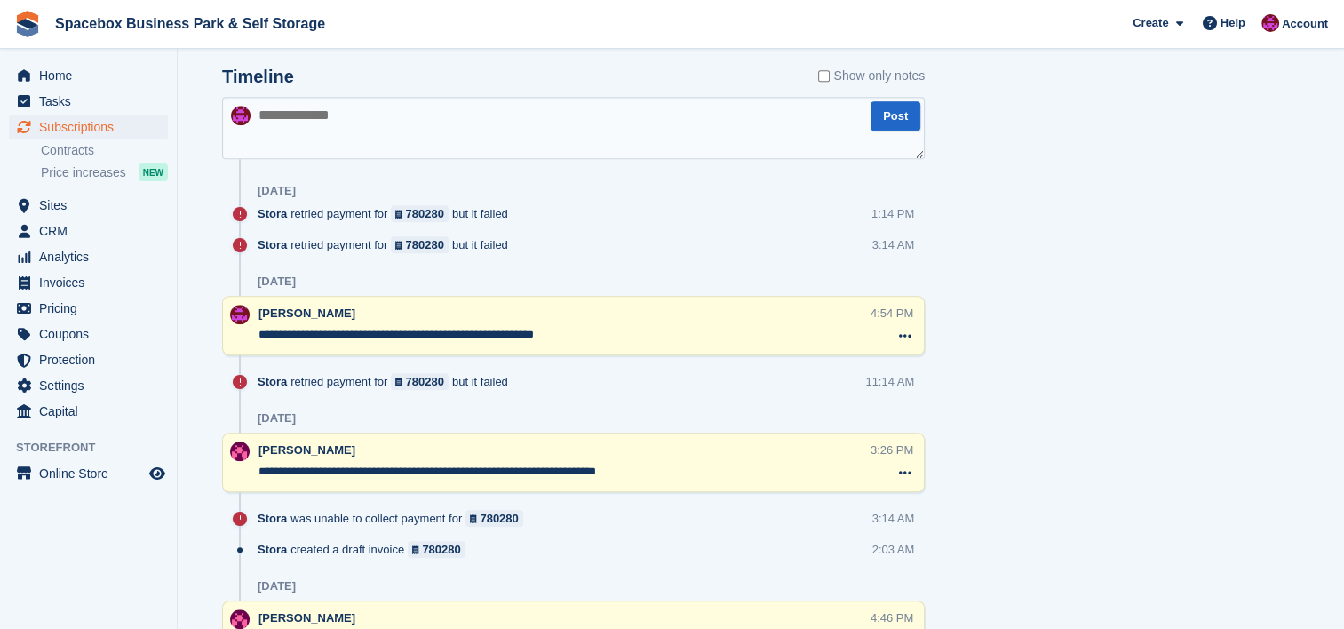
scroll to position [1113, 0]
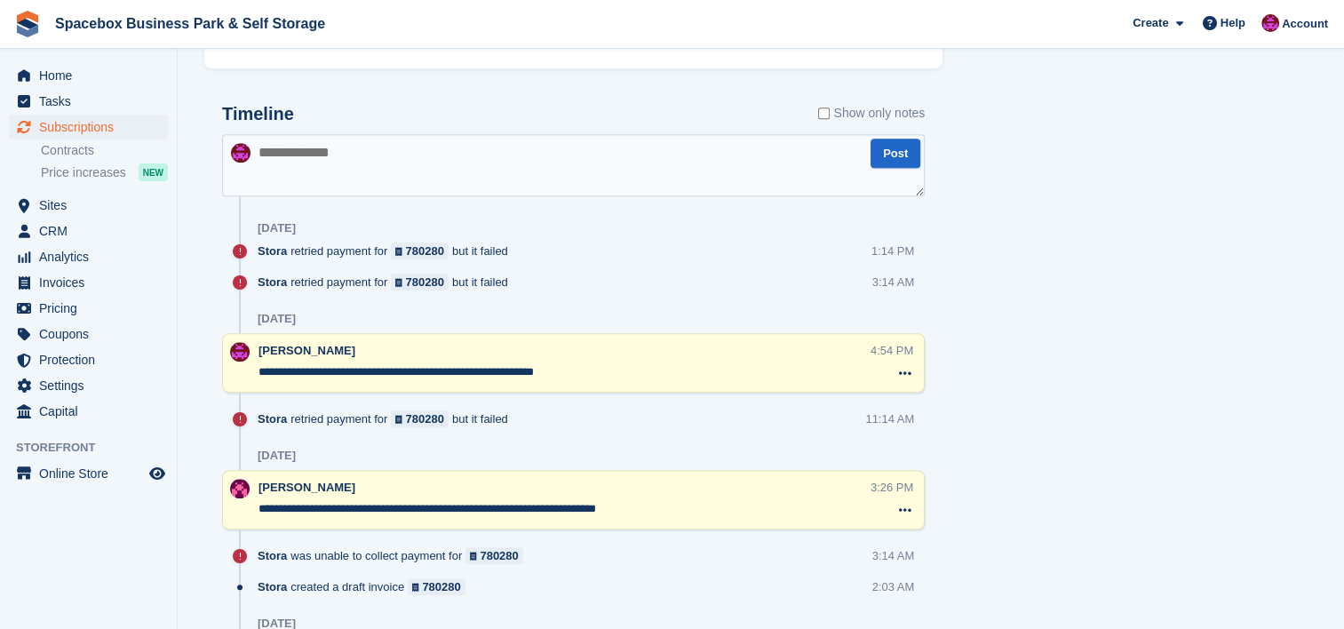
drag, startPoint x: 572, startPoint y: 371, endPoint x: 248, endPoint y: 378, distance: 324.4
click at [248, 378] on div "**********" at bounding box center [573, 363] width 703 height 60
click at [373, 162] on textarea at bounding box center [573, 165] width 703 height 62
paste textarea "**********"
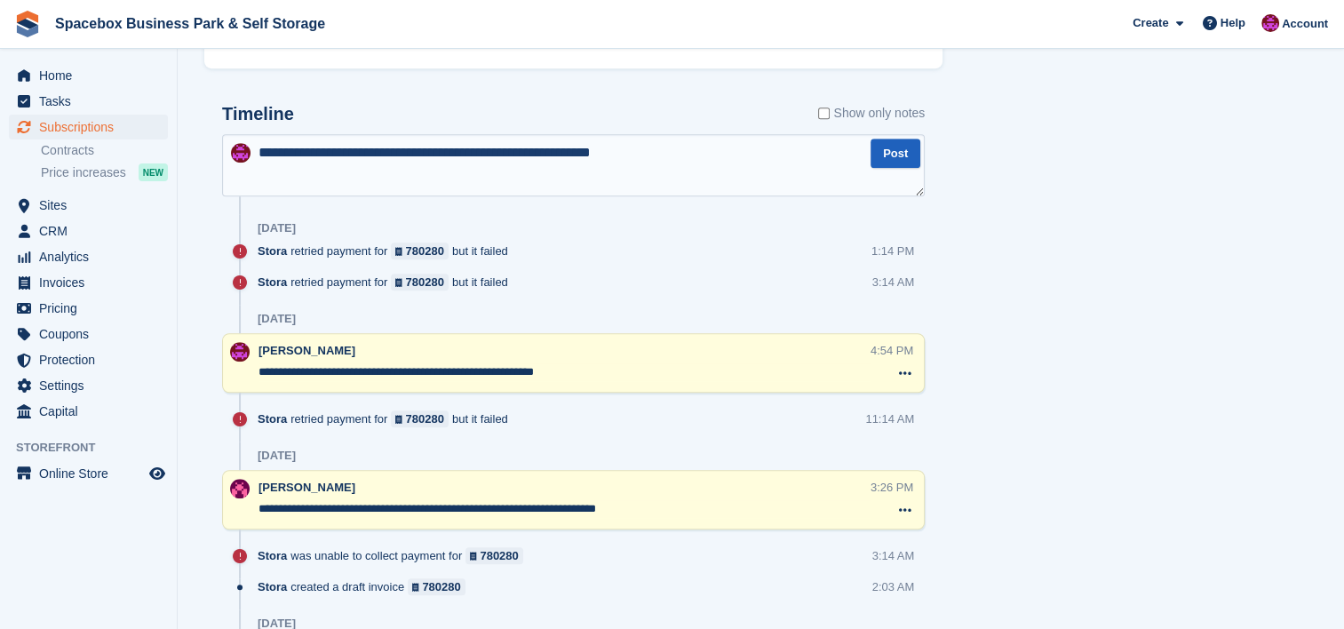
type textarea "**********"
click at [878, 146] on button "Post" at bounding box center [896, 153] width 50 height 29
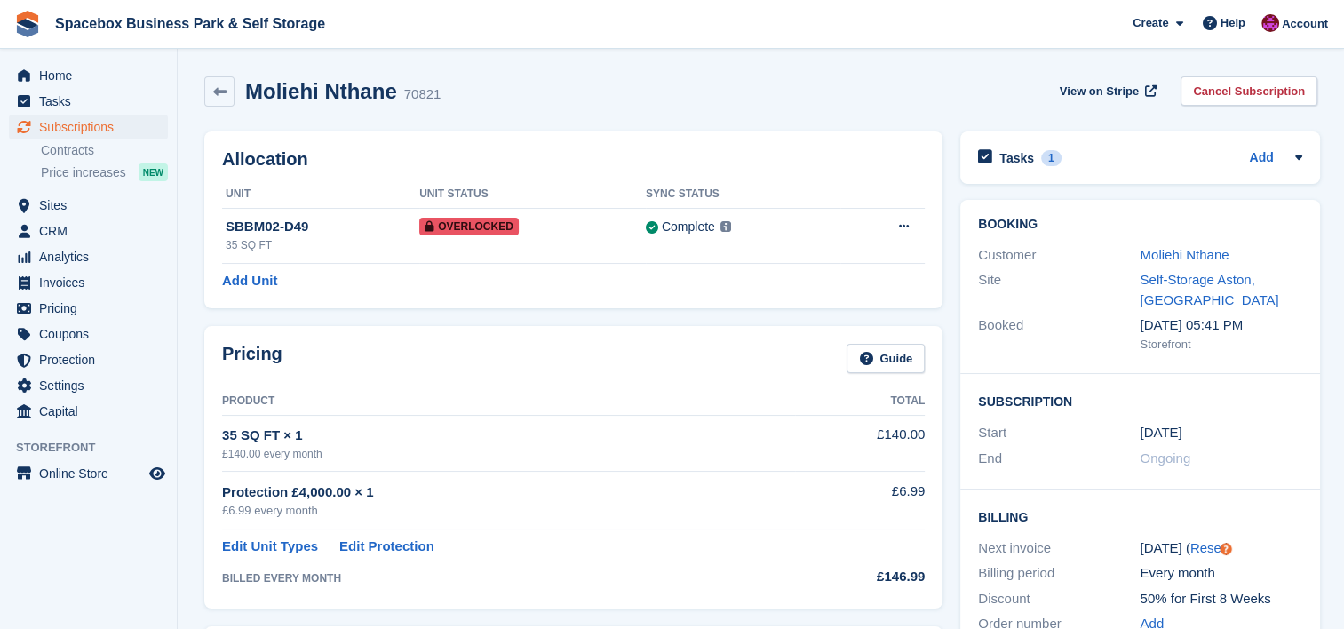
click at [837, 320] on div "Pricing Guide Product Total 35 SQ FT × 1 £140.00 every month £140.00 Protection…" at bounding box center [573, 466] width 756 height 299
click at [1178, 172] on div "Tasks 1 Add check if payment receive or not hence reprocess the unit 07 Sep" at bounding box center [1139, 157] width 359 height 52
click at [1201, 153] on div "Tasks 1 Add" at bounding box center [1139, 158] width 323 height 24
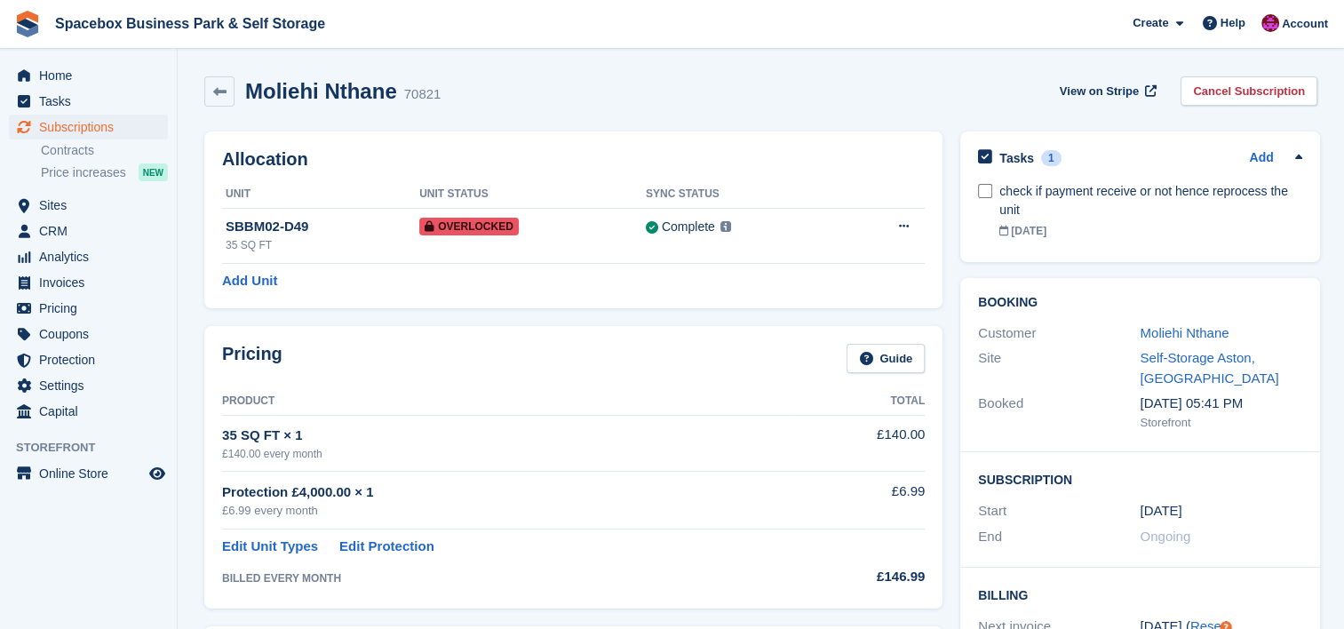
click at [1201, 153] on div "Tasks 1 Add" at bounding box center [1139, 158] width 323 height 24
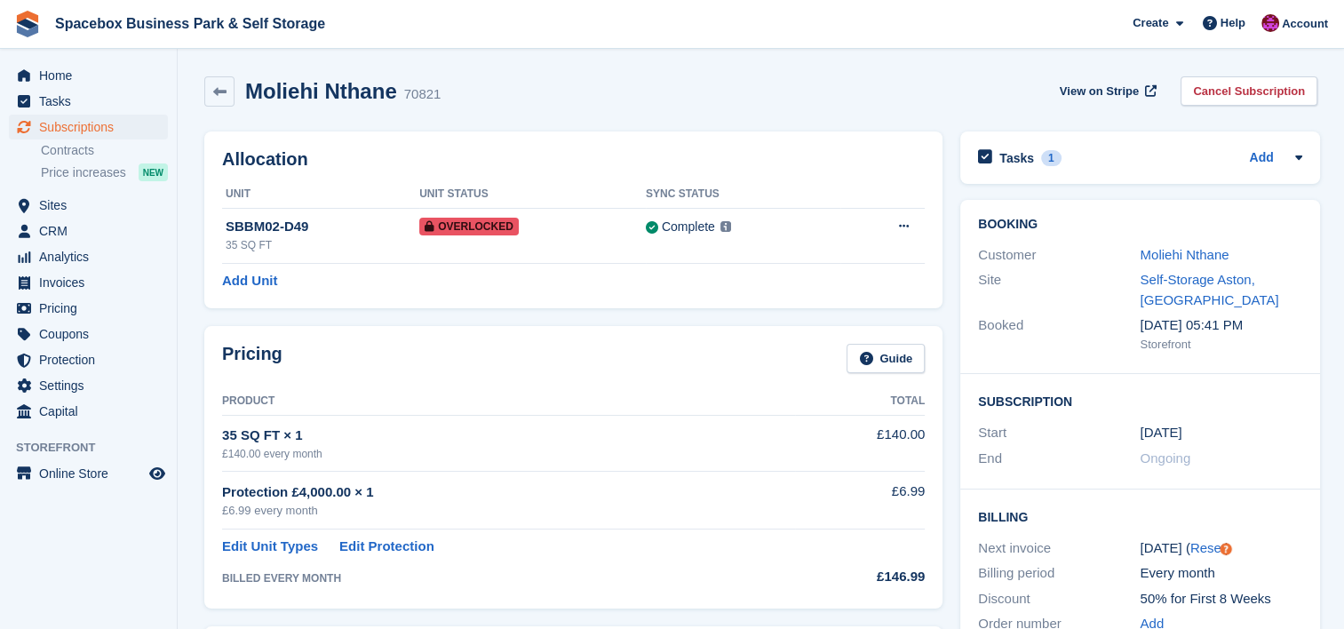
click at [1201, 153] on div "Tasks 1 Add" at bounding box center [1139, 158] width 323 height 24
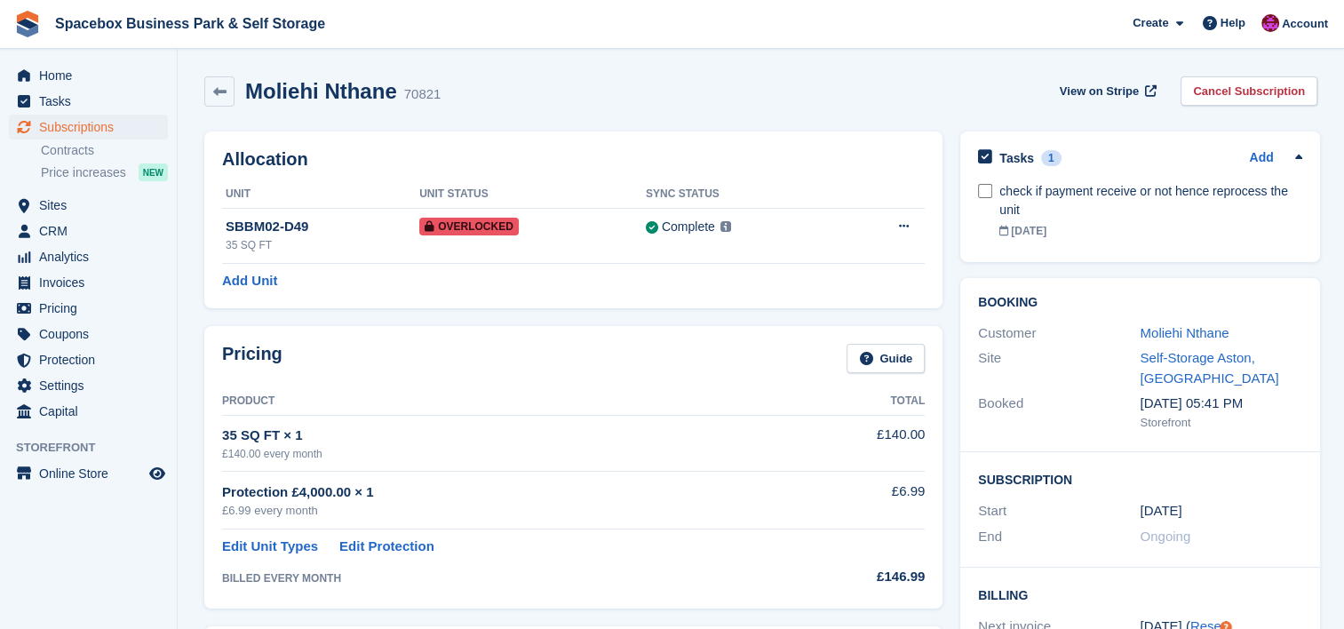
click at [1201, 153] on div "Tasks 1 Add" at bounding box center [1139, 158] width 323 height 24
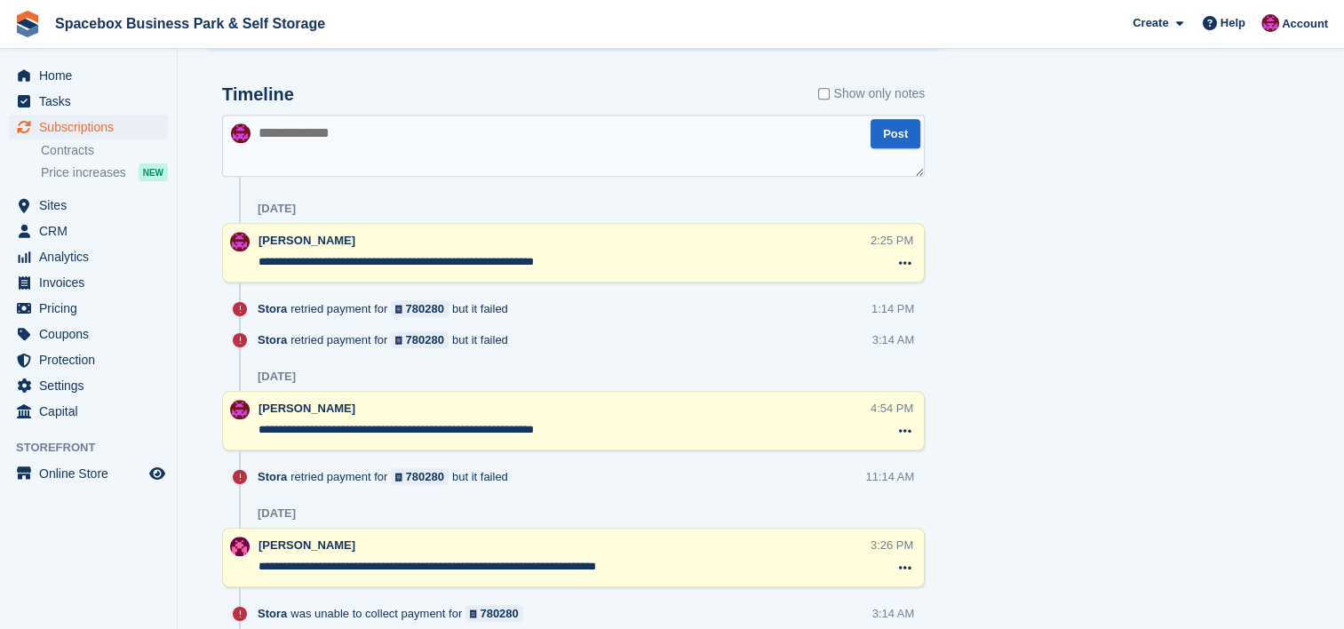
scroll to position [1137, 0]
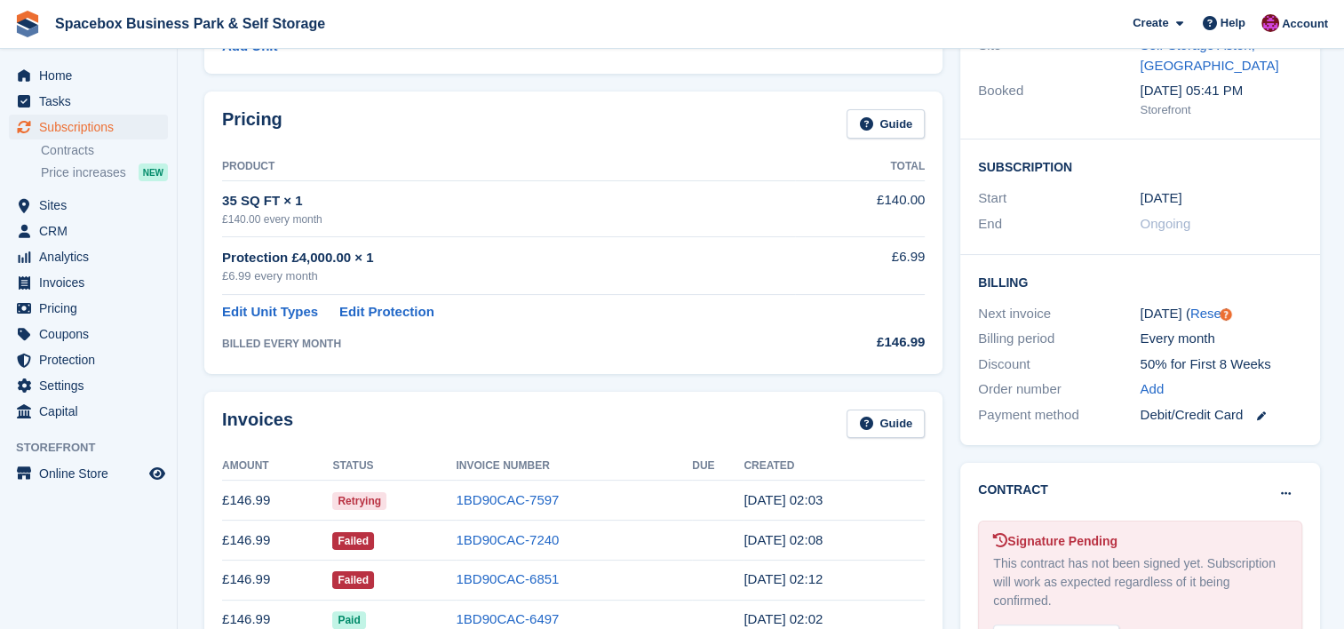
scroll to position [0, 0]
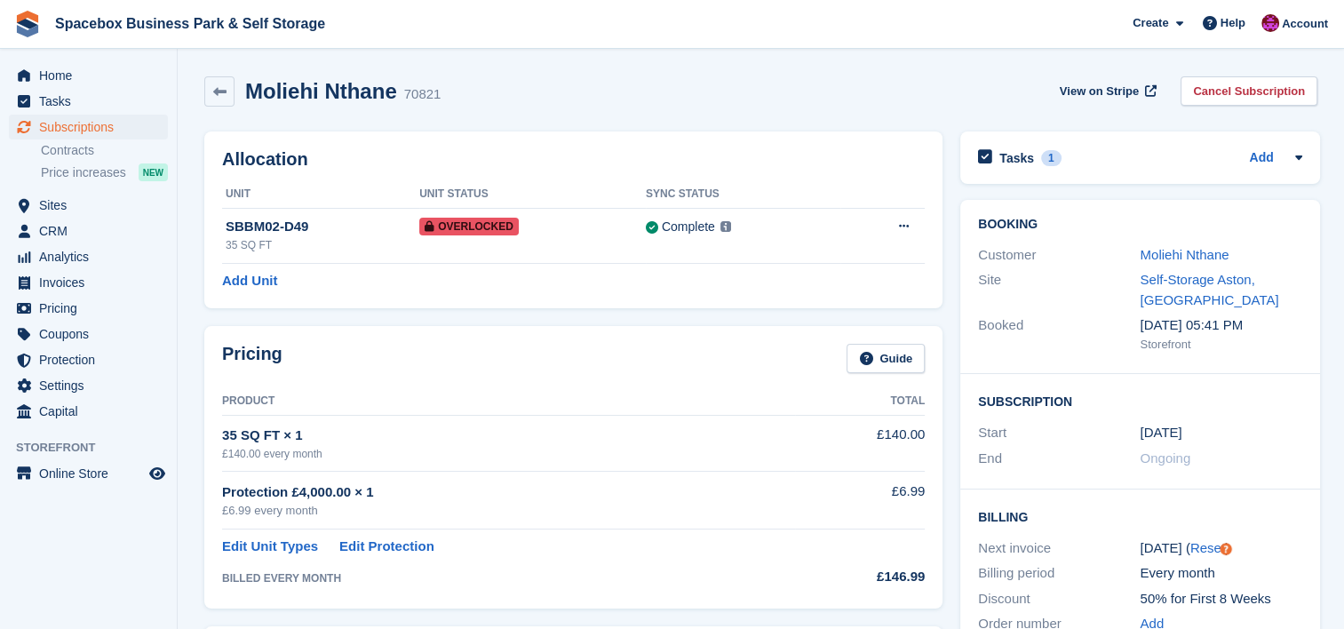
click at [784, 136] on div "Allocation Unit Unit Status Sync Status SBBM02-D49 35 SQ FT Overlocked Complete…" at bounding box center [573, 219] width 738 height 177
click at [1072, 163] on div "Tasks 1 Add" at bounding box center [1139, 158] width 323 height 24
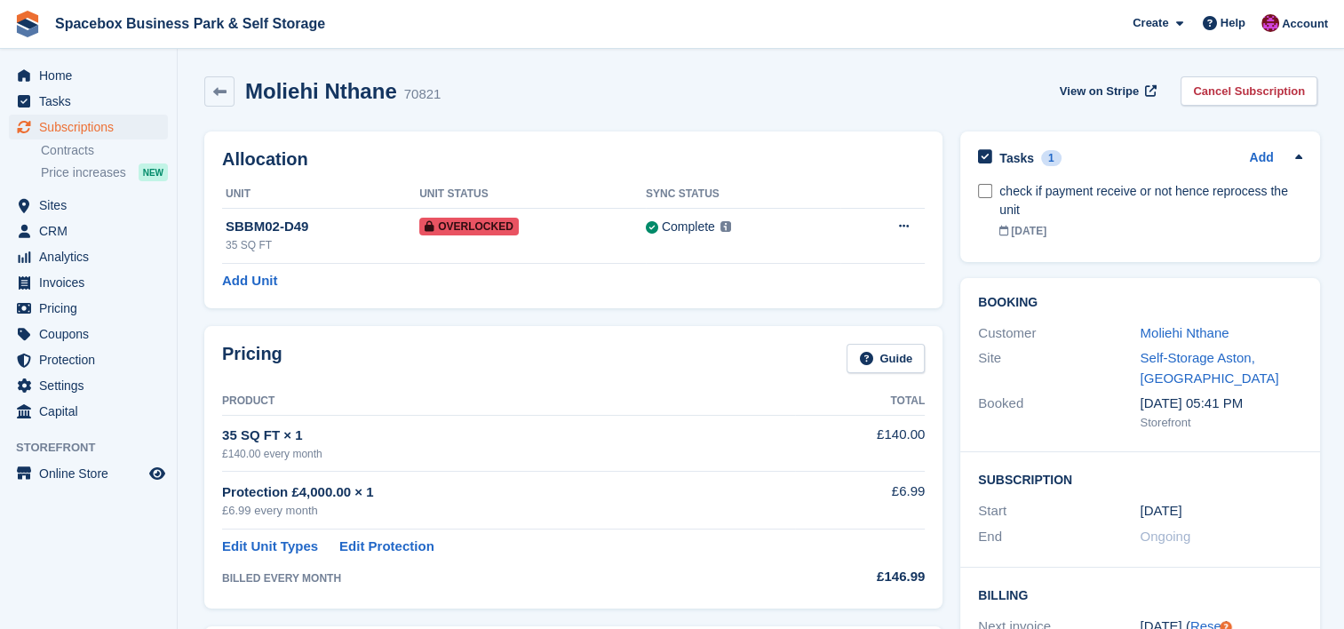
click at [1072, 163] on div "Tasks 1 Add" at bounding box center [1139, 158] width 323 height 24
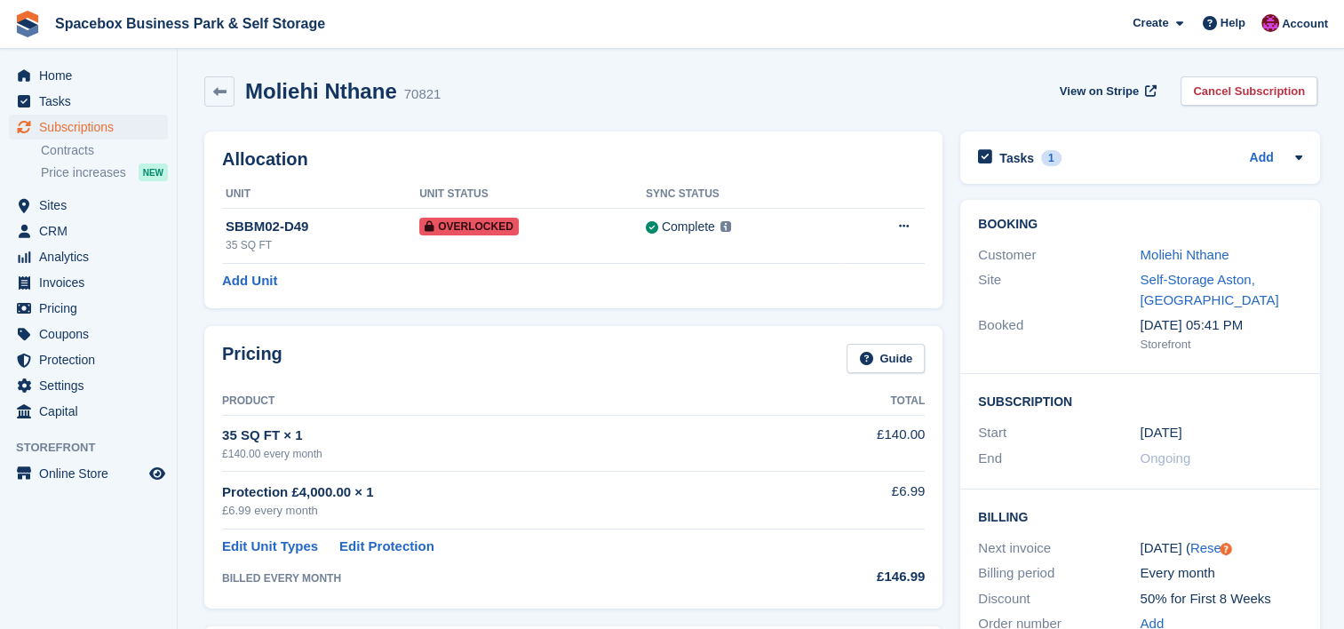
click at [1072, 163] on div "Tasks 1 Add" at bounding box center [1139, 158] width 323 height 24
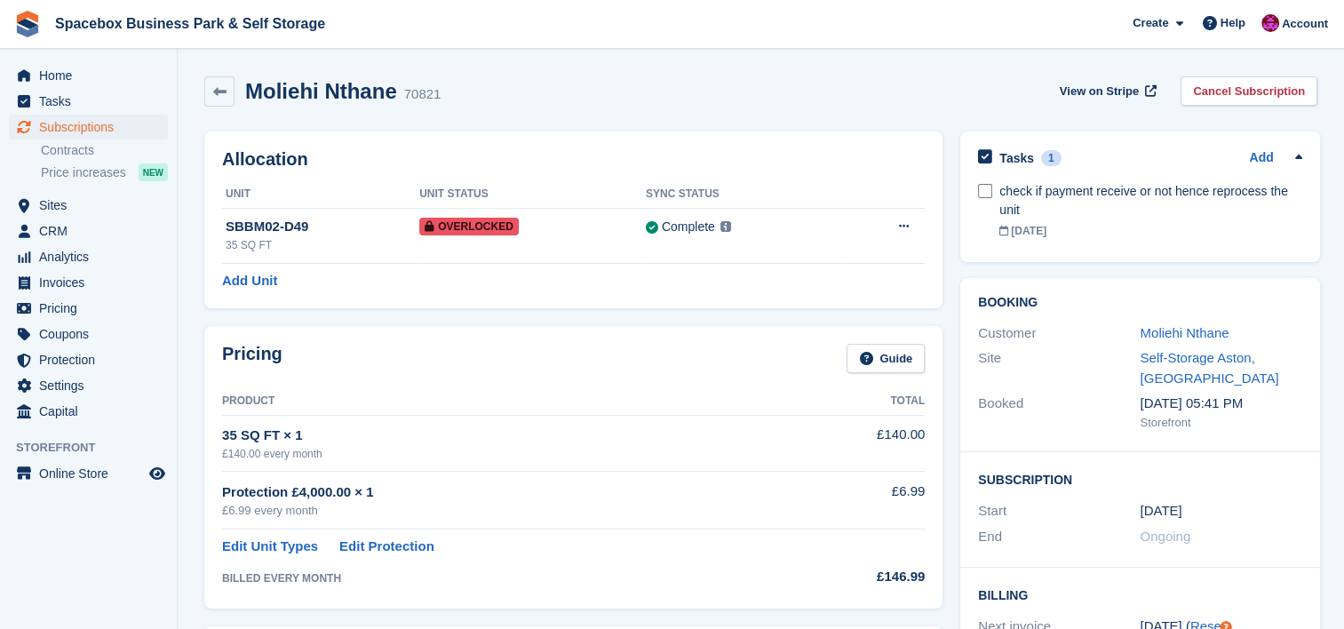
click at [1022, 126] on div "Tasks 1 Add check if payment receive or not hence reprocess the unit 07 Sep" at bounding box center [1140, 201] width 377 height 157
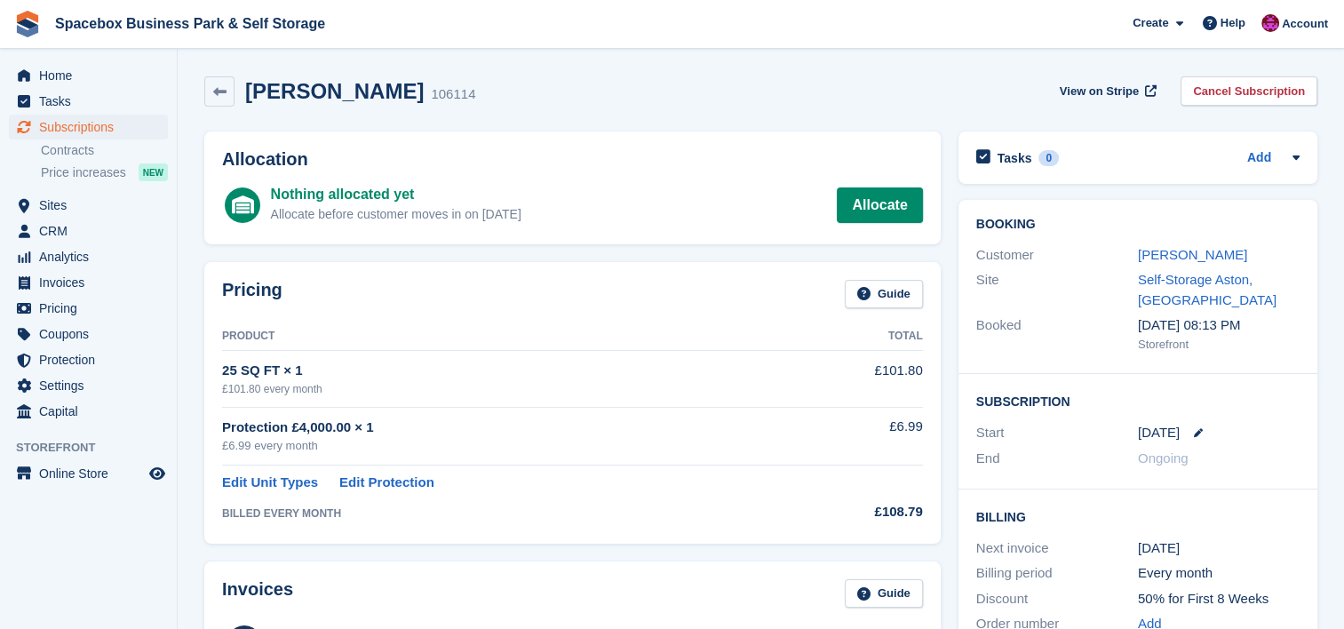
click at [744, 103] on div "Anne Shalita 106114 View on Stripe Cancel Subscription" at bounding box center [760, 91] width 1113 height 30
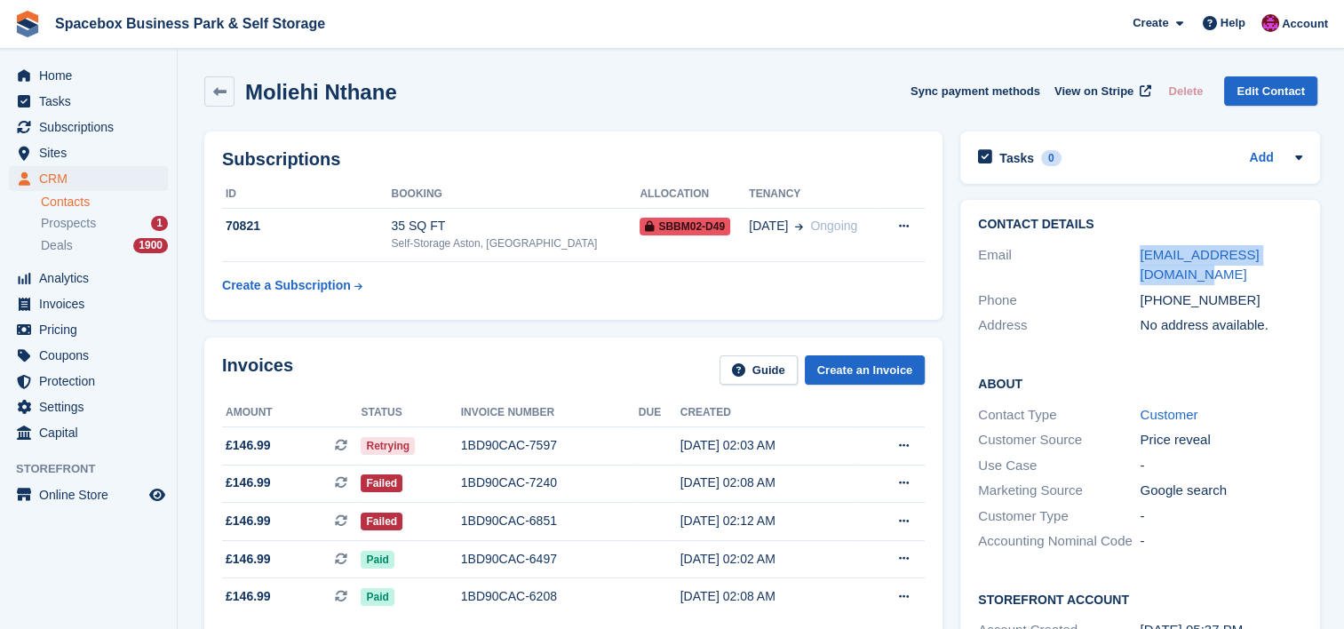
drag, startPoint x: 1304, startPoint y: 256, endPoint x: 1129, endPoint y: 259, distance: 175.1
click at [1129, 259] on div "Contact Details Email moliehi.nthane@gmail.com Phone +447481169304 Address No a…" at bounding box center [1139, 278] width 359 height 156
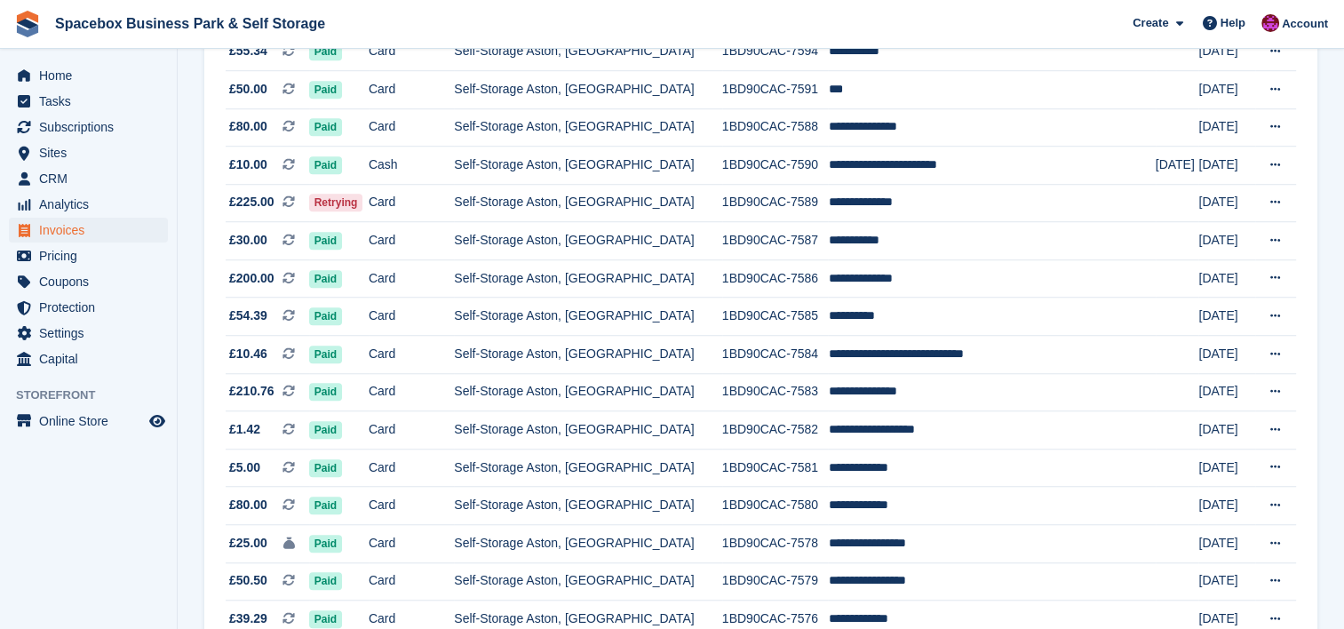
scroll to position [1326, 0]
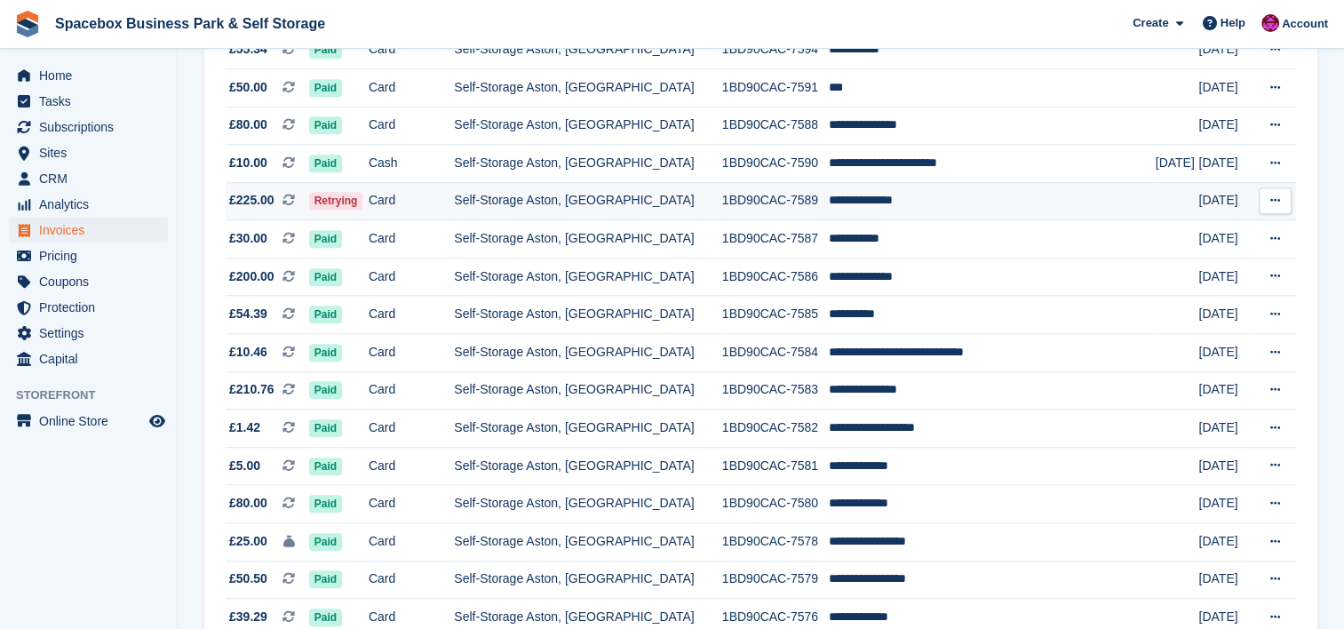
click at [711, 210] on td "Self-Storage Aston, [GEOGRAPHIC_DATA]" at bounding box center [587, 201] width 267 height 38
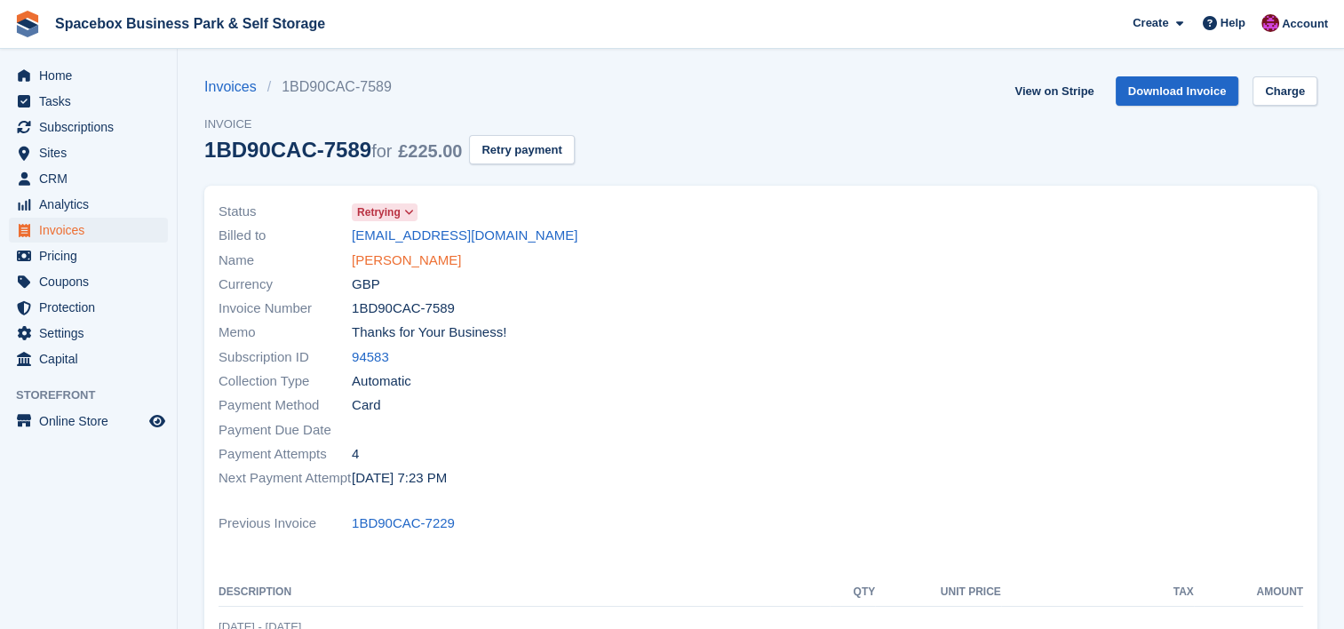
click at [434, 259] on link "[PERSON_NAME]" at bounding box center [406, 261] width 109 height 20
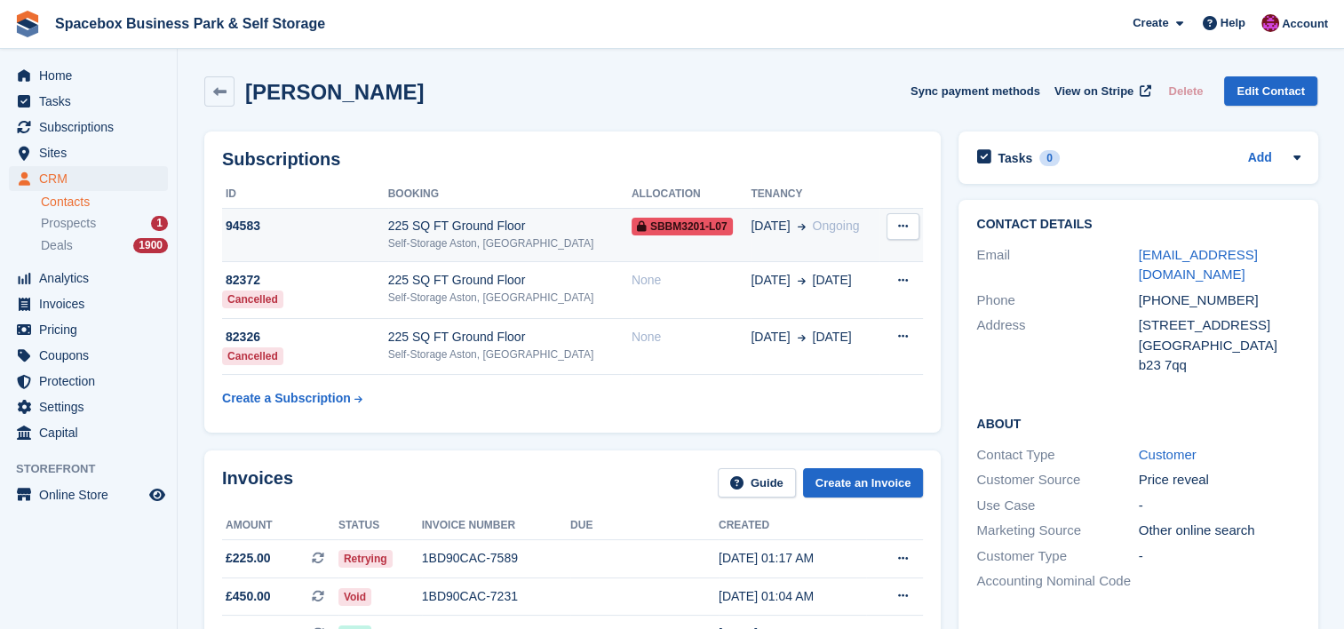
click at [424, 236] on div "Self-Storage Aston, [GEOGRAPHIC_DATA]" at bounding box center [509, 243] width 243 height 16
click at [454, 212] on td "225 SQ FT Ground Floor Self-Storage Aston, Birmingham" at bounding box center [509, 235] width 243 height 54
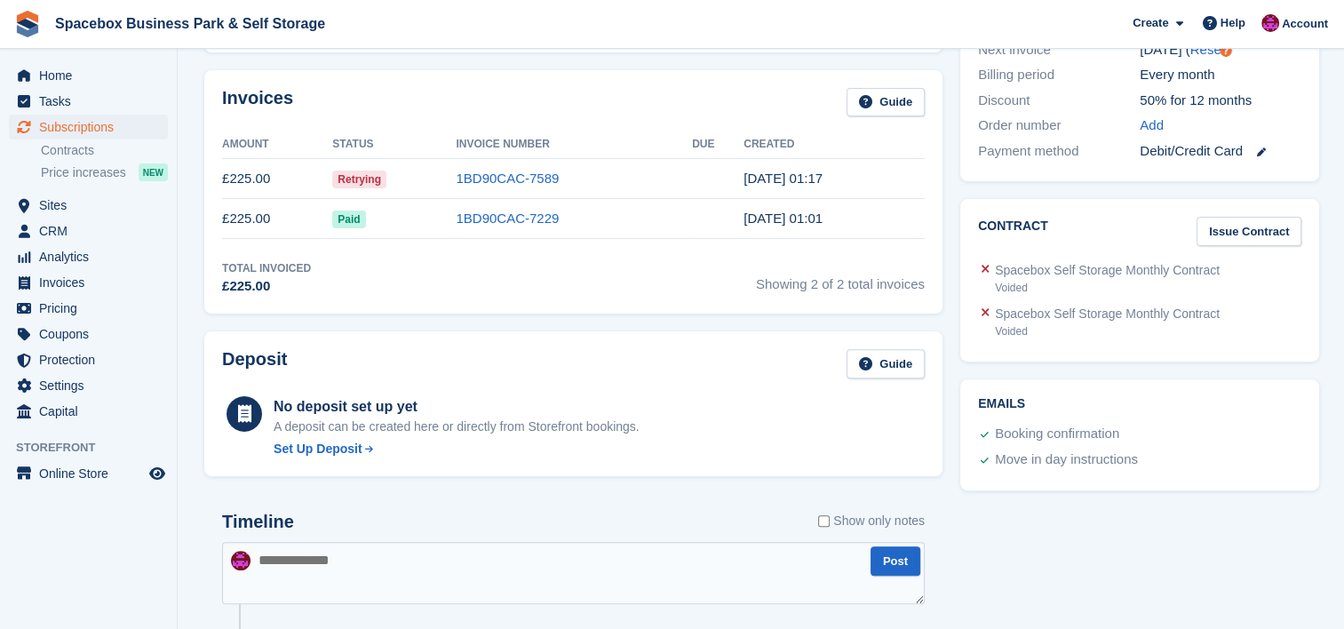
scroll to position [498, 0]
click at [442, 574] on textarea at bounding box center [573, 574] width 703 height 62
type textarea "*"
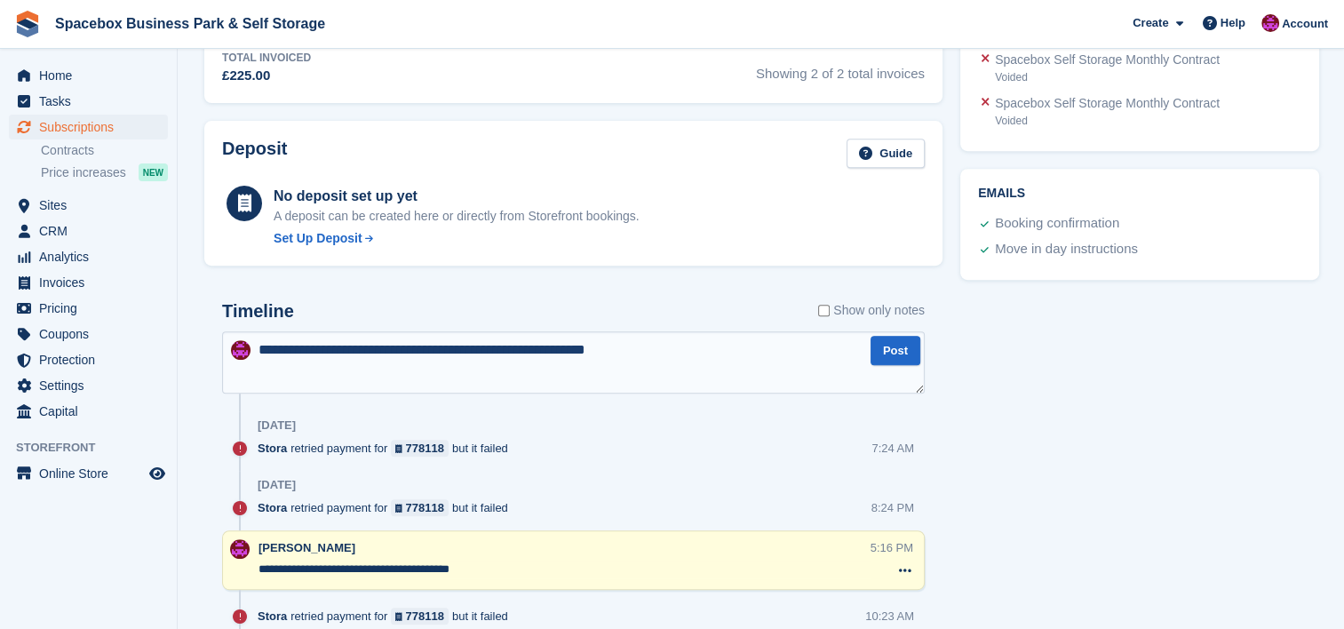
scroll to position [711, 0]
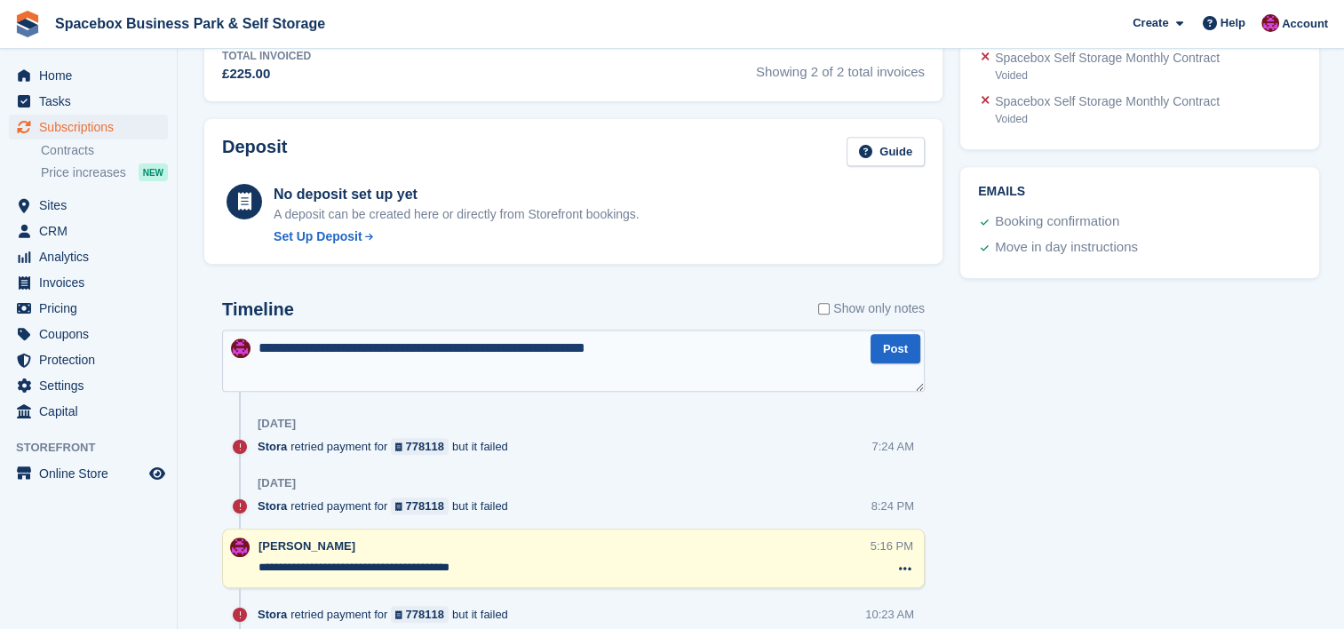
click at [478, 353] on textarea "**********" at bounding box center [573, 361] width 703 height 62
click at [409, 342] on textarea "**********" at bounding box center [573, 361] width 703 height 62
click at [430, 348] on textarea "**********" at bounding box center [573, 361] width 703 height 62
click at [262, 340] on textarea "**********" at bounding box center [573, 361] width 703 height 62
type textarea "**********"
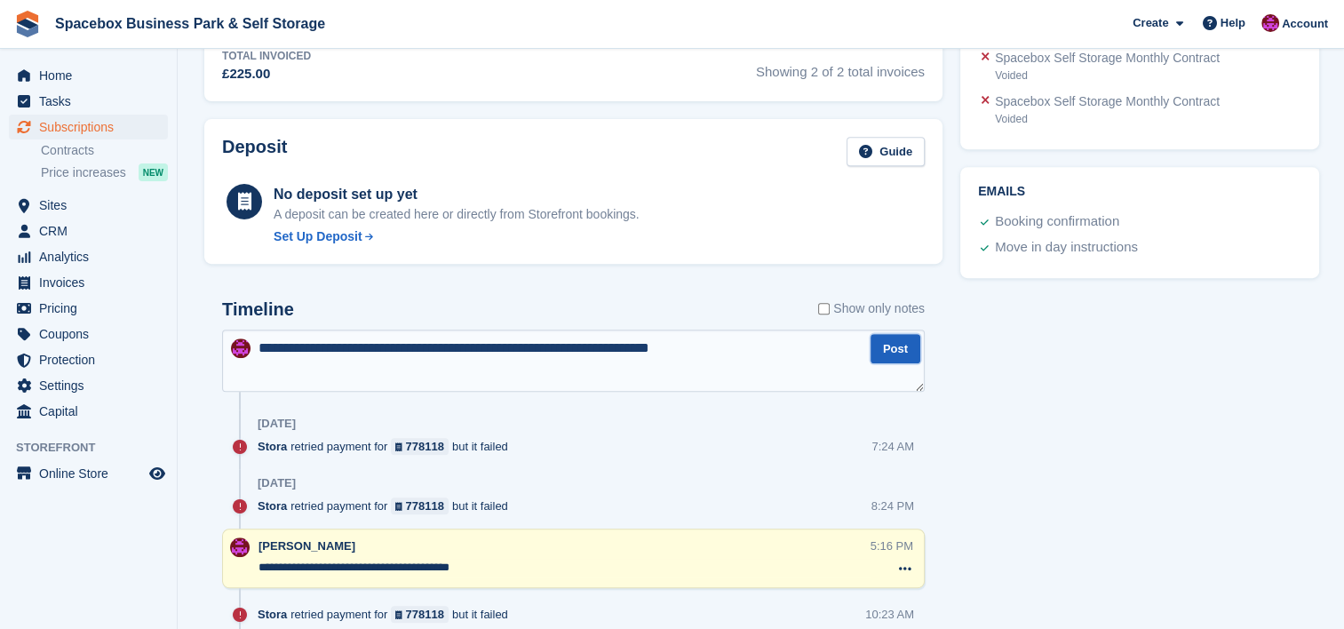
click at [881, 359] on button "Post" at bounding box center [896, 348] width 50 height 29
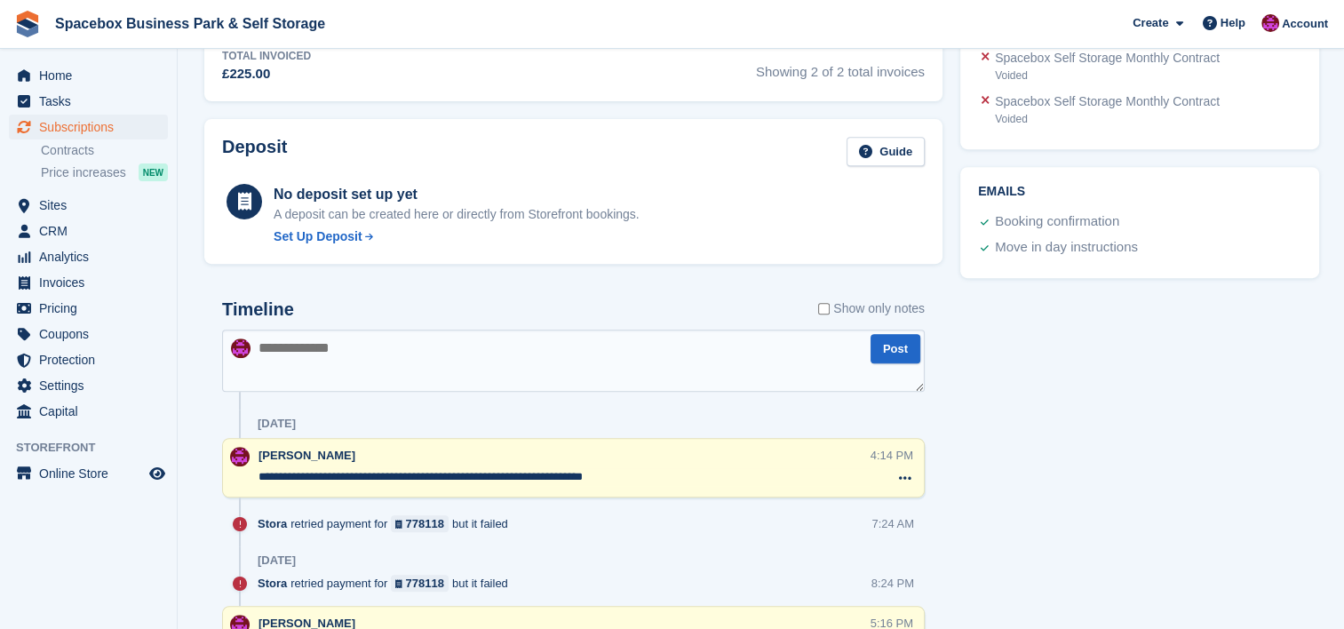
scroll to position [0, 0]
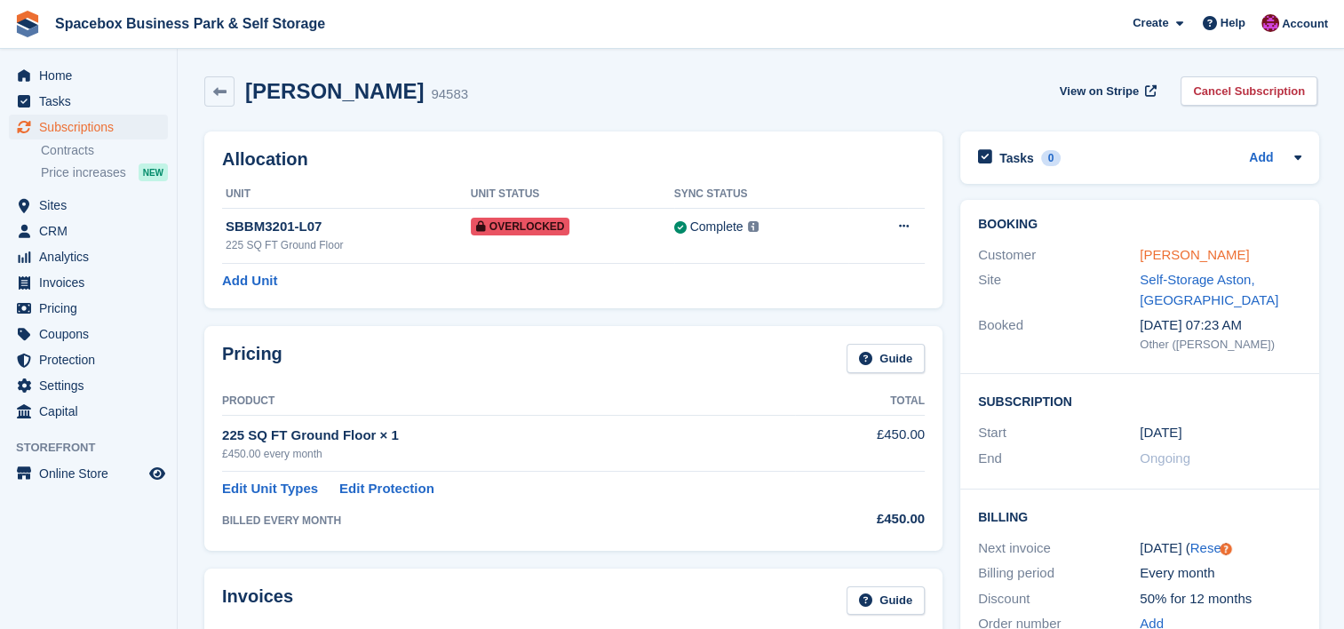
click at [1198, 252] on link "Muhammad Bilal" at bounding box center [1194, 254] width 109 height 15
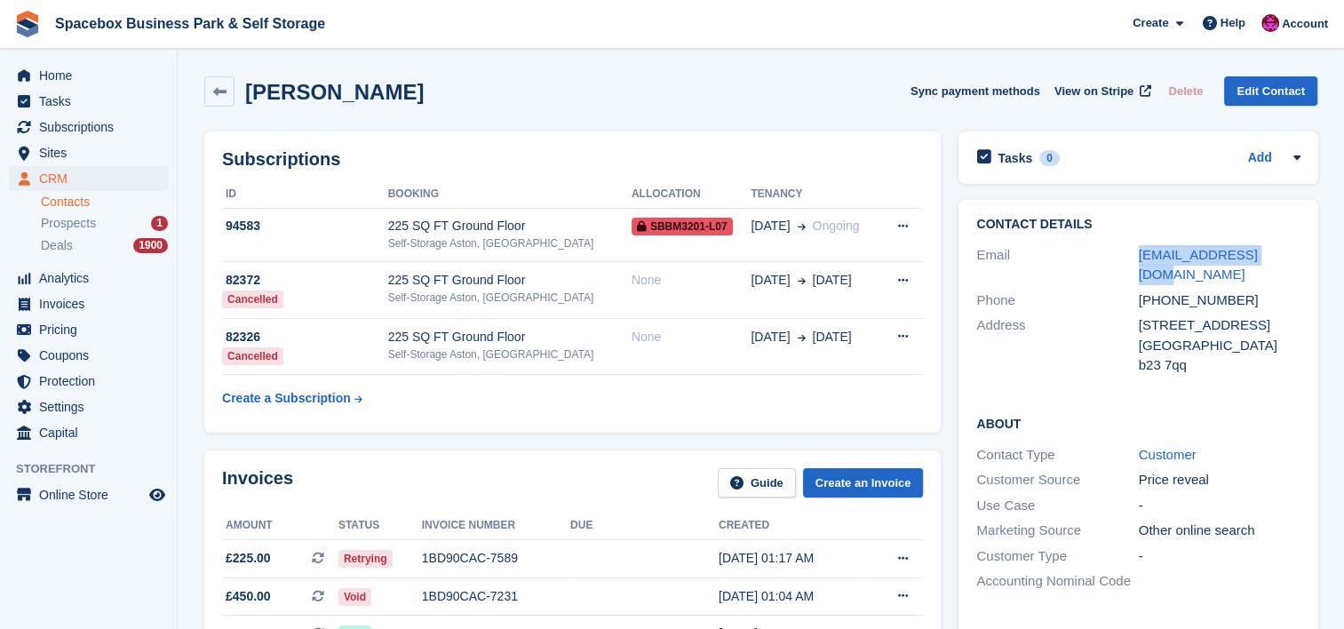
drag, startPoint x: 1276, startPoint y: 252, endPoint x: 1119, endPoint y: 248, distance: 156.4
click at [1119, 248] on div "Email mfbrauf@hotmail.com" at bounding box center [1137, 265] width 323 height 45
copy div "mfbrauf@hotmail.com"
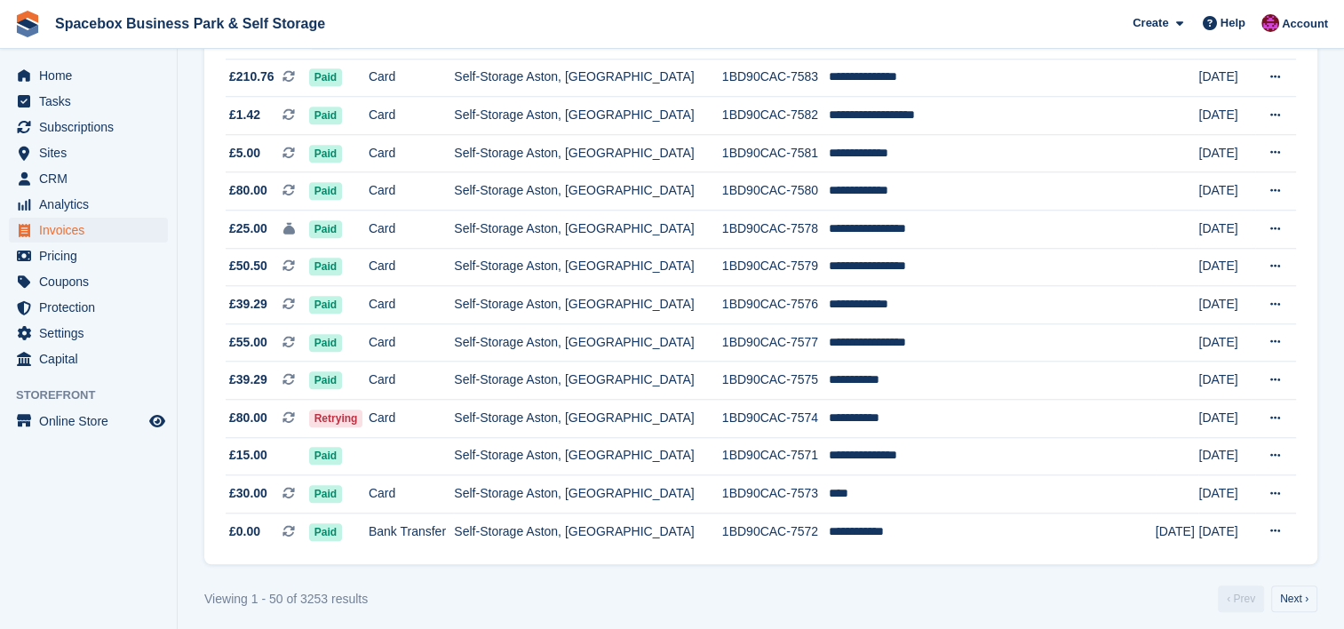
scroll to position [1658, 0]
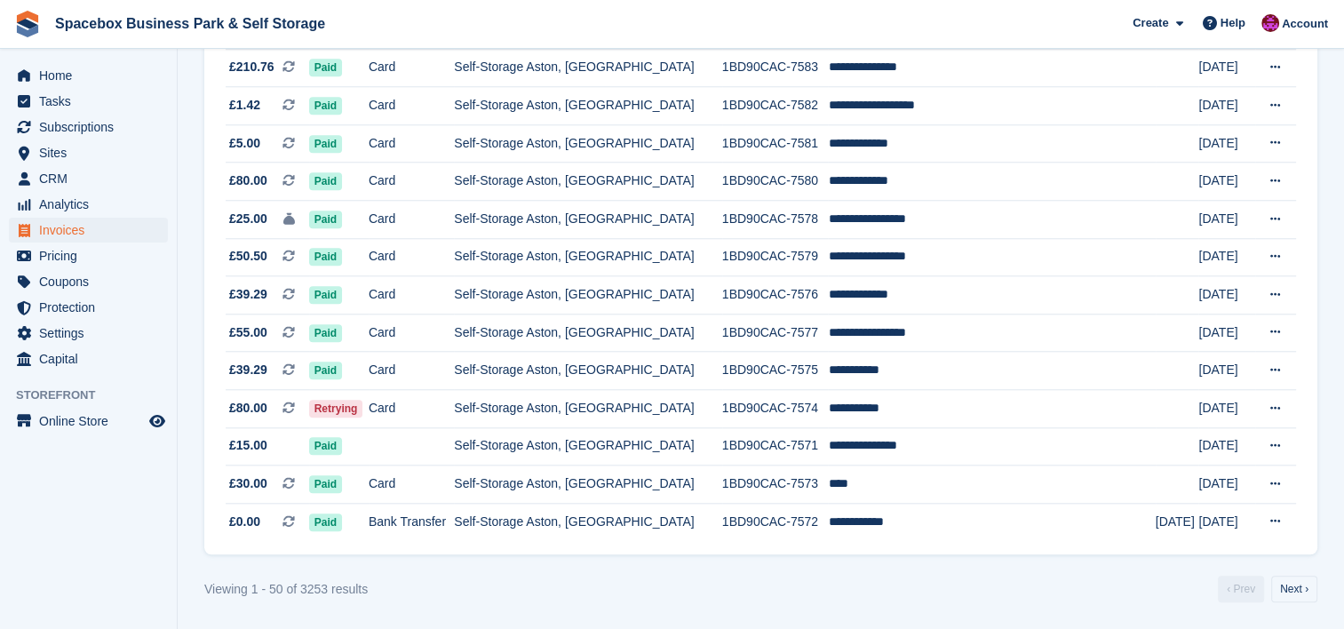
click at [133, 568] on aside "Home Tasks Subscriptions Subscriptions Subscriptions Contracts Price increases …" at bounding box center [88, 319] width 177 height 540
